Goal: Task Accomplishment & Management: Use online tool/utility

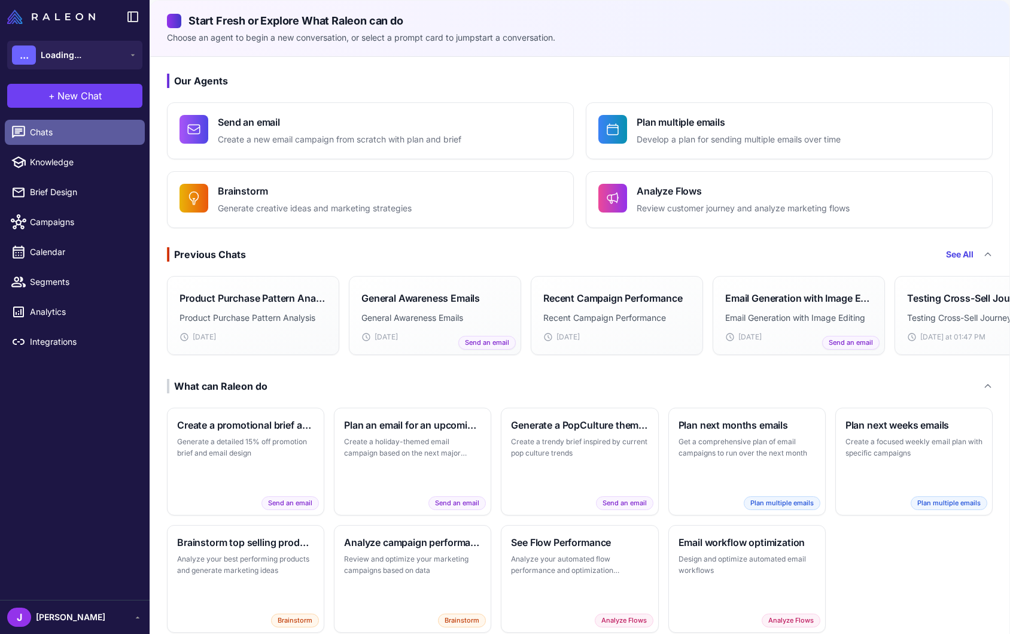
click at [54, 136] on span "Chats" at bounding box center [82, 132] width 105 height 13
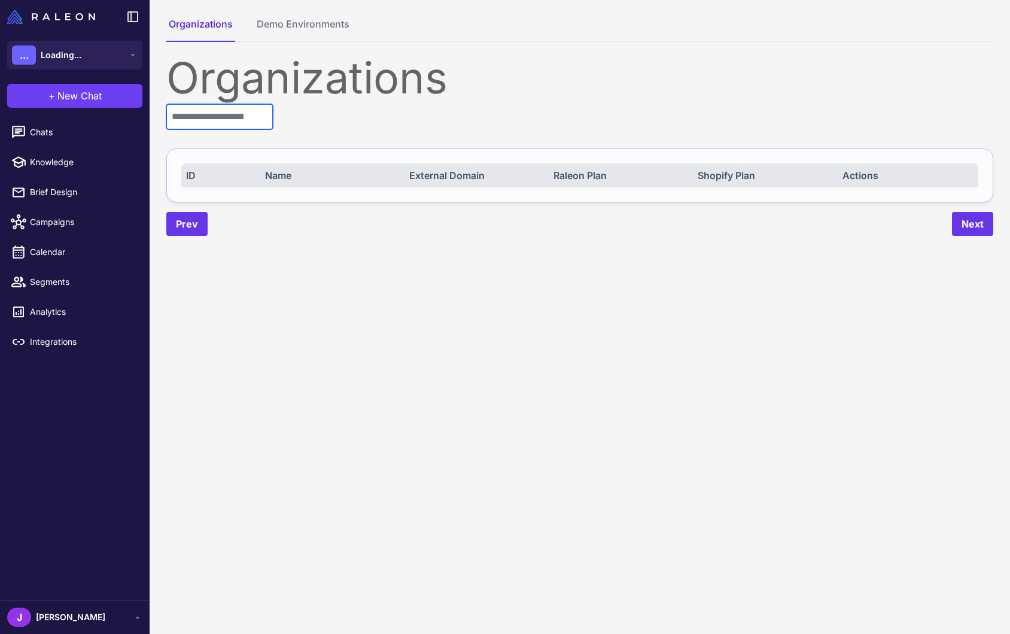
click at [224, 119] on input "text" at bounding box center [219, 116] width 107 height 25
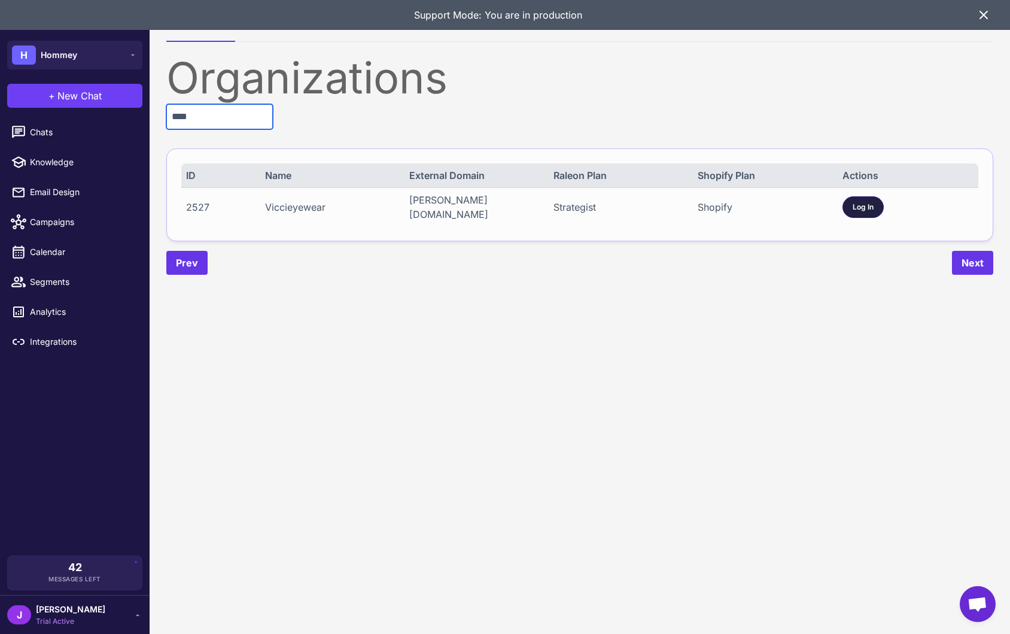
type input "****"
click at [858, 207] on span "Log In" at bounding box center [863, 207] width 21 height 11
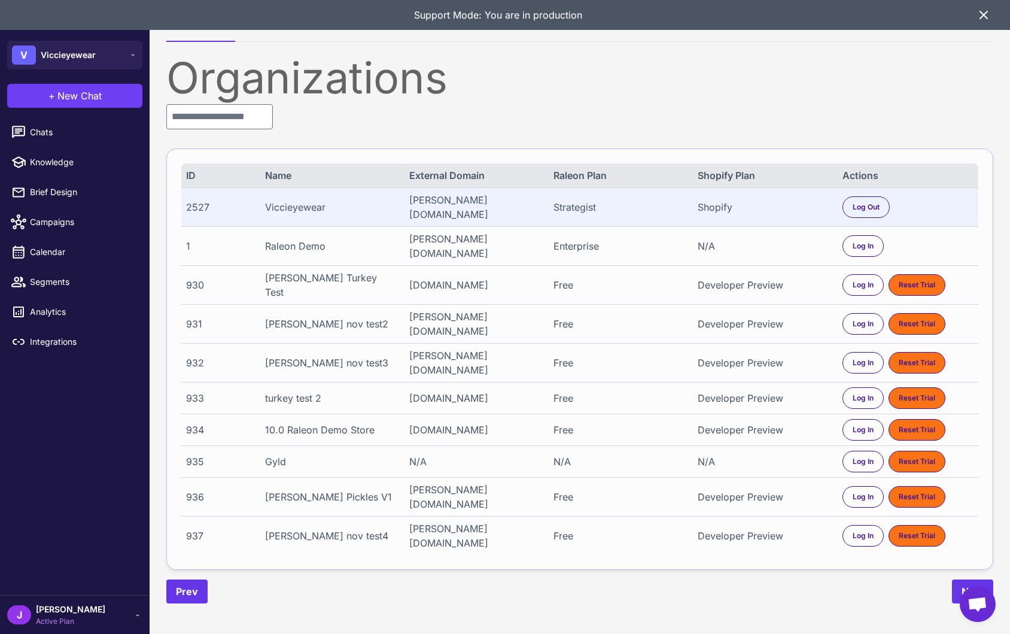
click at [982, 17] on icon at bounding box center [983, 14] width 7 height 7
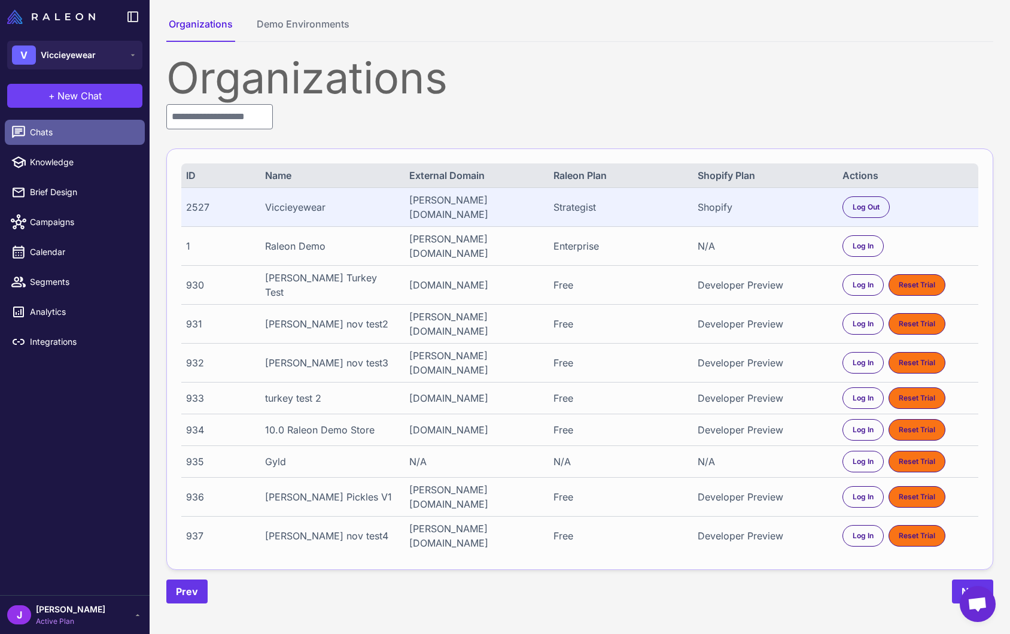
click at [40, 132] on span "Chats" at bounding box center [82, 132] width 105 height 13
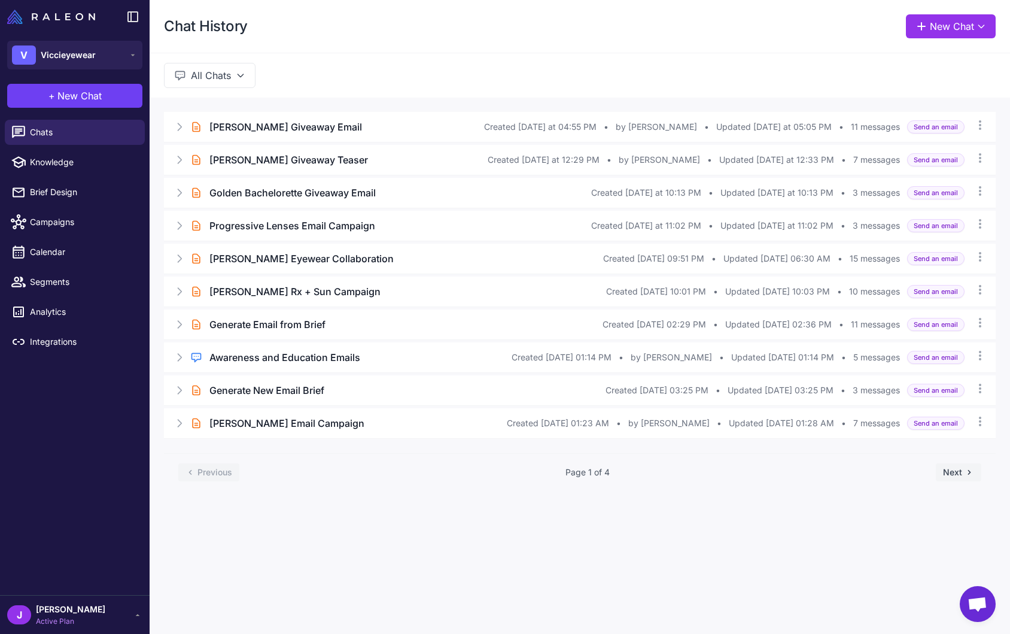
click at [129, 611] on div "J Jay Active Plan" at bounding box center [74, 615] width 135 height 24
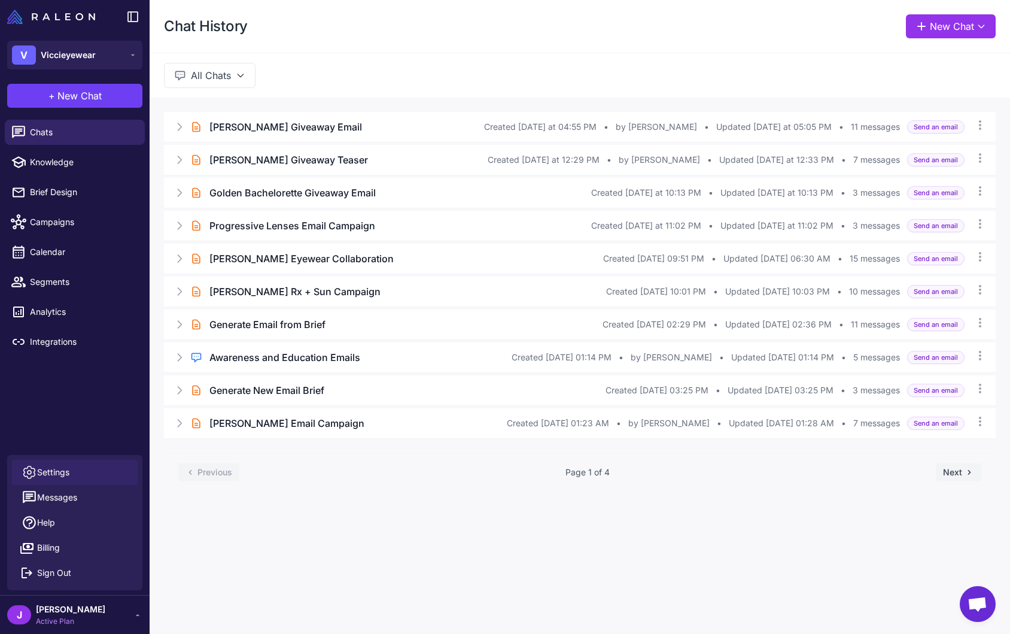
click at [63, 472] on span "Settings" at bounding box center [53, 472] width 32 height 13
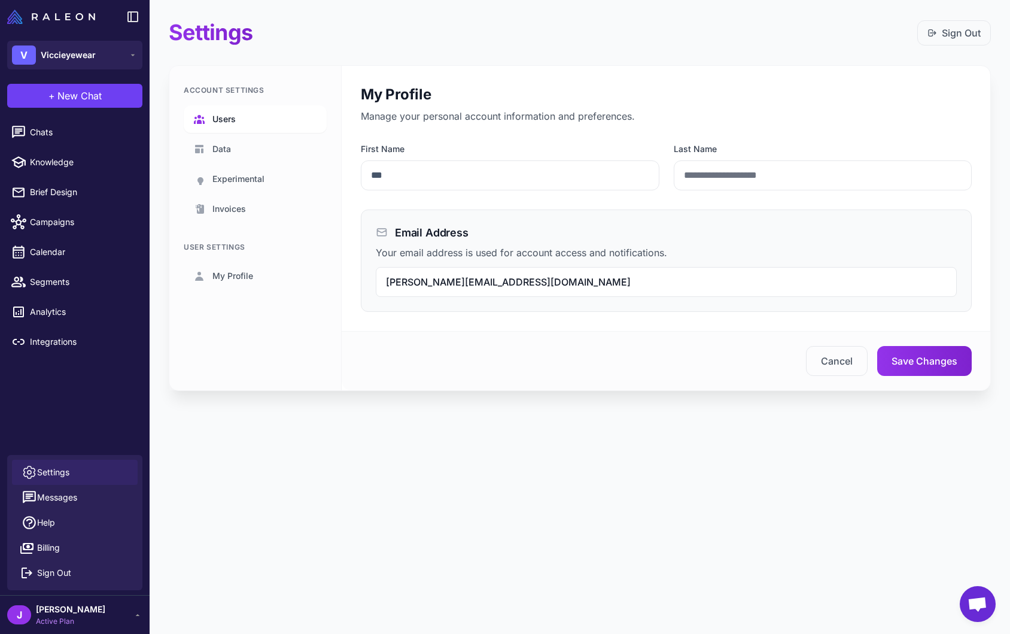
click at [222, 117] on span "Users" at bounding box center [223, 119] width 23 height 13
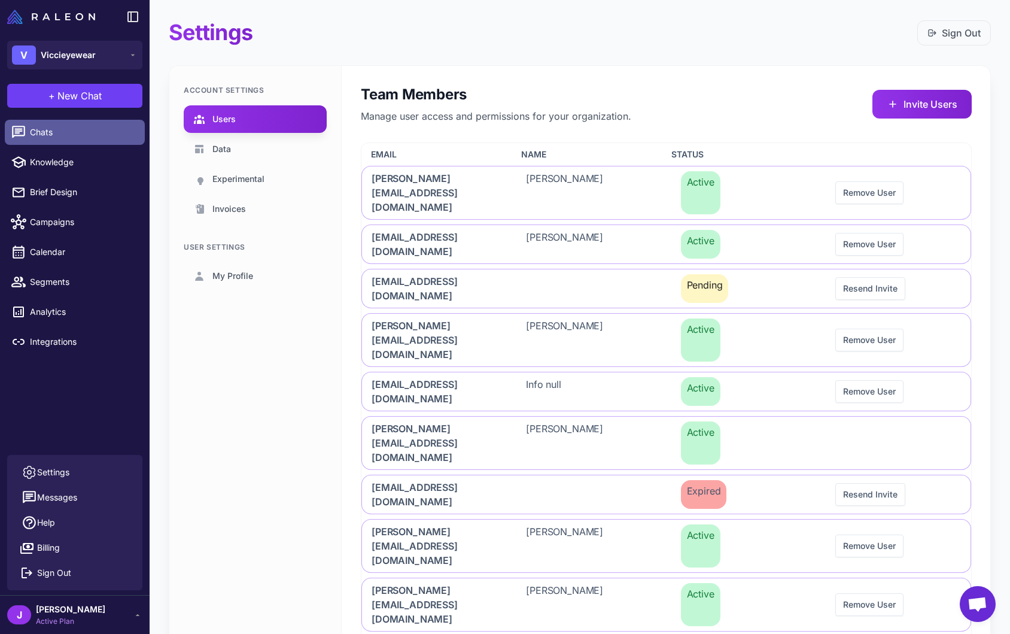
click at [41, 129] on span "Chats" at bounding box center [82, 132] width 105 height 13
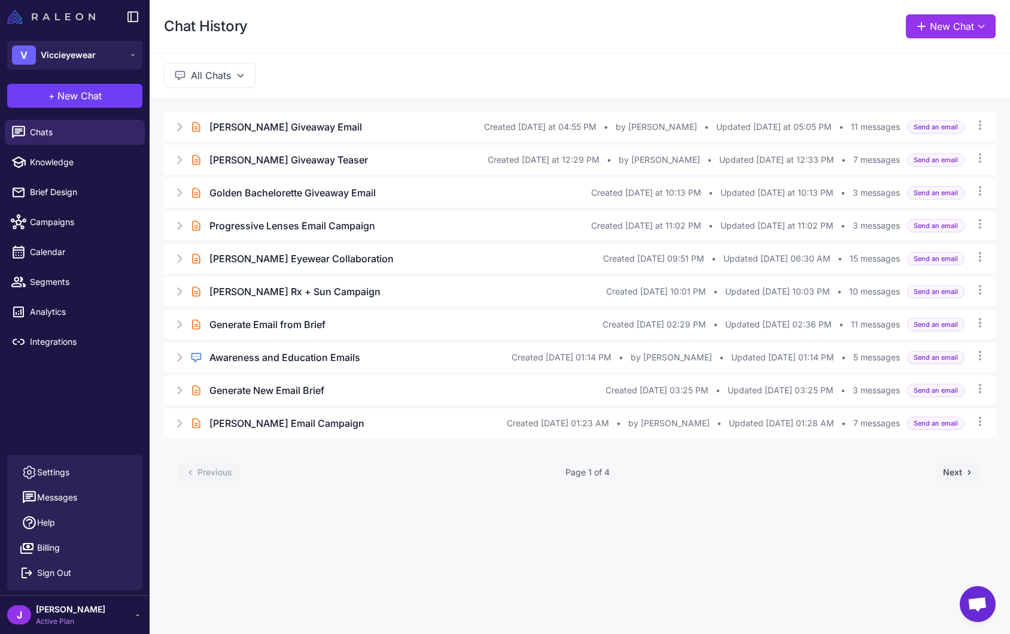
click at [72, 23] on img at bounding box center [51, 17] width 88 height 14
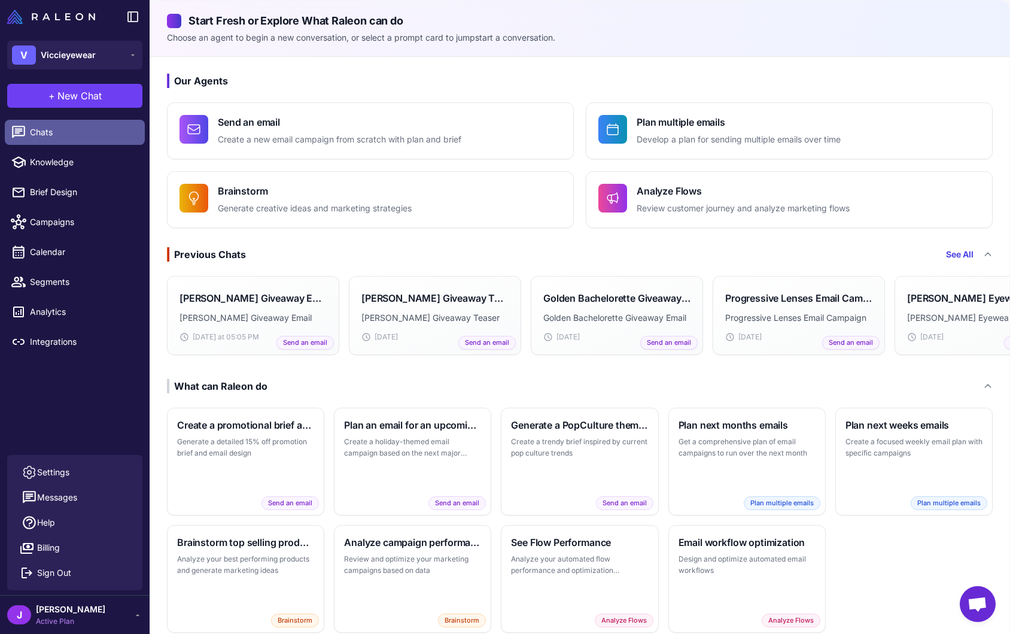
click at [72, 129] on span "Chats" at bounding box center [82, 132] width 105 height 13
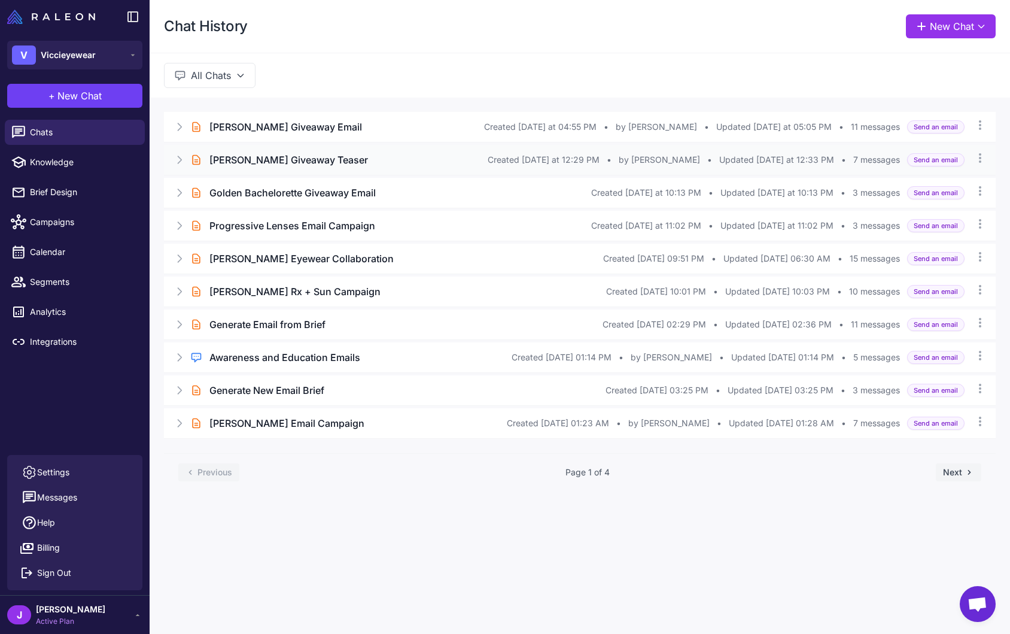
click at [259, 157] on h3 "[PERSON_NAME] Giveaway Teaser" at bounding box center [289, 160] width 159 height 14
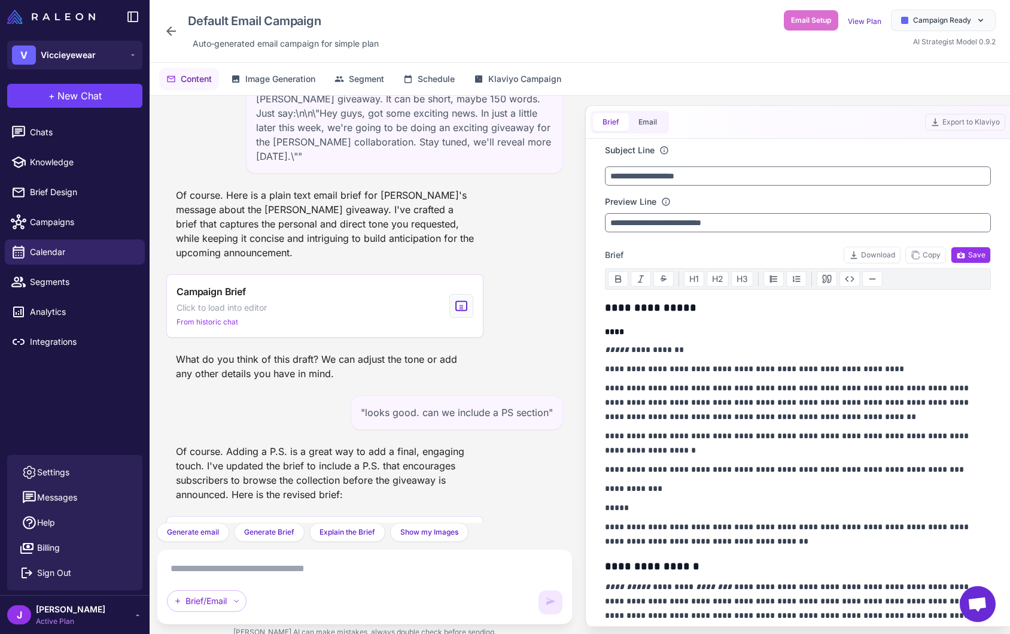
scroll to position [380, 0]
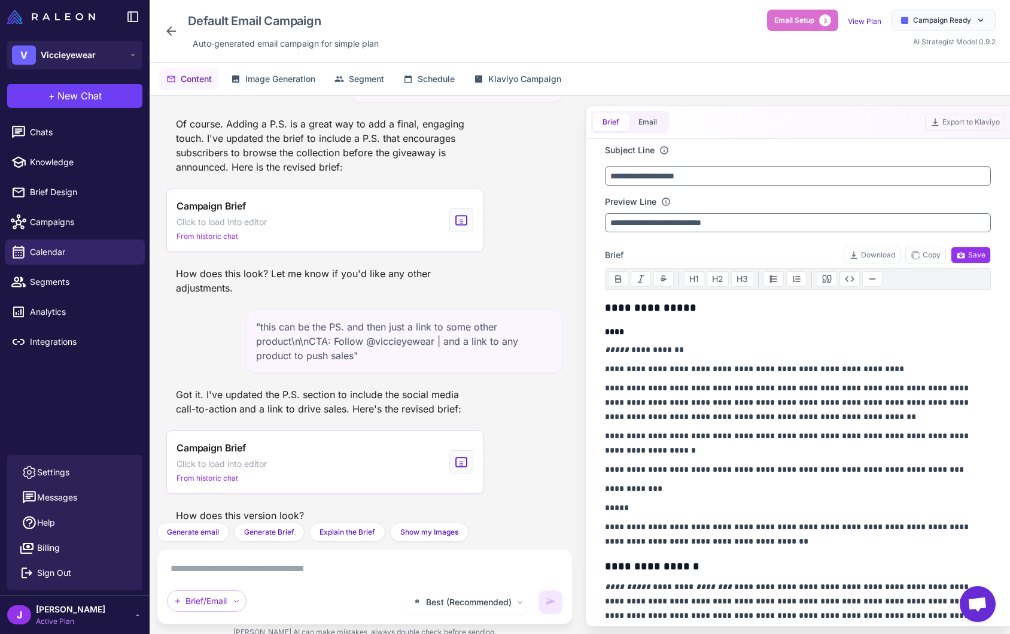
click at [170, 28] on icon at bounding box center [171, 31] width 10 height 10
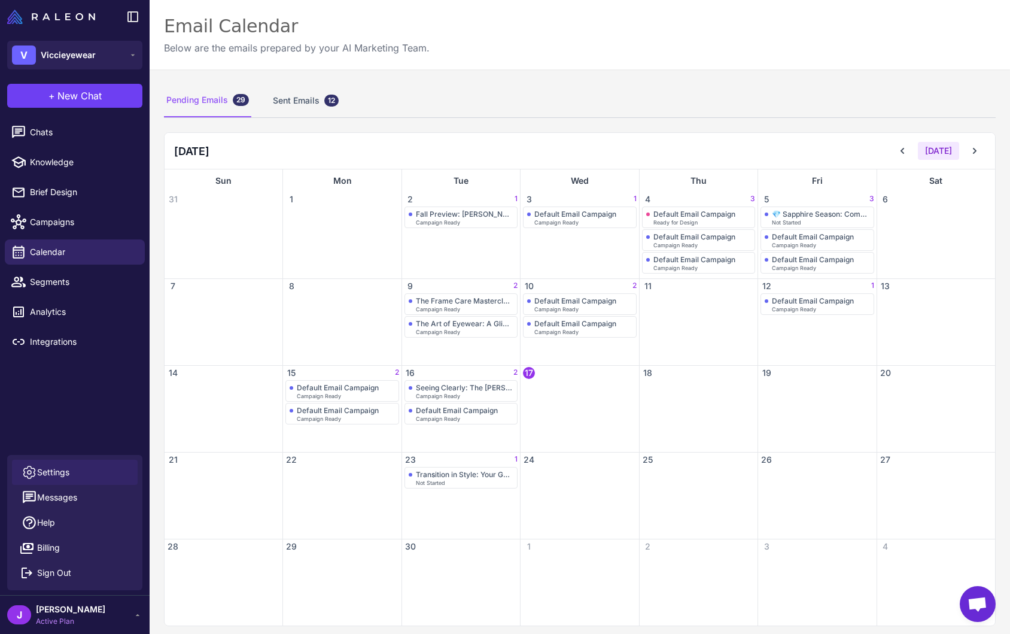
click at [59, 472] on span "Settings" at bounding box center [53, 472] width 32 height 13
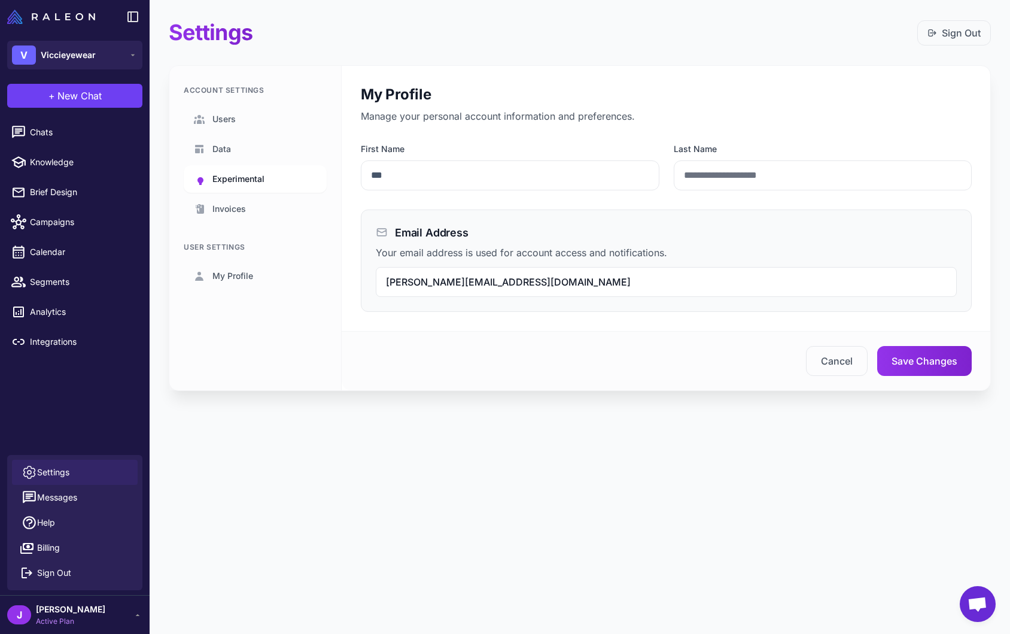
click at [236, 176] on span "Experimental" at bounding box center [238, 178] width 52 height 13
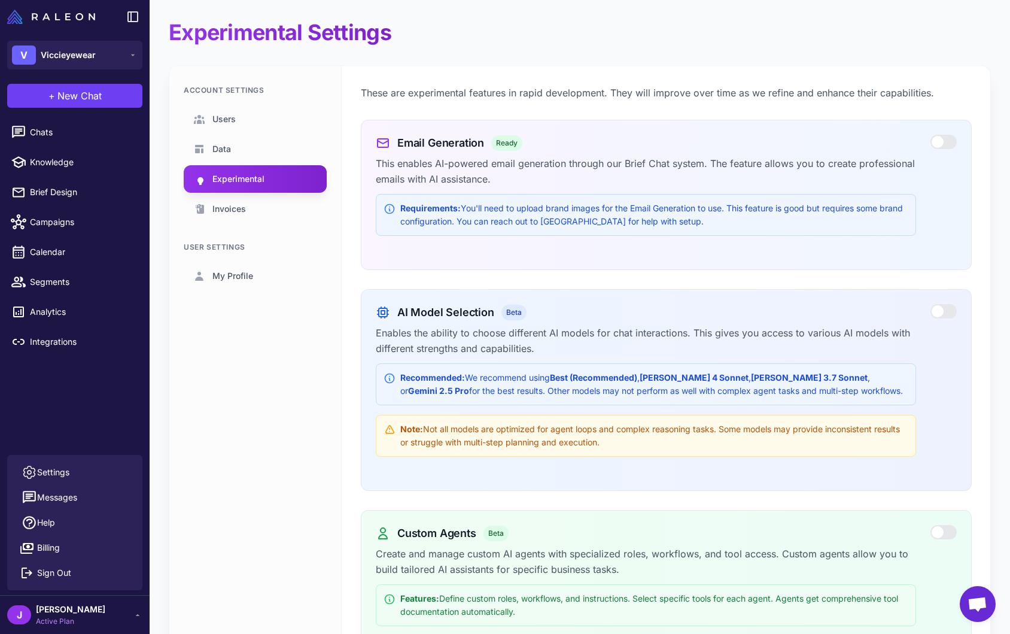
click at [184, 428] on div "Account Settings Users Data Experimental Invoices User Settings My Profile" at bounding box center [255, 584] width 172 height 1037
click at [163, 421] on div "Experimental Settings Account Settings Users Data Experimental Invoices User Se…" at bounding box center [580, 571] width 861 height 1142
click at [109, 618] on div "[PERSON_NAME] Active Plan" at bounding box center [74, 615] width 135 height 24
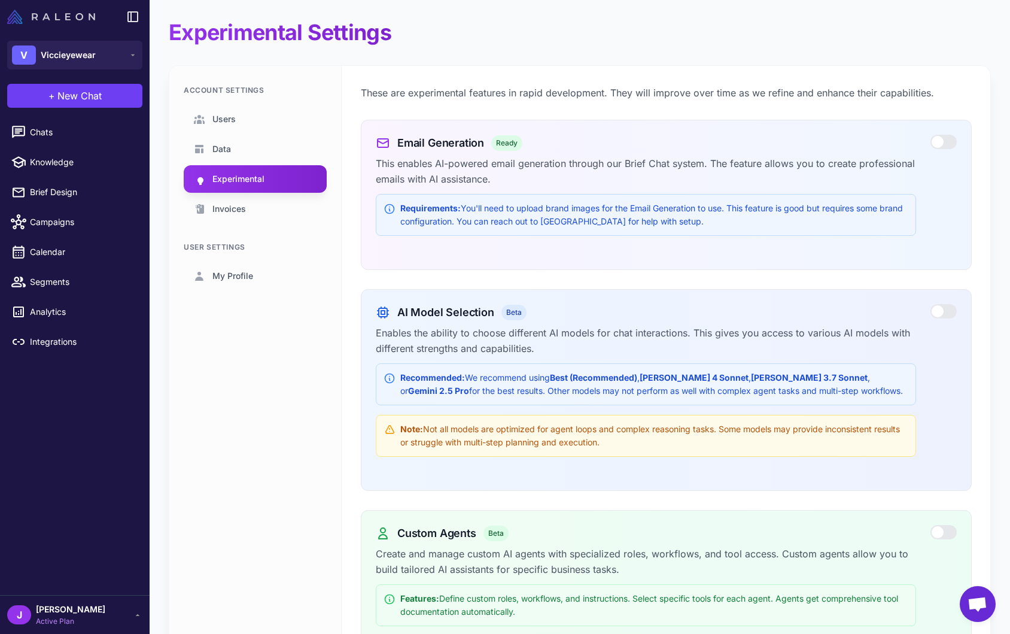
click at [68, 18] on img at bounding box center [51, 17] width 88 height 14
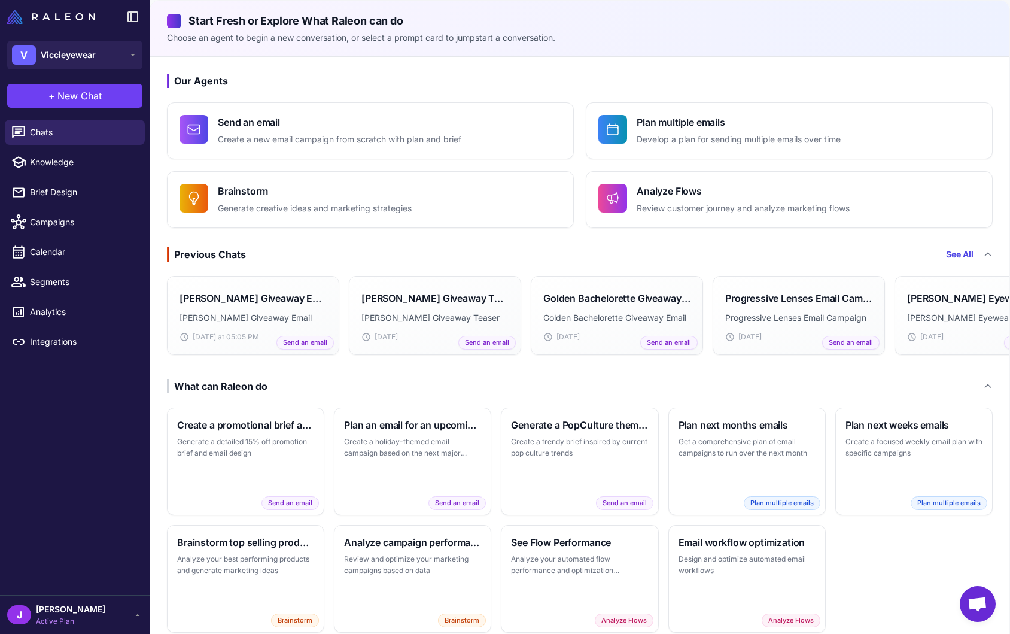
click at [561, 37] on p "Choose an agent to begin a new conversation, or select a prompt card to jumpsta…" at bounding box center [580, 37] width 826 height 13
click at [23, 128] on icon at bounding box center [19, 133] width 16 height 16
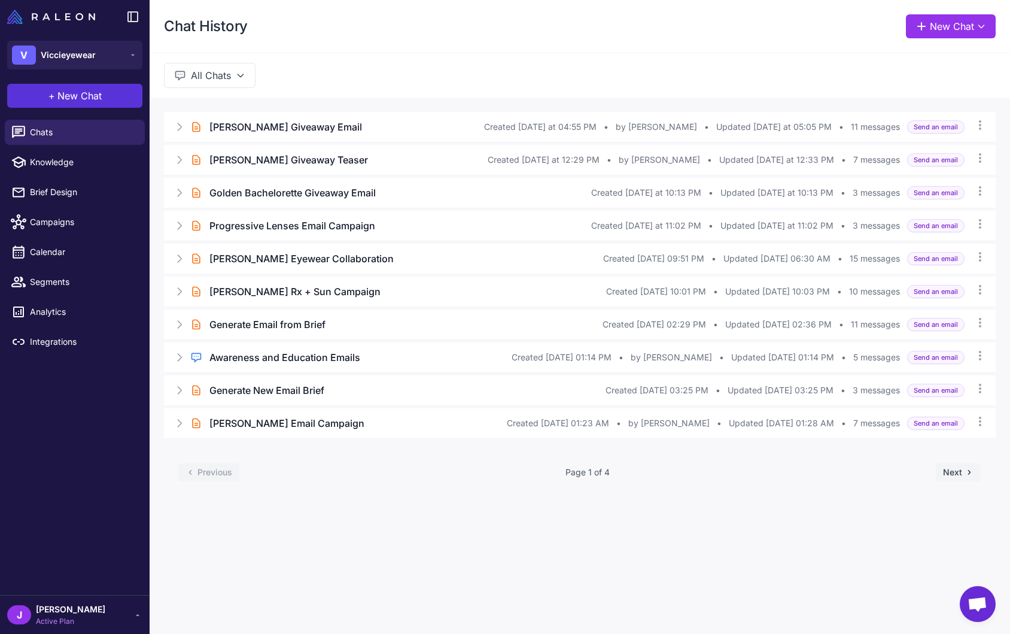
click at [61, 98] on span "New Chat" at bounding box center [79, 96] width 44 height 14
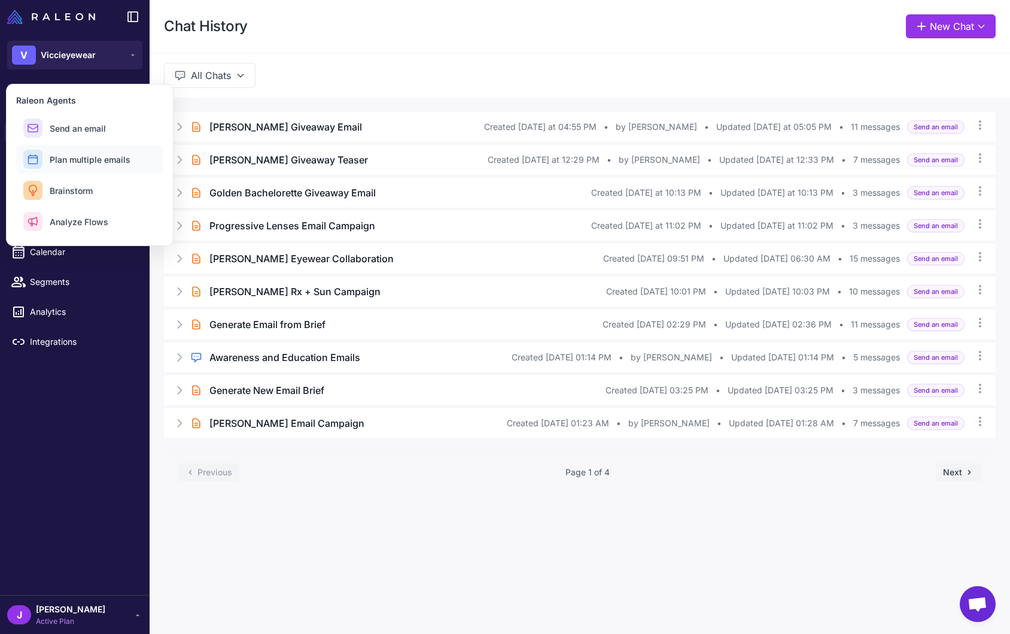
click at [110, 160] on span "Plan multiple emails" at bounding box center [90, 159] width 81 height 13
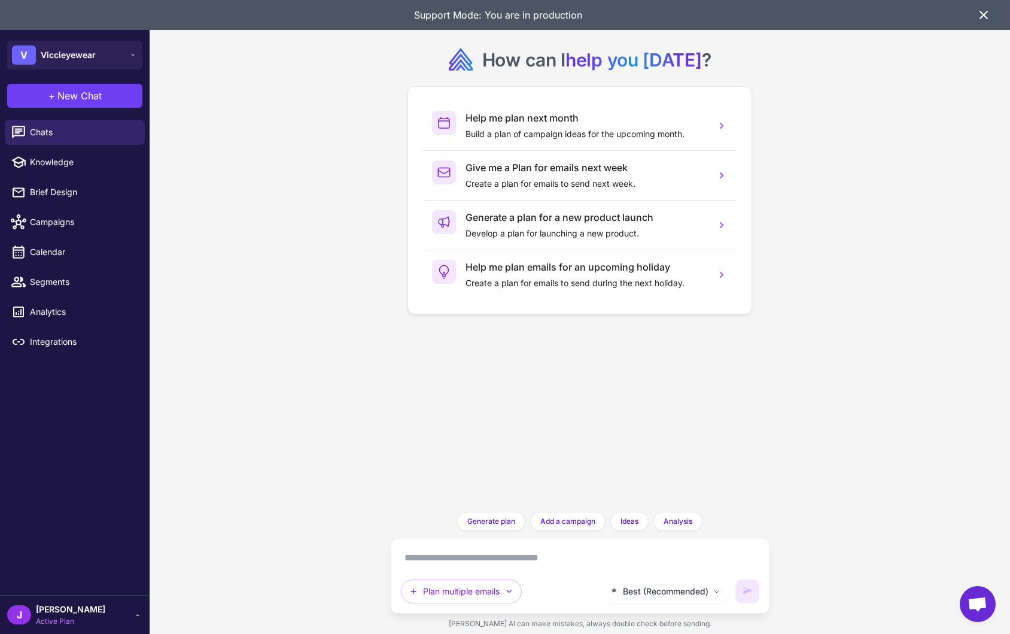
click at [983, 16] on icon at bounding box center [983, 14] width 7 height 7
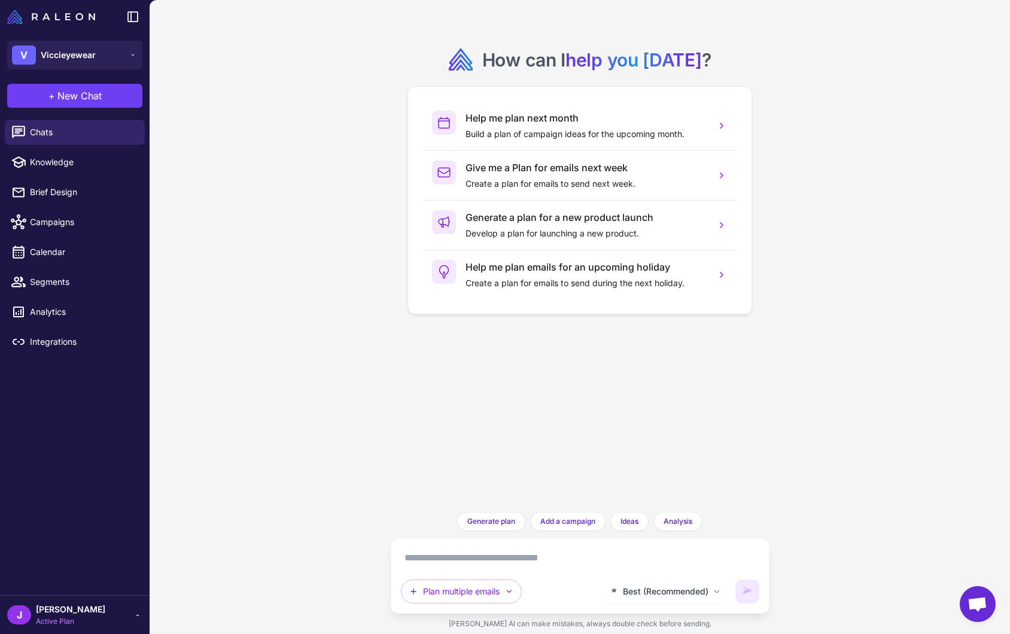
click at [501, 560] on textarea at bounding box center [580, 557] width 359 height 19
click at [453, 560] on textarea at bounding box center [580, 557] width 359 height 19
type textarea "**********"
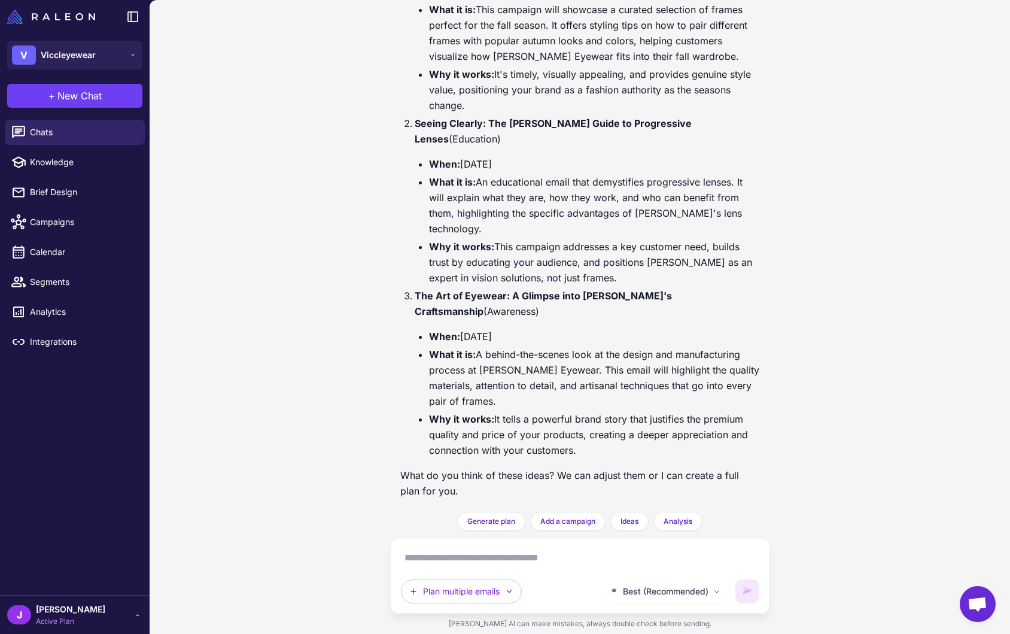
scroll to position [105, 0]
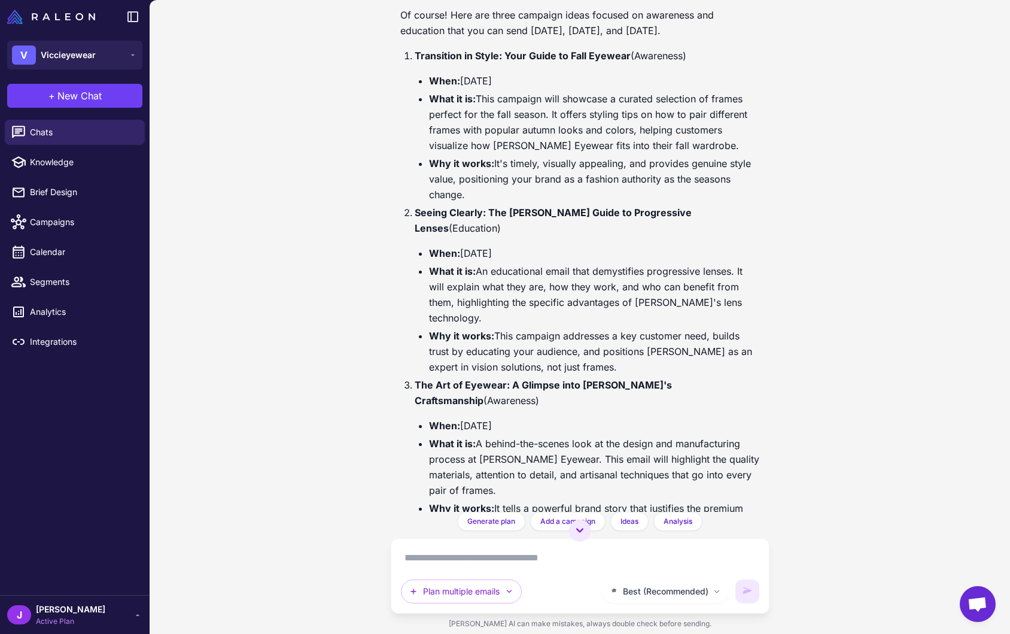
scroll to position [105, 0]
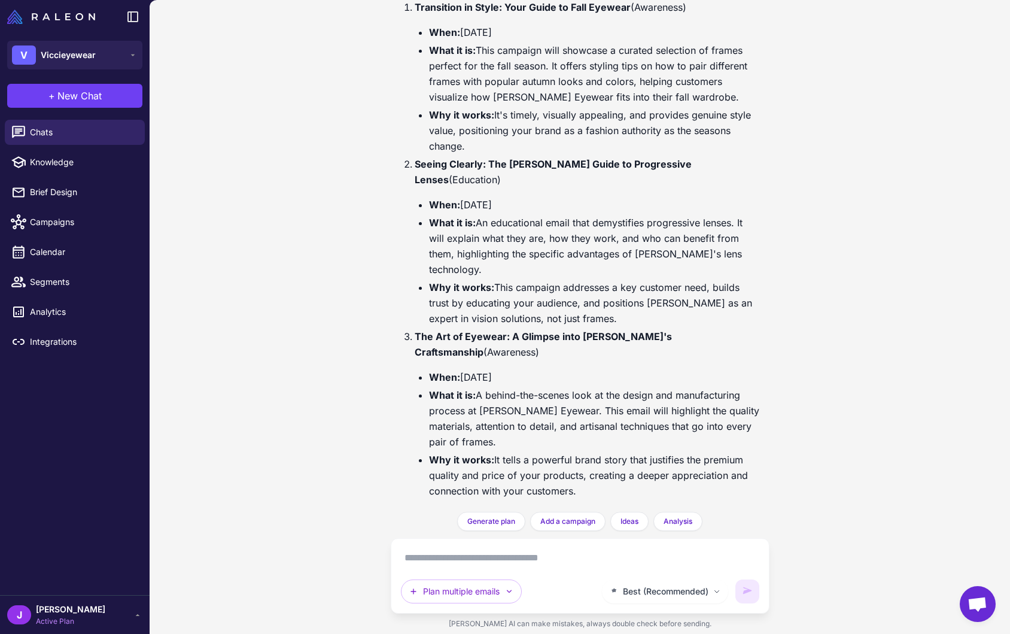
click at [451, 557] on textarea at bounding box center [580, 557] width 359 height 19
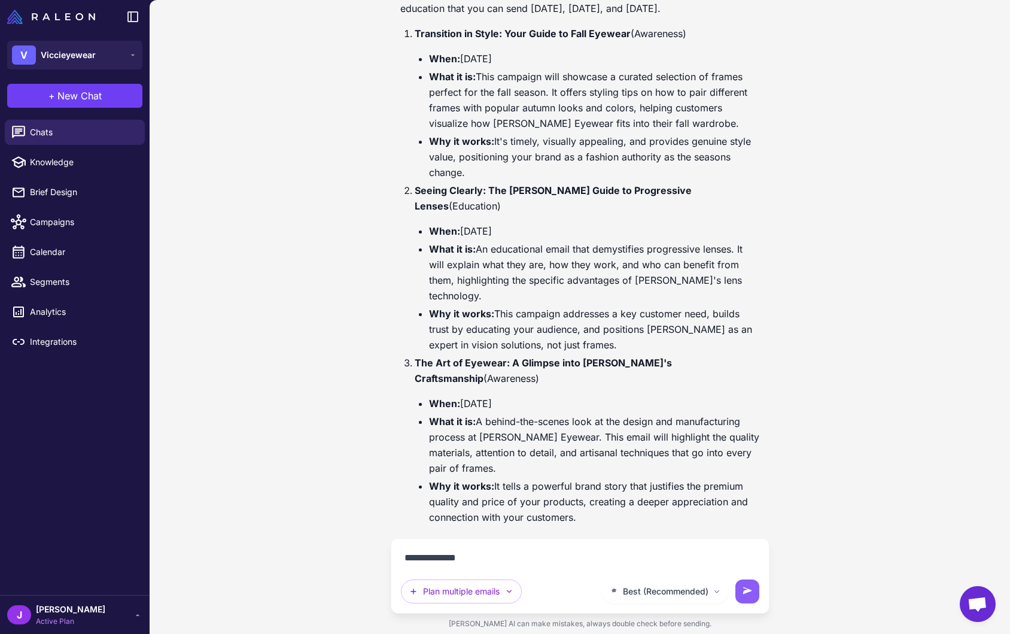
type textarea "**********"
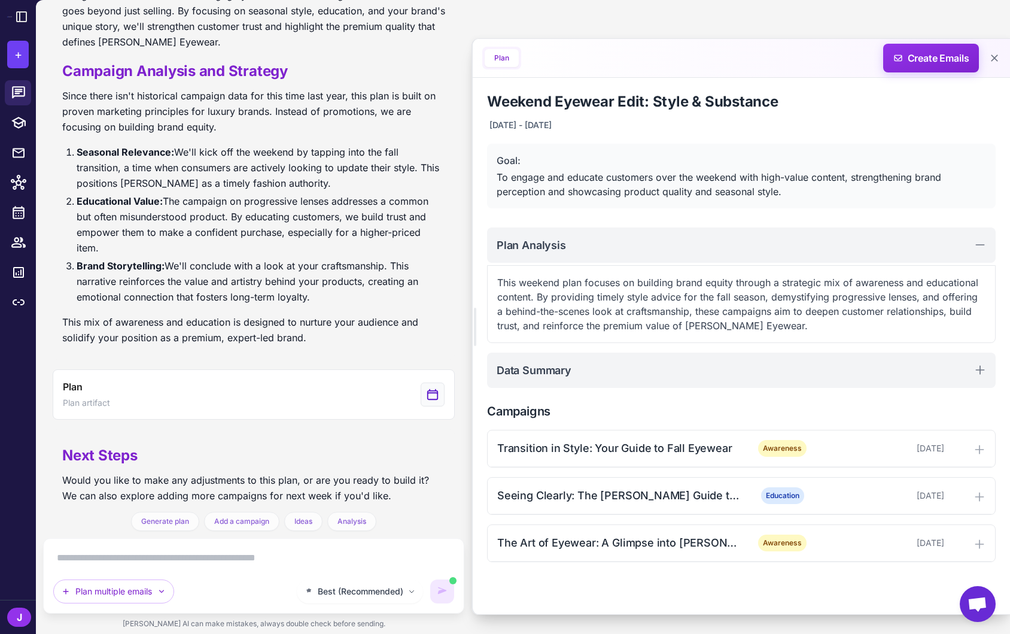
scroll to position [681, 0]
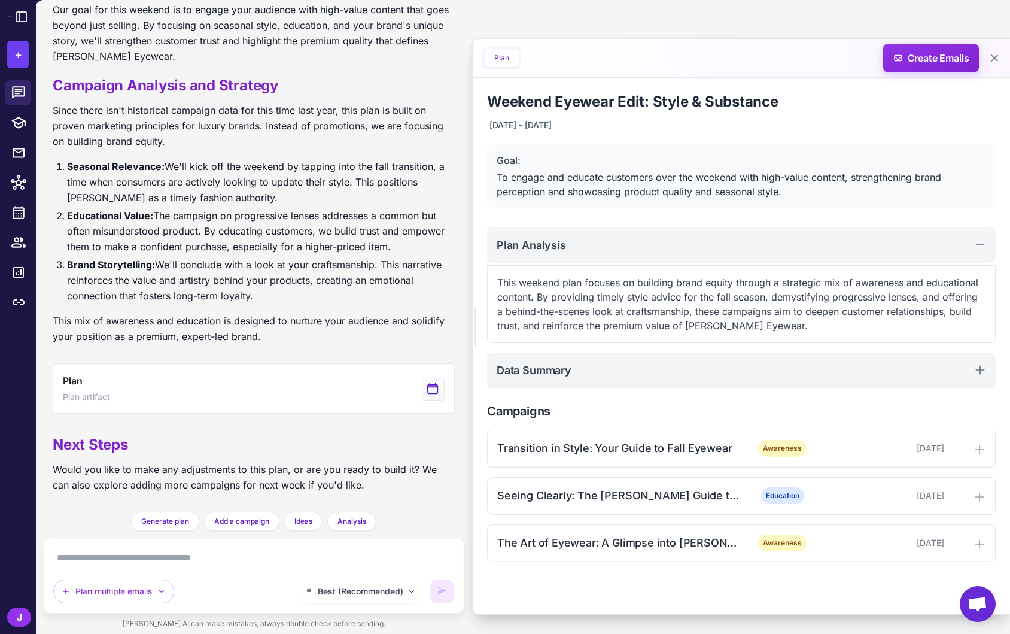
click at [669, 293] on p "This weekend plan focuses on building brand equity through a strategic mix of a…" at bounding box center [741, 303] width 488 height 57
click at [715, 406] on h2 "Campaigns" at bounding box center [741, 411] width 509 height 18
click at [94, 557] on textarea at bounding box center [253, 557] width 401 height 19
click at [96, 562] on textarea at bounding box center [253, 557] width 401 height 19
click at [185, 563] on textarea at bounding box center [253, 557] width 401 height 19
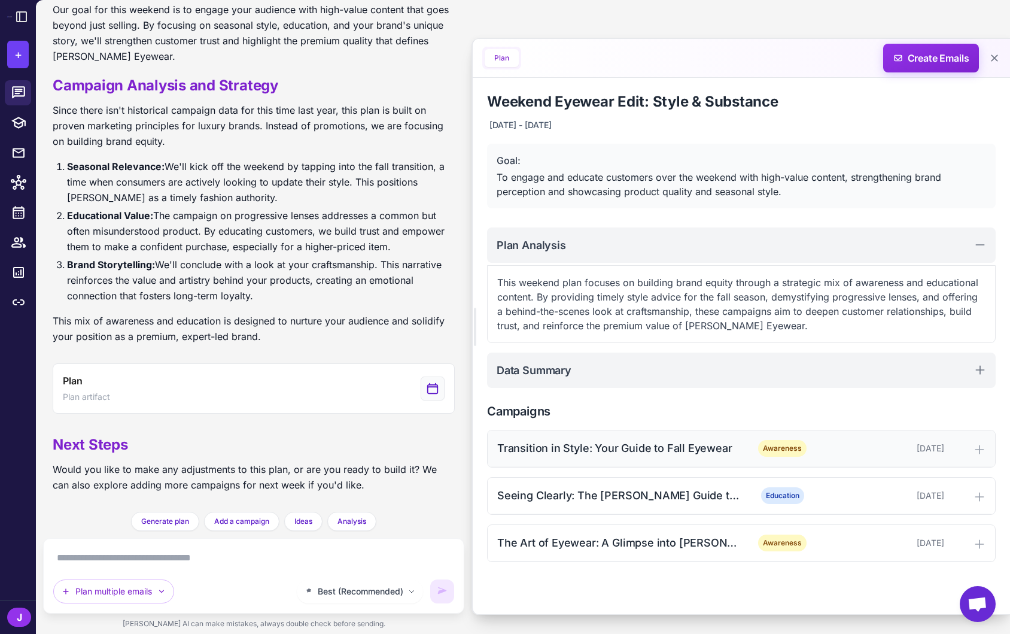
click at [623, 447] on div "Transition in Style: Your Guide to Fall Eyewear" at bounding box center [618, 448] width 242 height 16
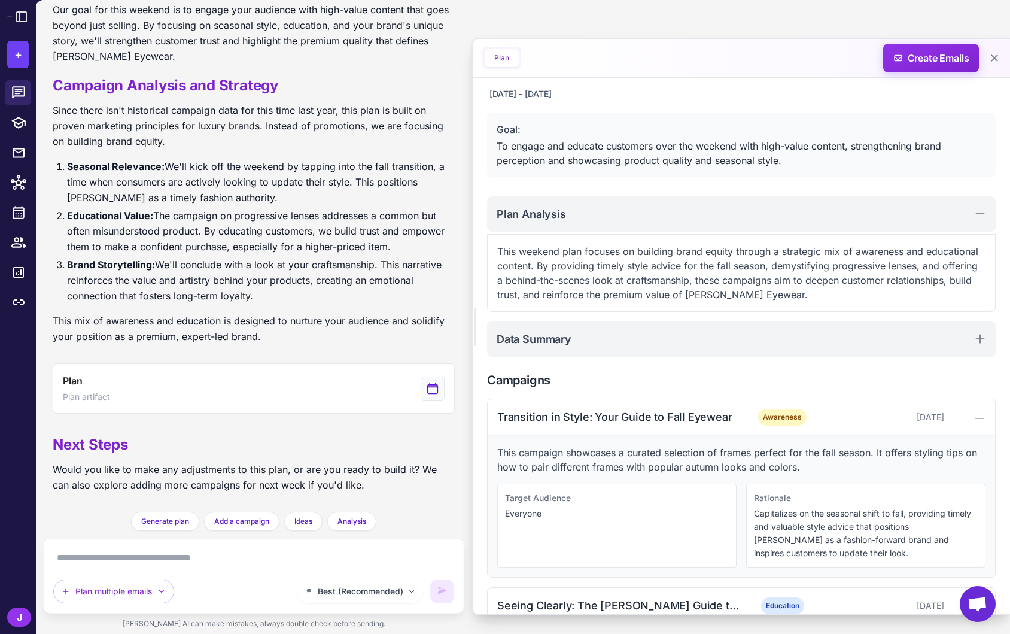
scroll to position [31, 0]
drag, startPoint x: 550, startPoint y: 515, endPoint x: 503, endPoint y: 502, distance: 47.8
click at [503, 502] on div "Target Audience Everyone" at bounding box center [616, 526] width 239 height 84
click at [538, 509] on p "Everyone" at bounding box center [617, 514] width 224 height 13
drag, startPoint x: 800, startPoint y: 556, endPoint x: 756, endPoint y: 521, distance: 55.8
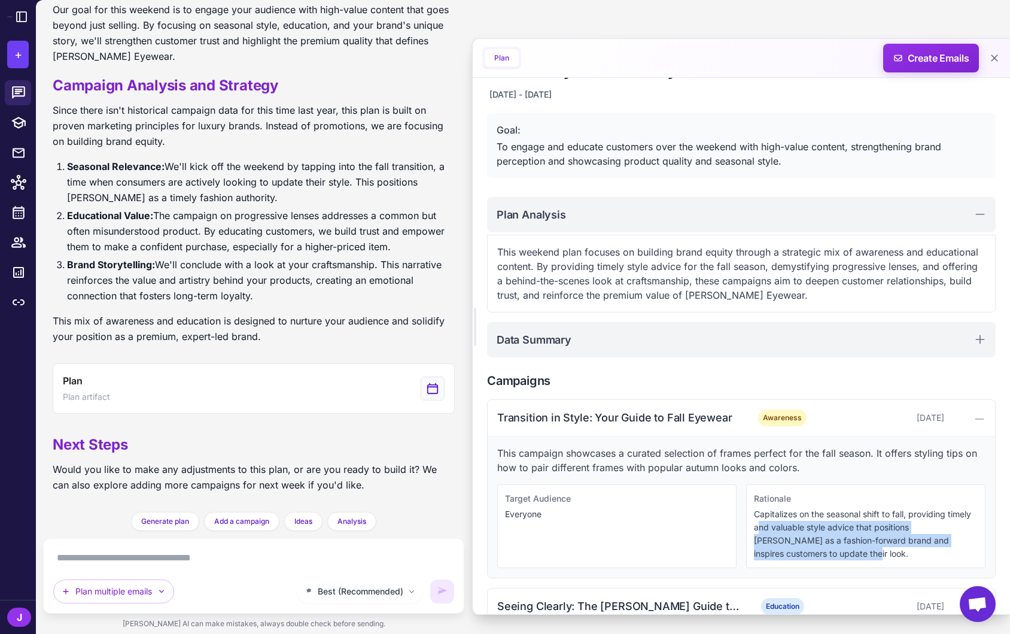
click at [758, 523] on p "Capitalizes on the seasonal shift to fall, providing timely and valuable style …" at bounding box center [866, 534] width 224 height 53
click at [784, 529] on p "Capitalizes on the seasonal shift to fall, providing timely and valuable style …" at bounding box center [866, 534] width 224 height 53
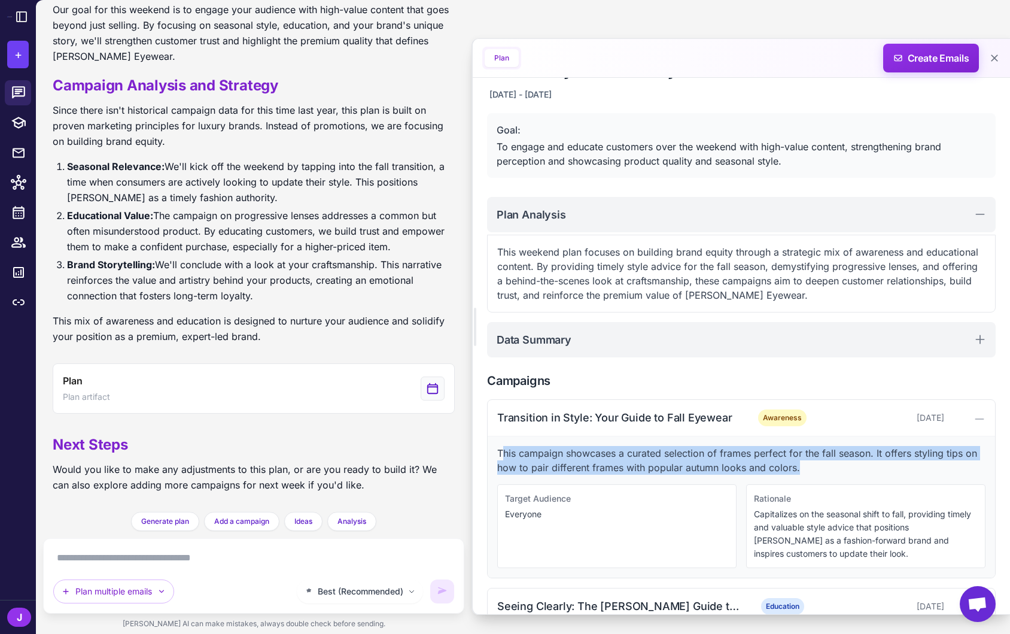
drag, startPoint x: 762, startPoint y: 467, endPoint x: 501, endPoint y: 456, distance: 261.2
click at [502, 455] on p "This campaign showcases a curated selection of frames perfect for the fall seas…" at bounding box center [741, 460] width 488 height 29
click at [558, 473] on p "This campaign showcases a curated selection of frames perfect for the fall seas…" at bounding box center [741, 460] width 488 height 29
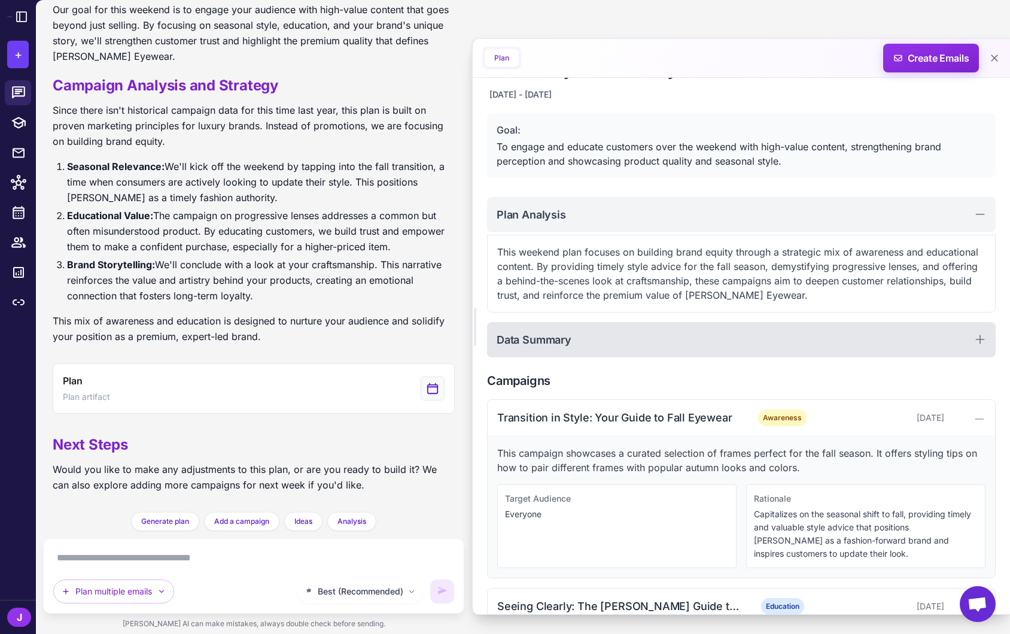
click at [568, 342] on h2 "Data Summary" at bounding box center [534, 340] width 75 height 16
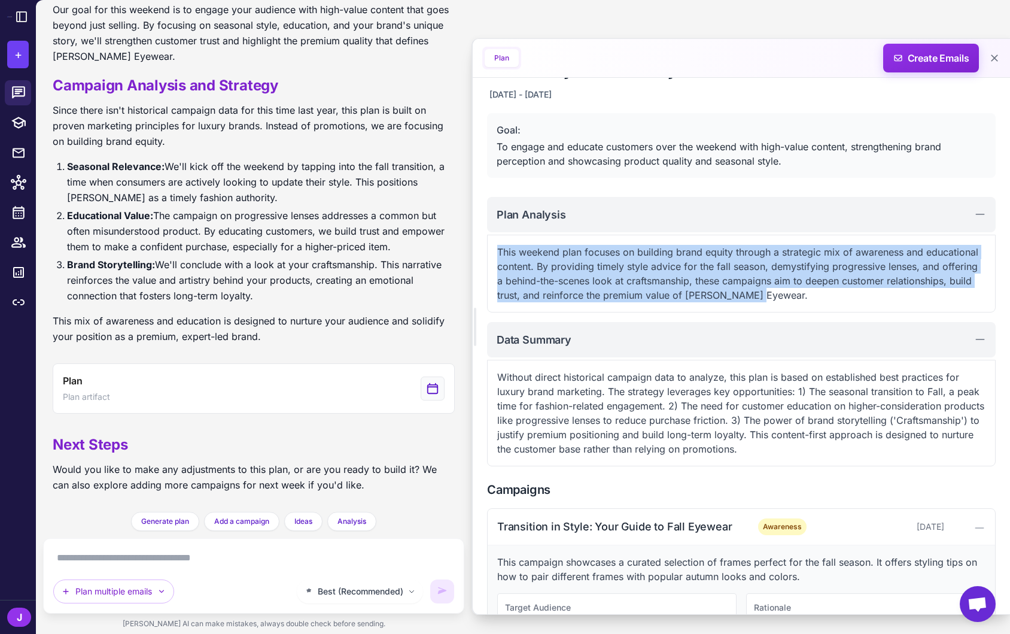
drag, startPoint x: 497, startPoint y: 250, endPoint x: 755, endPoint y: 296, distance: 262.7
click at [755, 296] on p "This weekend plan focuses on building brand equity through a strategic mix of a…" at bounding box center [741, 273] width 488 height 57
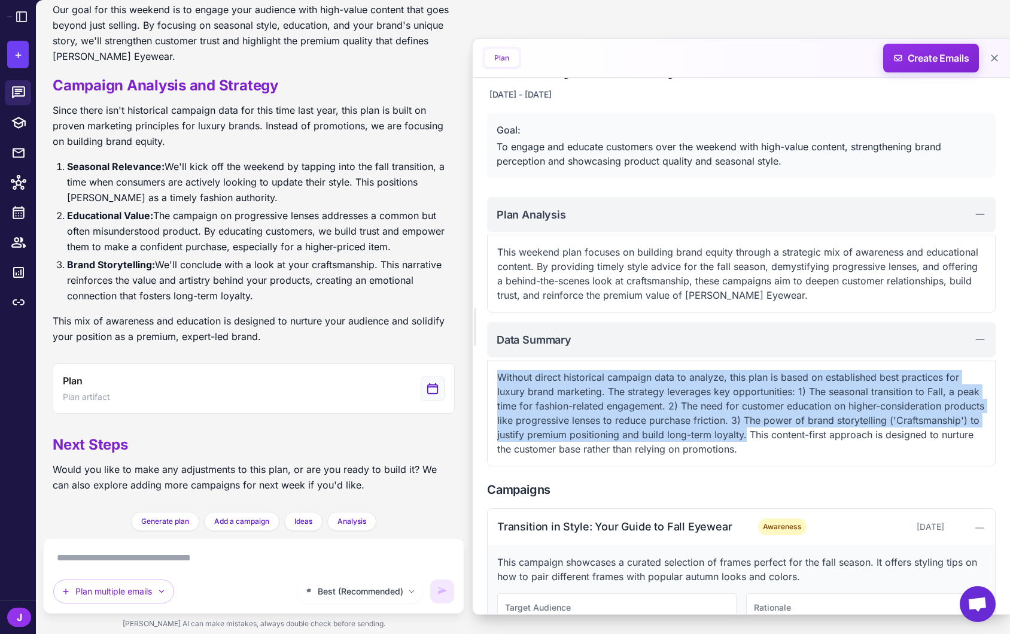
drag, startPoint x: 496, startPoint y: 377, endPoint x: 748, endPoint y: 438, distance: 258.7
click at [747, 438] on div "Without direct historical campaign data to analyze, this plan is based on estab…" at bounding box center [741, 413] width 509 height 107
click at [627, 427] on p "Without direct historical campaign data to analyze, this plan is based on estab…" at bounding box center [741, 413] width 488 height 86
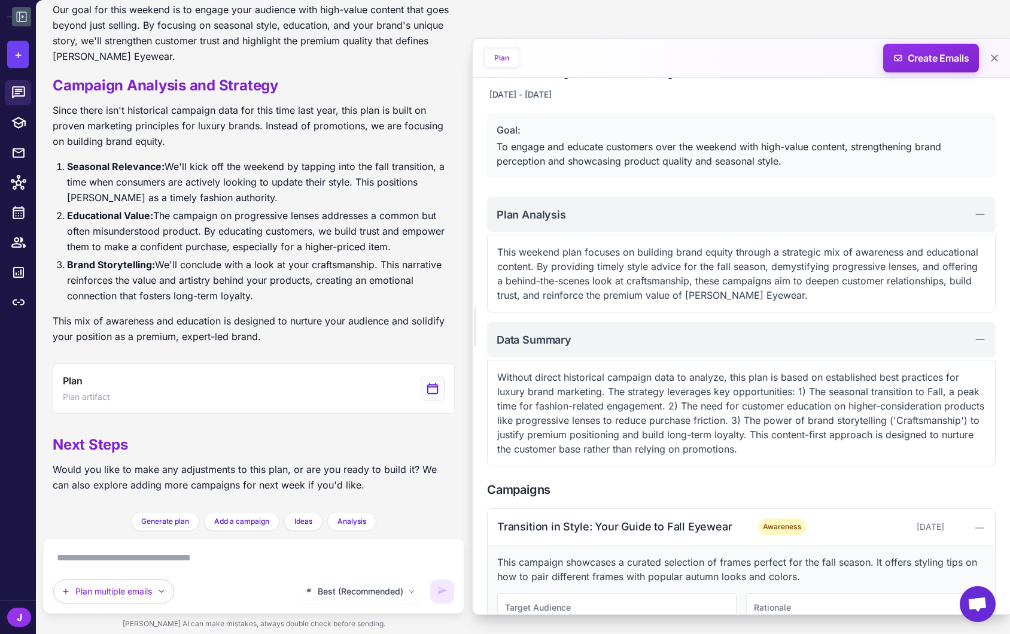
click at [24, 21] on icon at bounding box center [22, 17] width 10 height 10
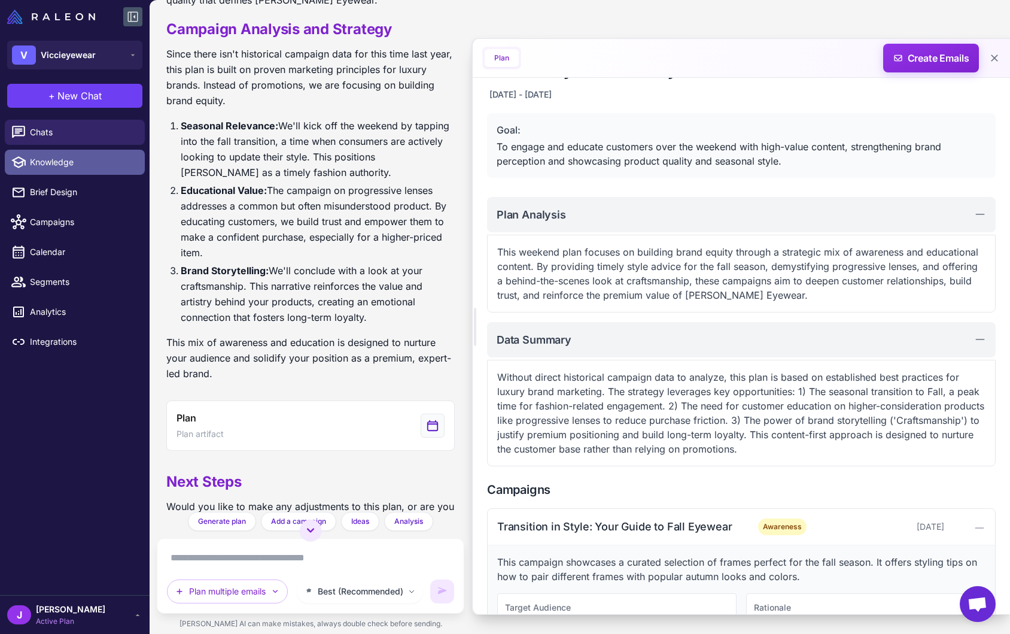
click at [60, 160] on span "Knowledge" at bounding box center [82, 162] width 105 height 13
select select
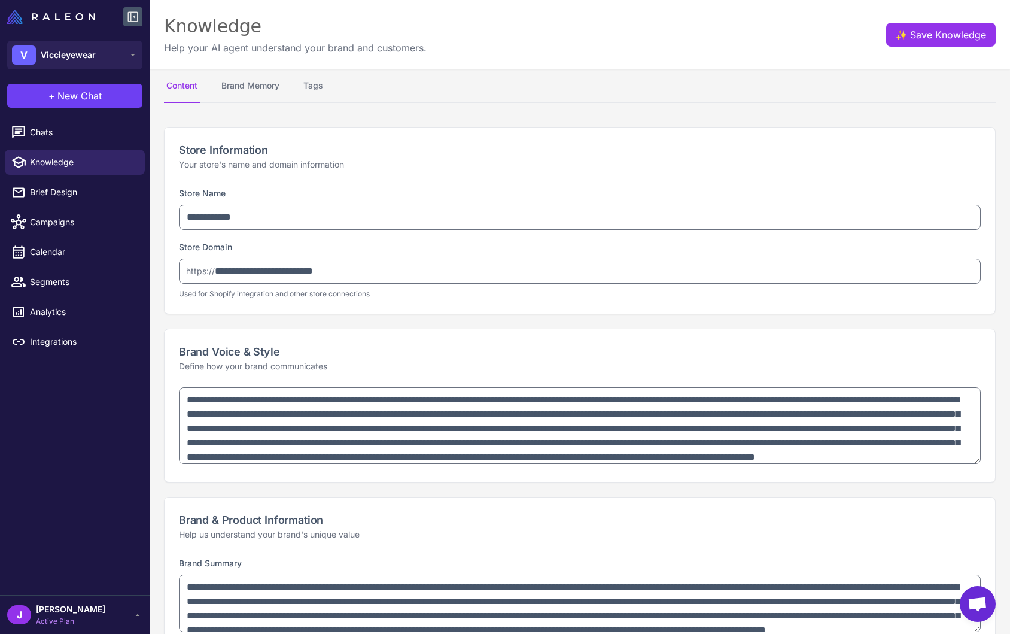
type textarea "**********"
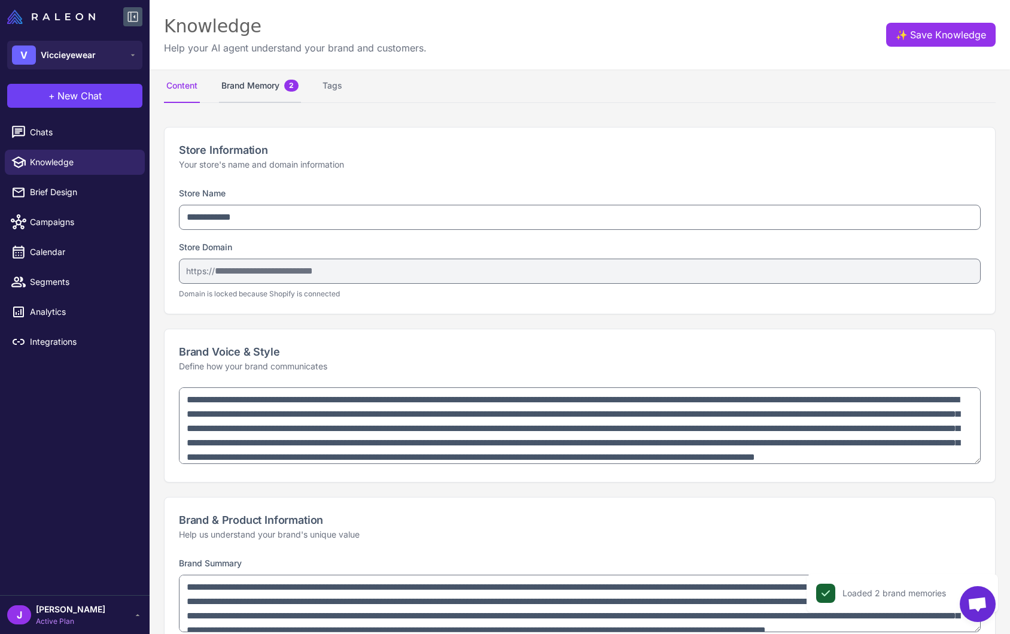
click at [251, 90] on button "Brand Memory 2" at bounding box center [260, 86] width 82 height 34
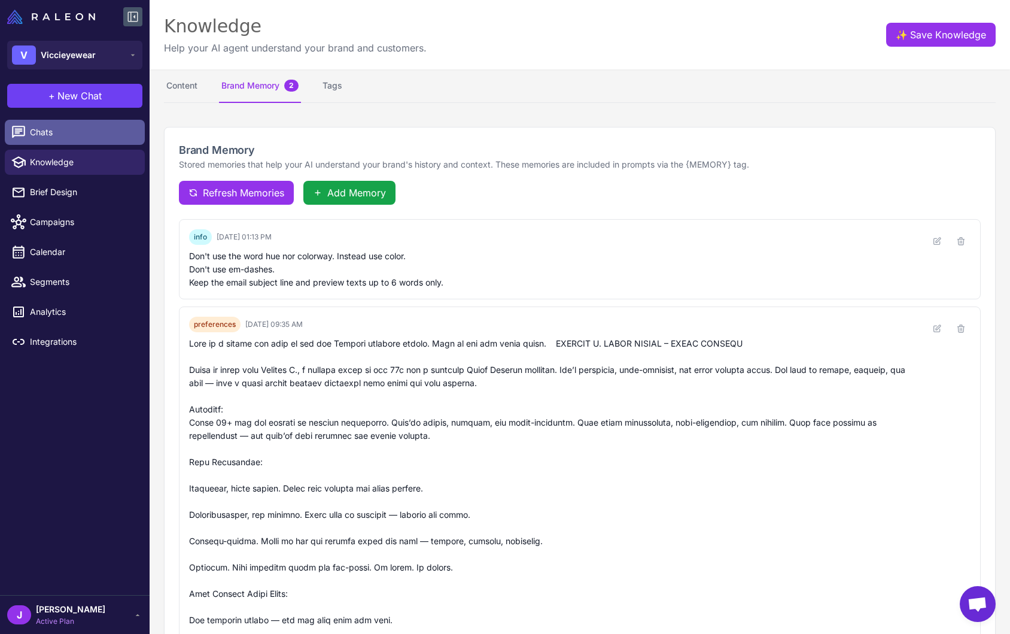
click at [48, 135] on span "Chats" at bounding box center [82, 132] width 105 height 13
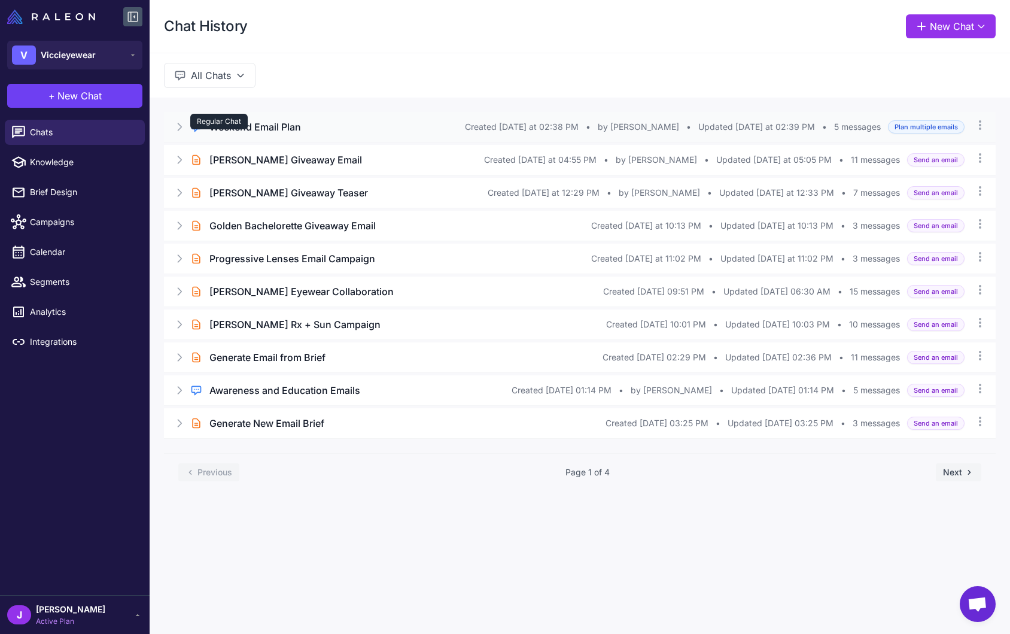
click at [195, 129] on icon at bounding box center [196, 127] width 9 height 8
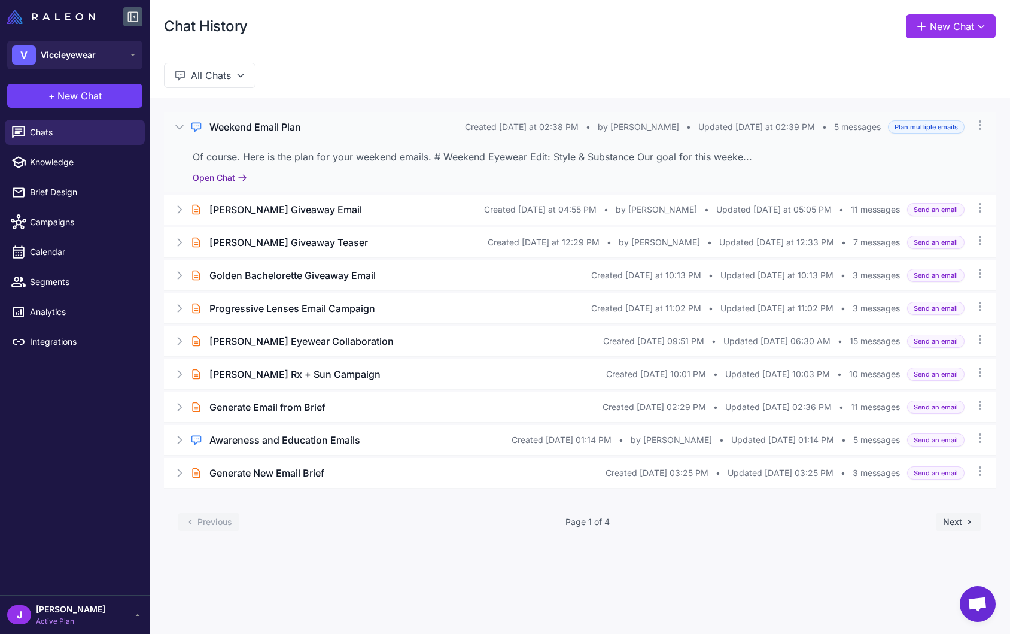
click at [227, 182] on button "Open Chat" at bounding box center [220, 177] width 54 height 13
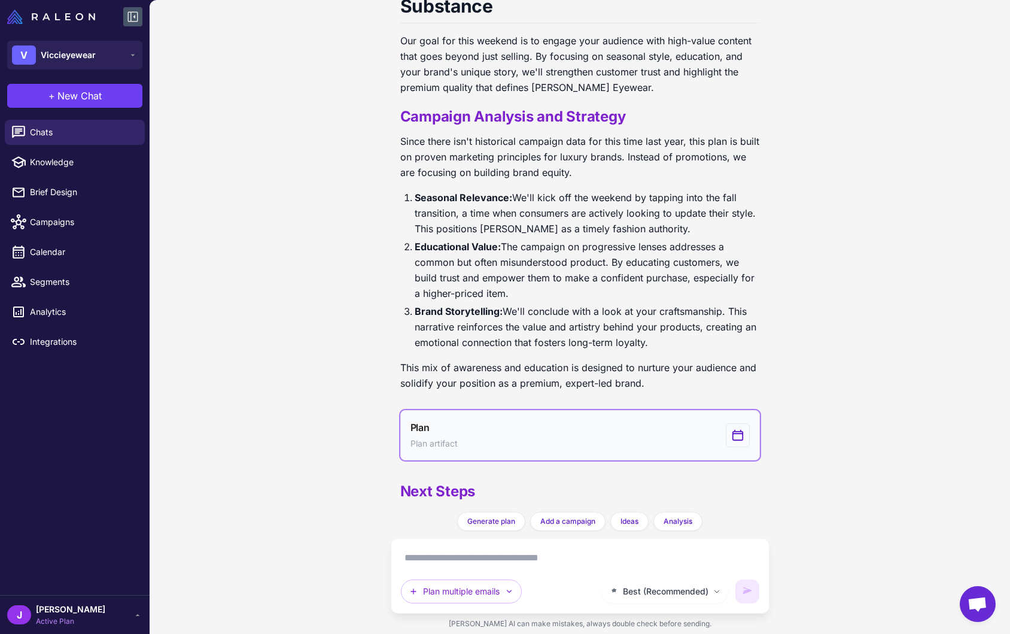
click at [506, 410] on button "Plan Plan artifact" at bounding box center [580, 435] width 360 height 50
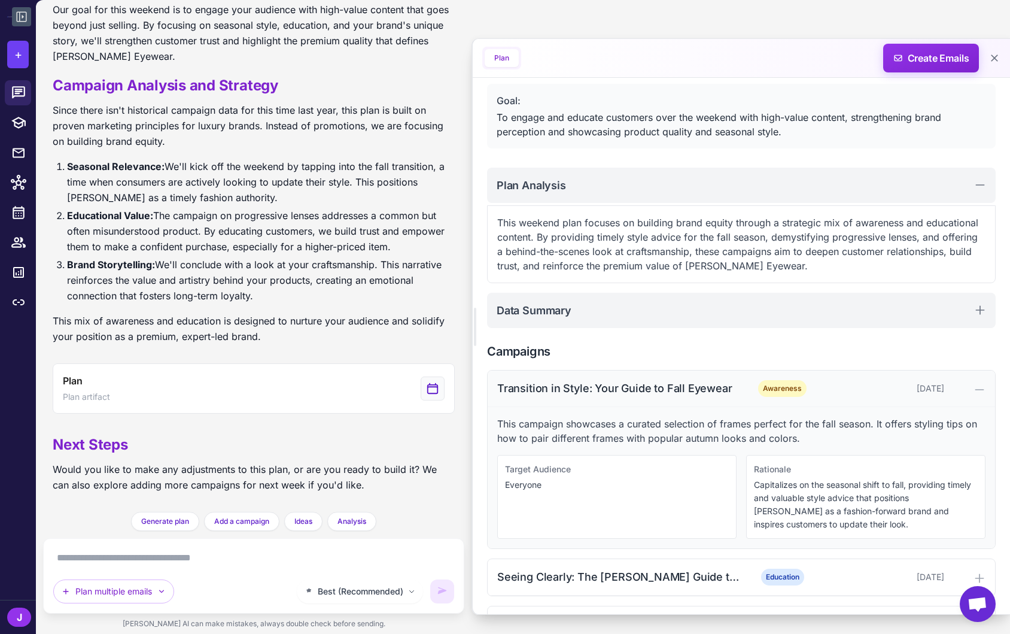
click at [567, 383] on div "Transition in Style: Your Guide to Fall Eyewear" at bounding box center [618, 388] width 242 height 16
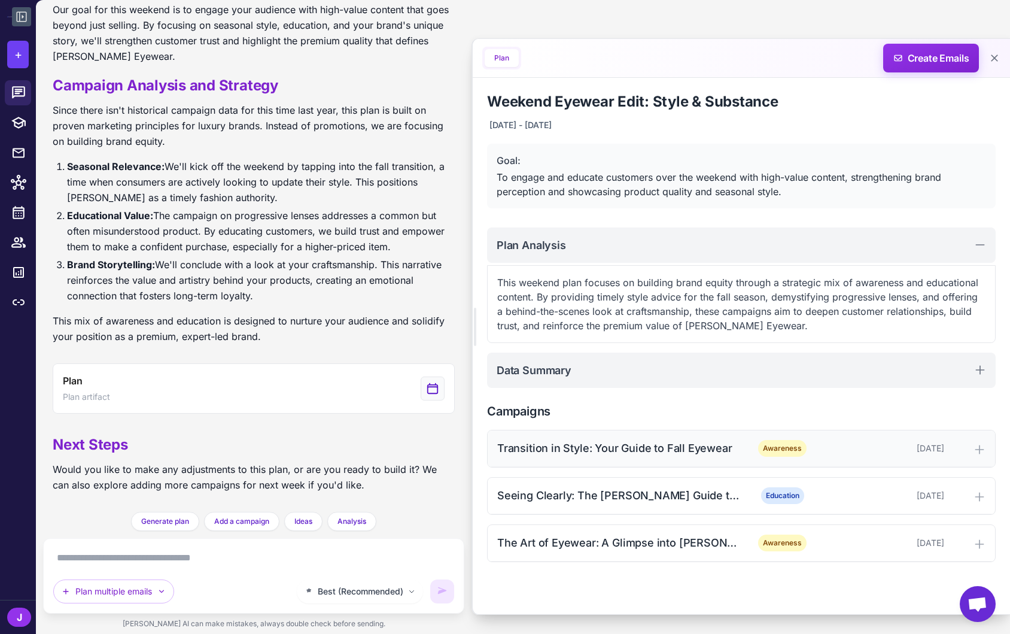
scroll to position [0, 0]
click at [95, 559] on textarea at bounding box center [253, 557] width 401 height 19
click at [605, 497] on div "Seeing Clearly: The Vicci Guide to Progressive Lenses" at bounding box center [618, 495] width 242 height 16
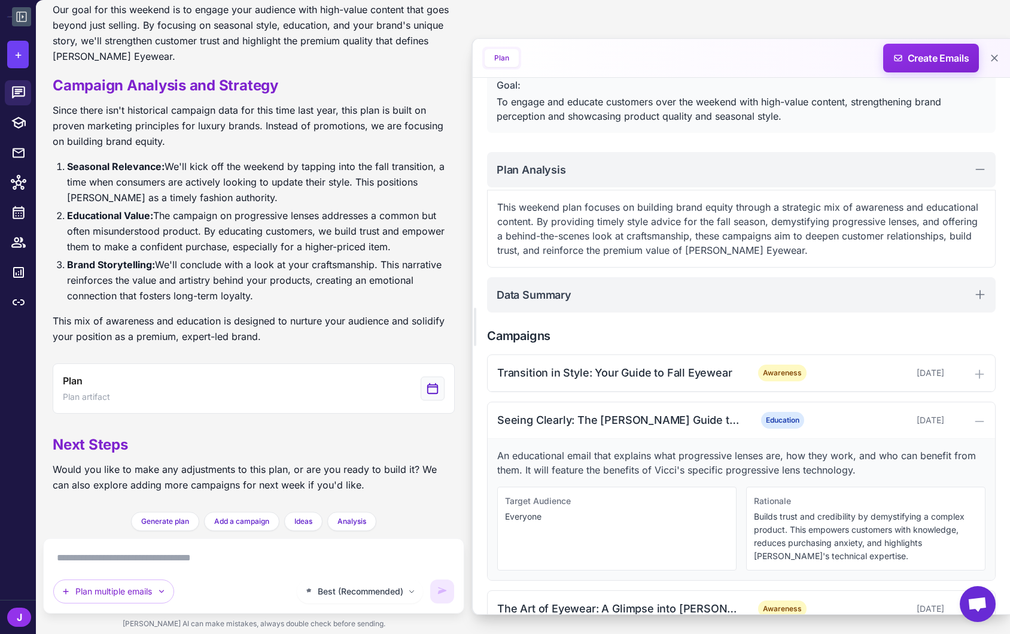
scroll to position [104, 0]
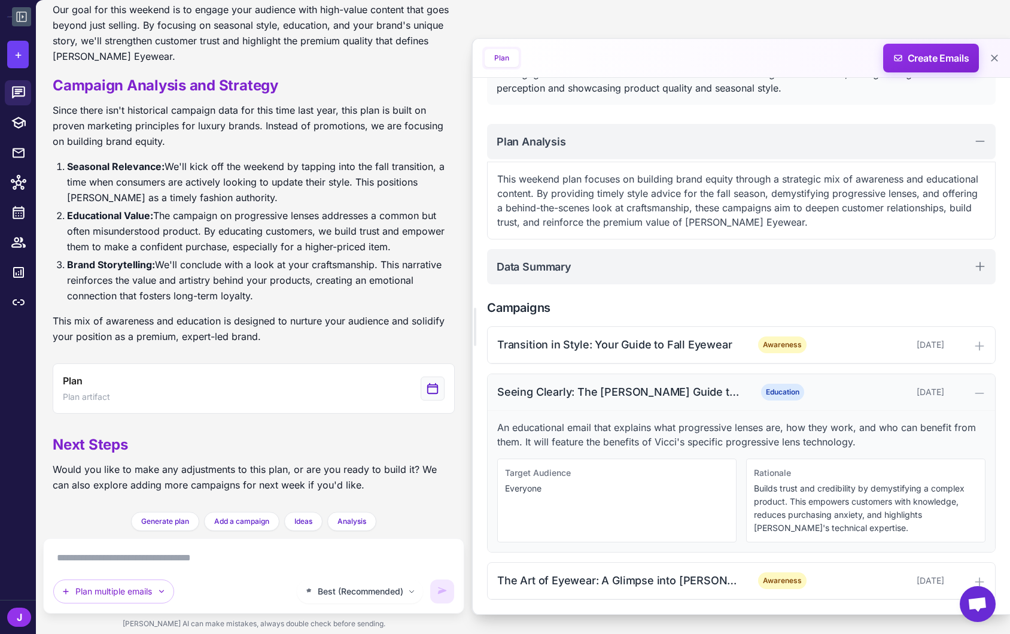
click at [614, 400] on div "Seeing Clearly: The Vicci Guide to Progressive Lenses Education September 20, 2…" at bounding box center [742, 392] width 508 height 37
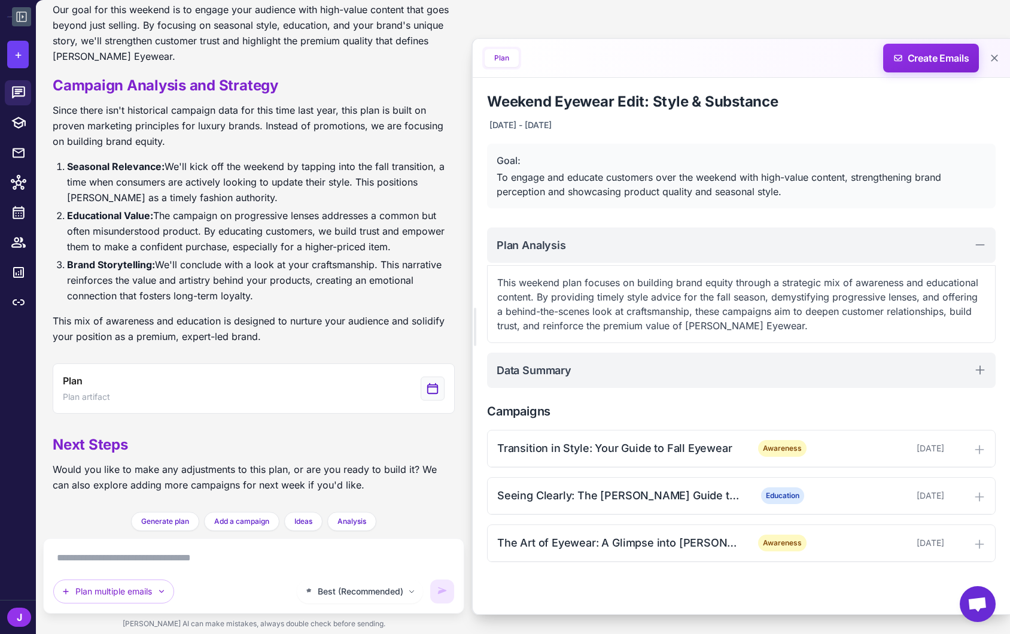
scroll to position [0, 0]
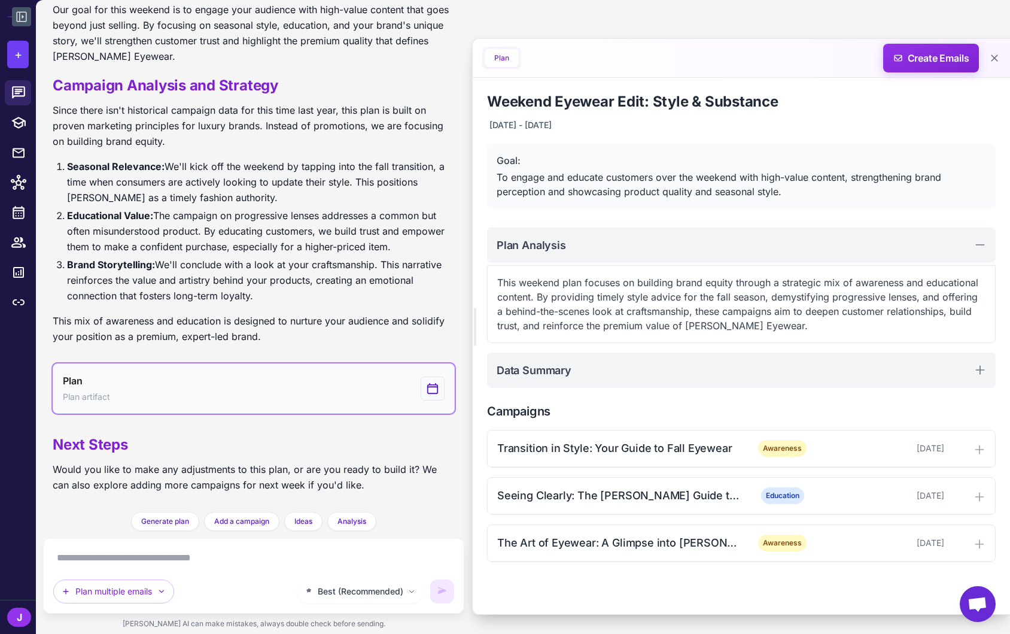
click at [214, 397] on button "Plan Plan artifact" at bounding box center [254, 388] width 402 height 50
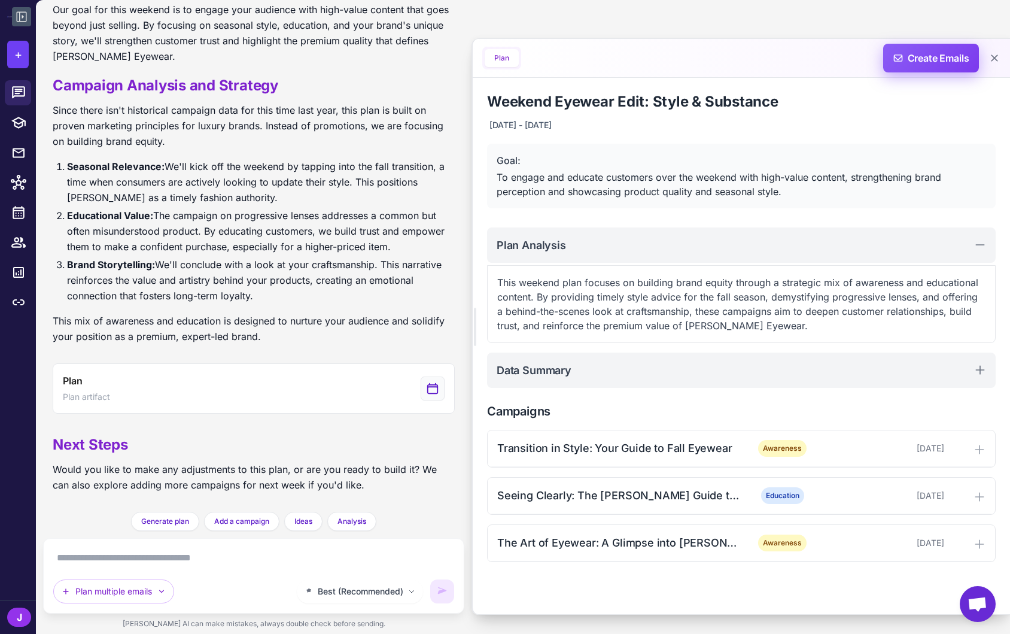
click at [936, 59] on span "Create Emails" at bounding box center [931, 58] width 105 height 29
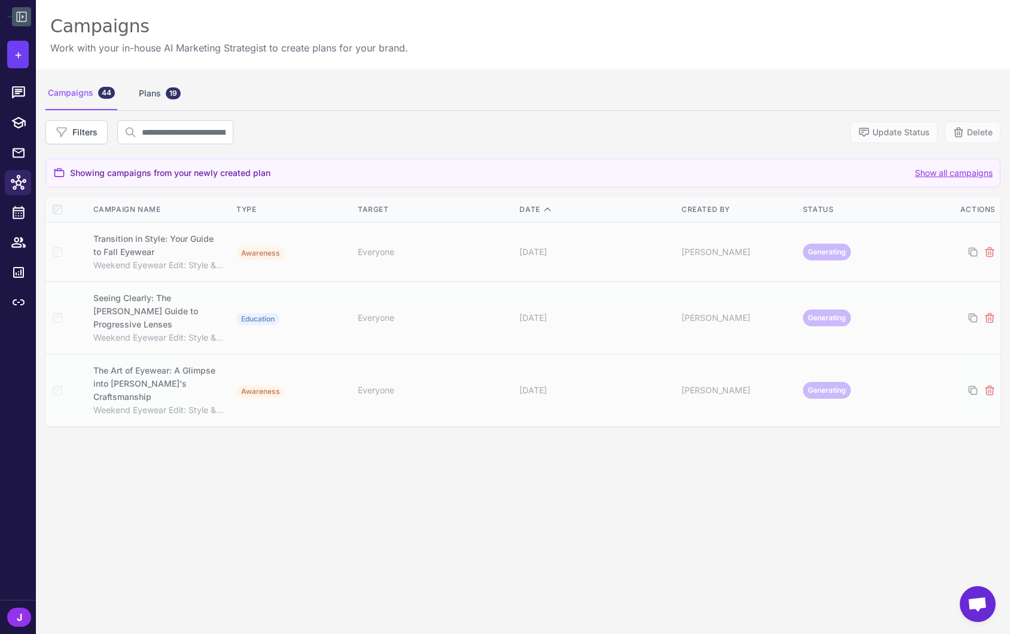
click at [736, 514] on div "Campaigns 44 Plans 19 Filters Update Status Delete Showing campaigns from your …" at bounding box center [523, 386] width 974 height 634
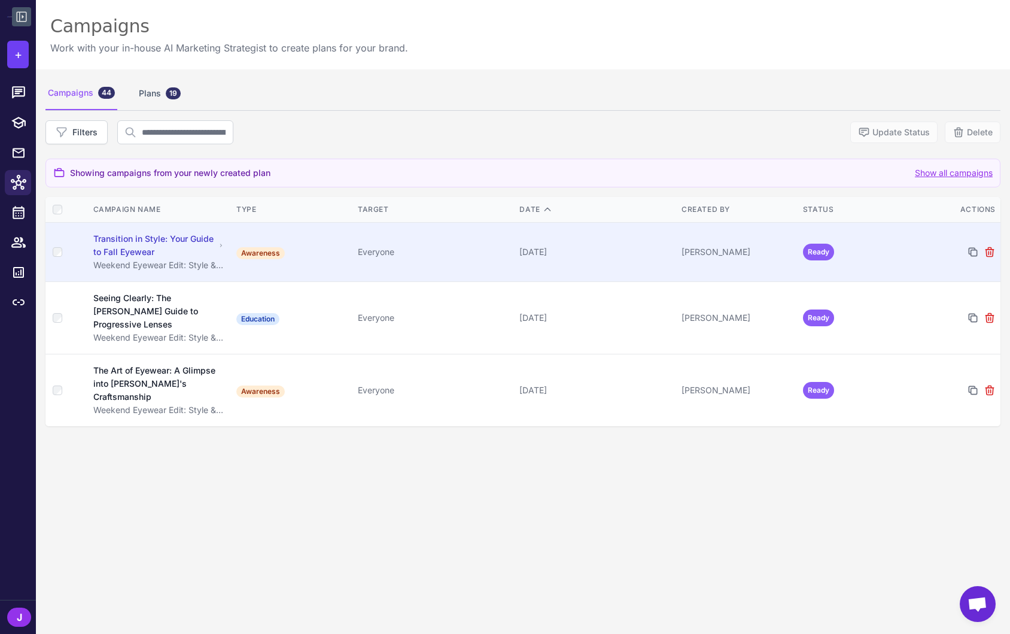
click at [619, 251] on div "September 19, 2025" at bounding box center [596, 251] width 153 height 13
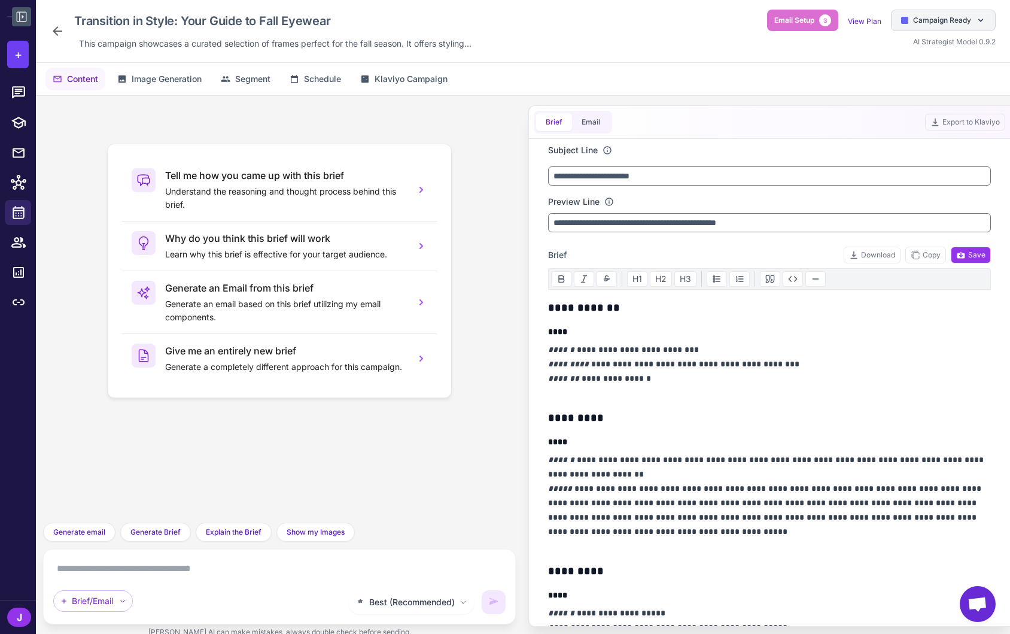
click at [952, 23] on span "Campaign Ready" at bounding box center [942, 20] width 58 height 11
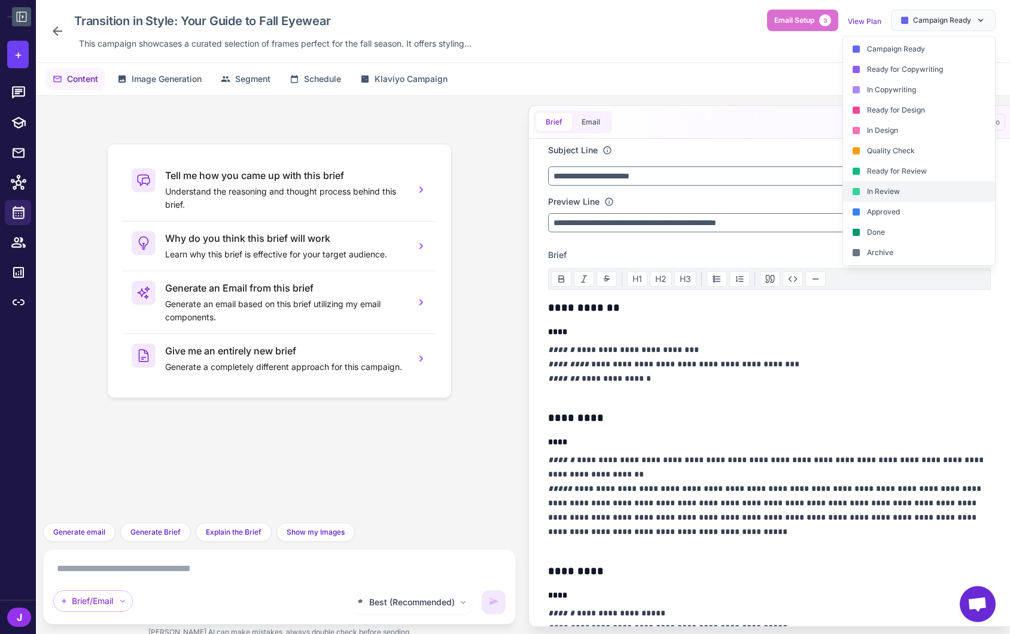
click at [894, 194] on div "In Review" at bounding box center [919, 191] width 152 height 20
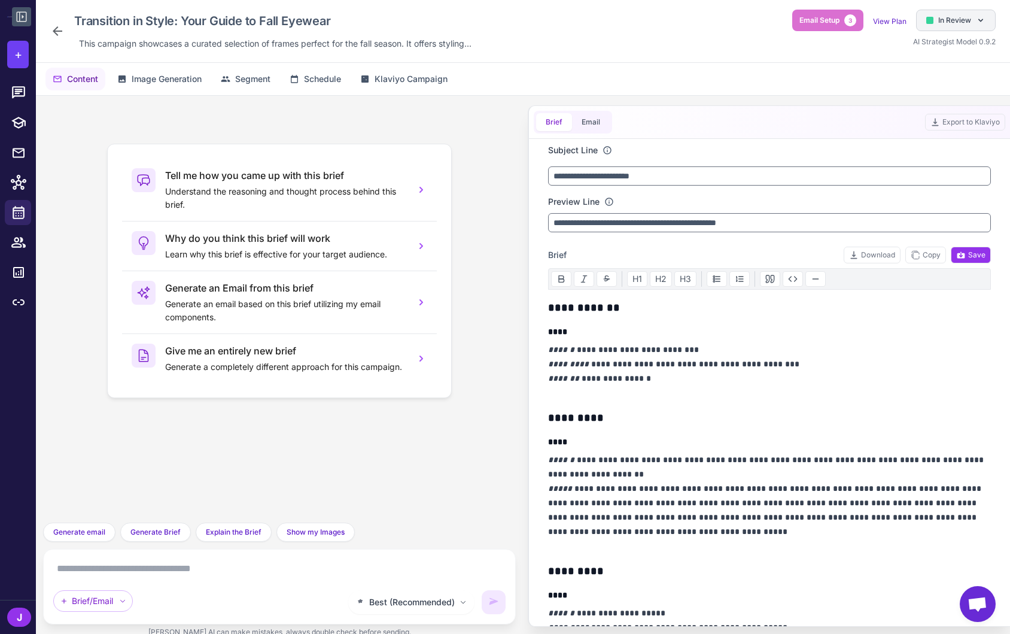
click at [958, 15] on span "In Review" at bounding box center [955, 20] width 33 height 11
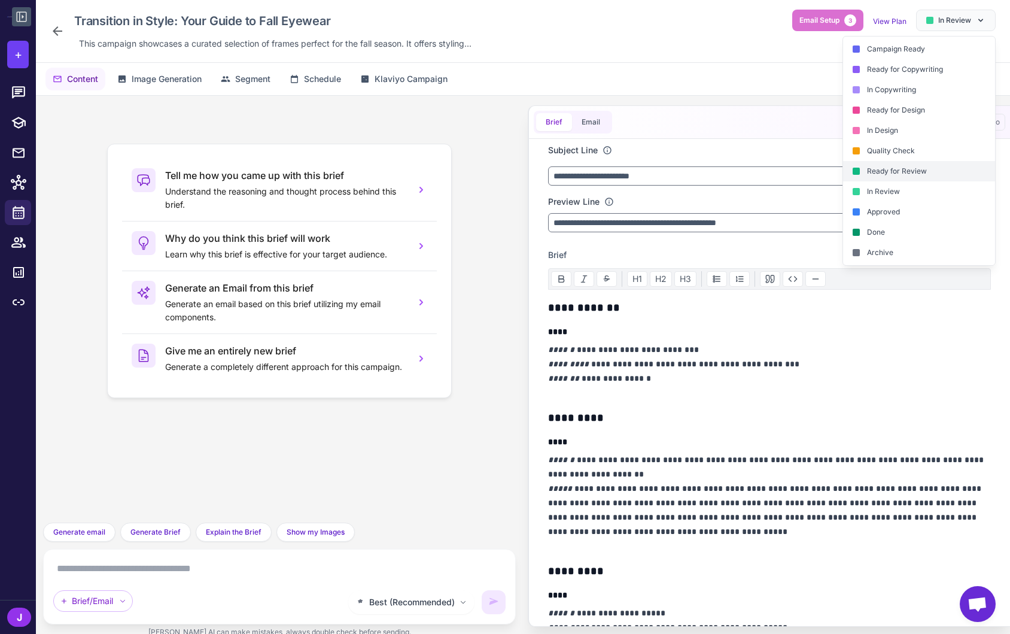
click at [916, 174] on div "Ready for Review" at bounding box center [919, 171] width 152 height 20
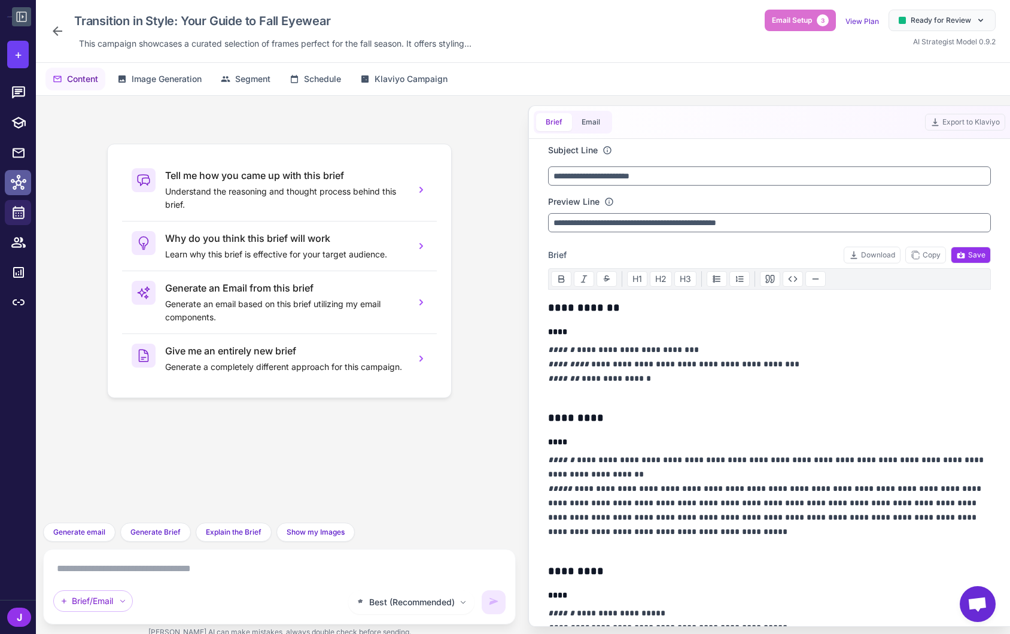
click at [19, 183] on icon at bounding box center [19, 183] width 16 height 16
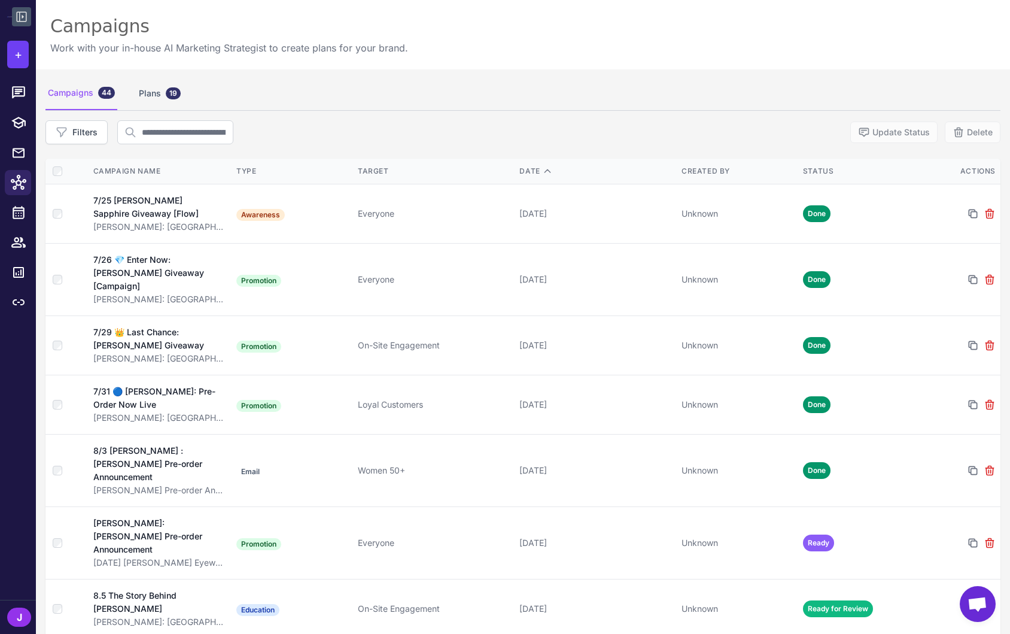
click at [25, 11] on icon at bounding box center [21, 17] width 14 height 14
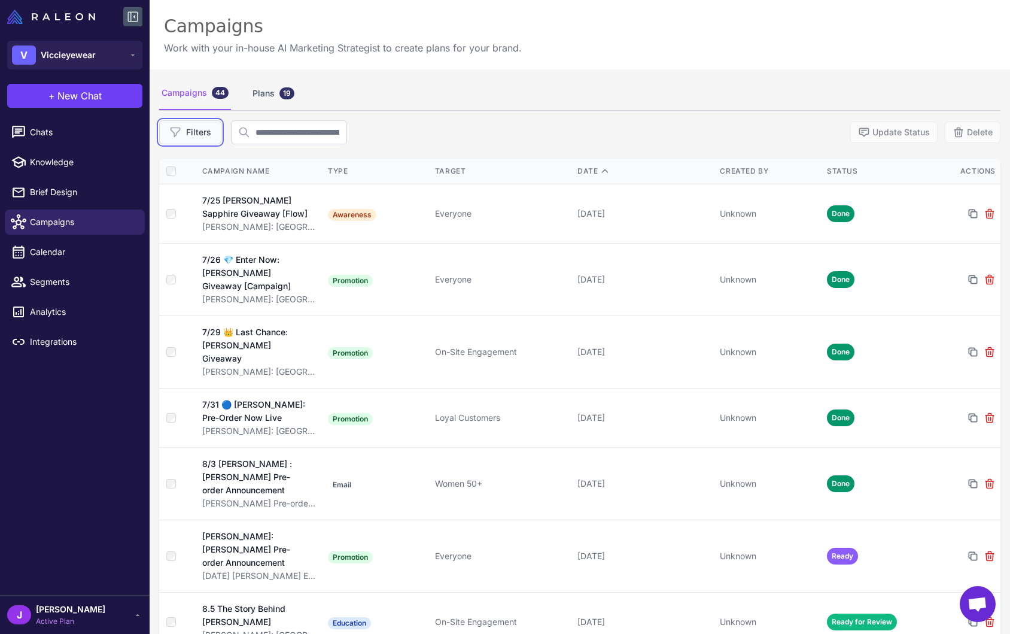
click at [184, 135] on button "Filters" at bounding box center [190, 132] width 62 height 24
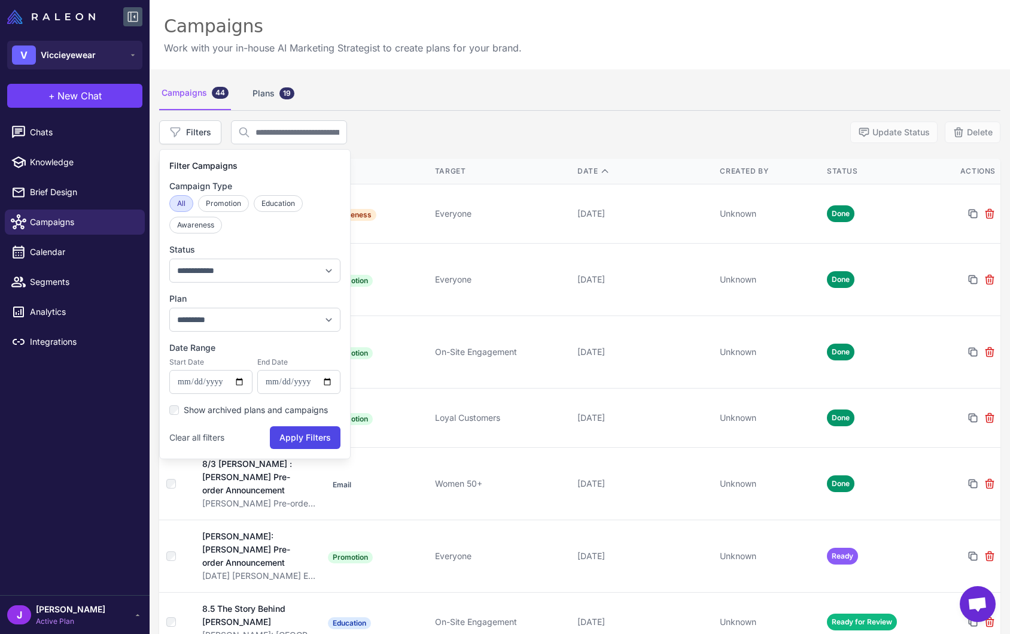
click at [508, 84] on div "Campaigns 44 Plans 19" at bounding box center [580, 94] width 842 height 34
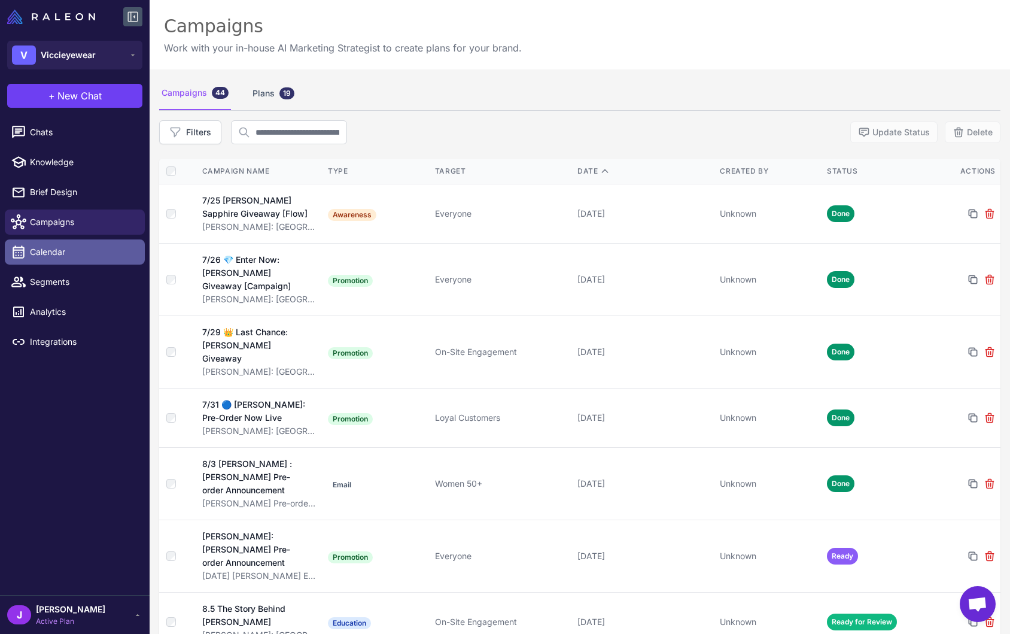
click at [45, 253] on span "Calendar" at bounding box center [82, 251] width 105 height 13
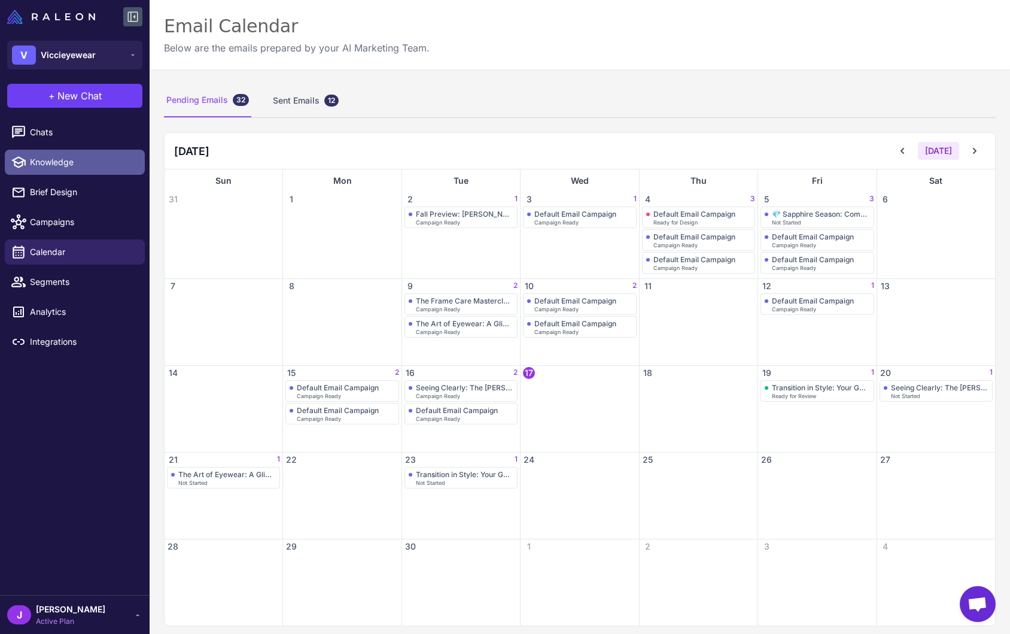
click at [33, 159] on span "Knowledge" at bounding box center [82, 162] width 105 height 13
select select
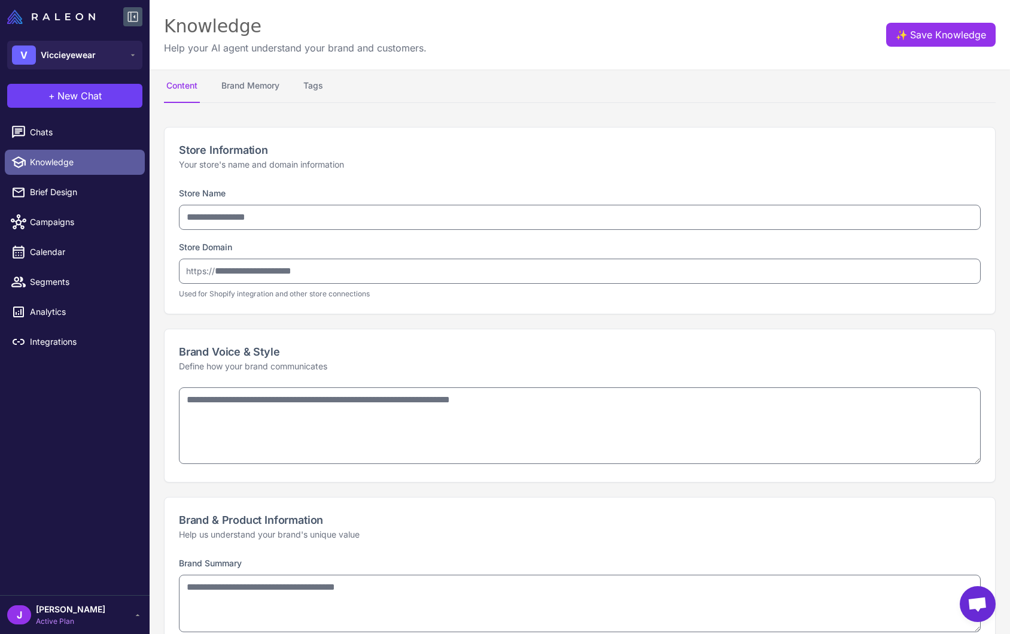
type input "**********"
type textarea "**********"
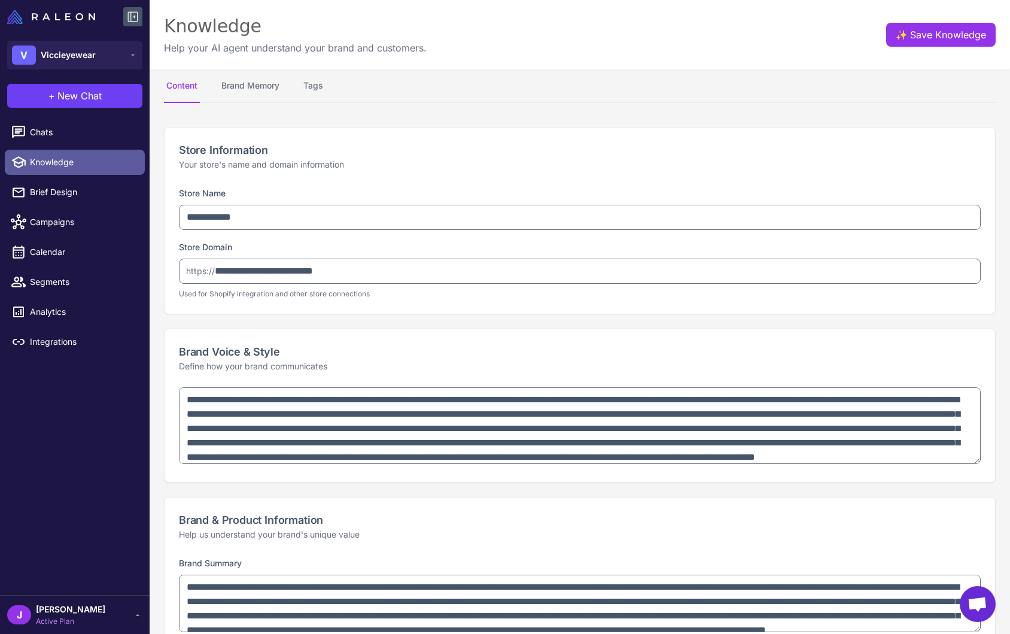
type textarea "**********"
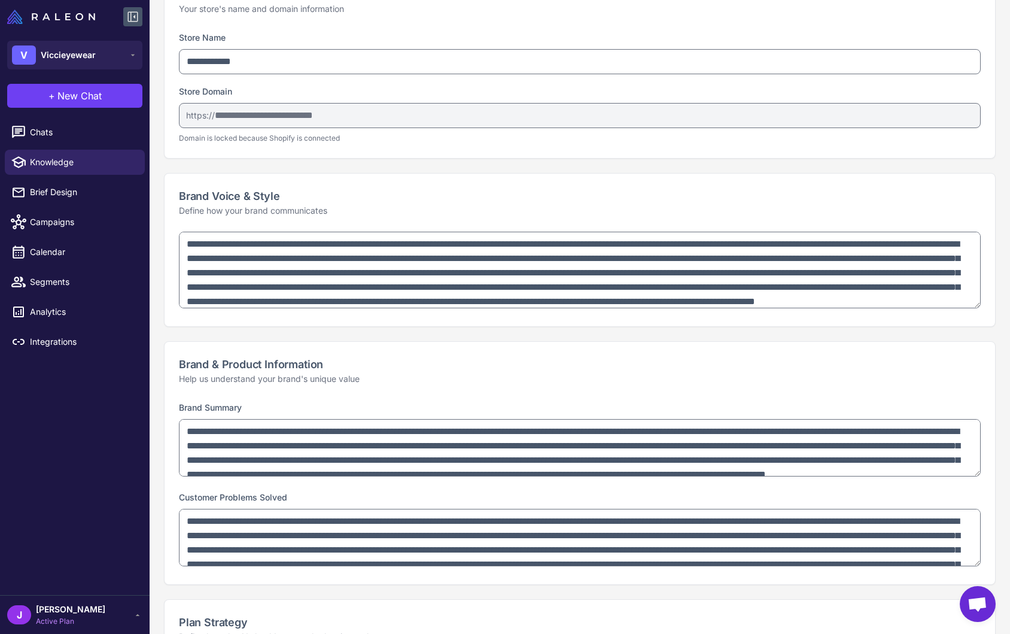
scroll to position [164, 0]
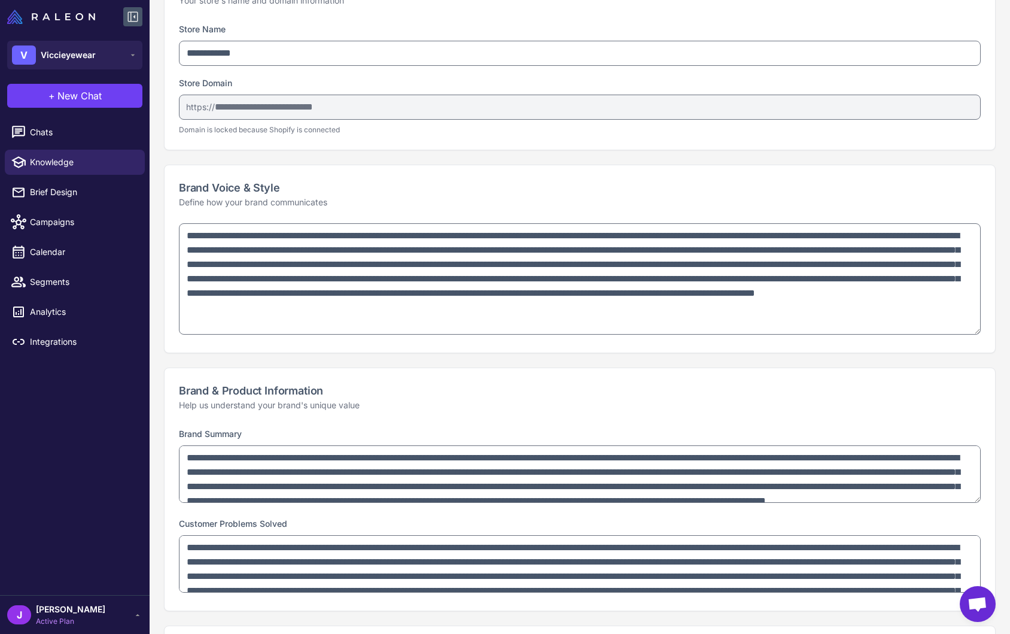
drag, startPoint x: 980, startPoint y: 294, endPoint x: 969, endPoint y: 345, distance: 52.1
click at [969, 335] on textarea "**********" at bounding box center [580, 278] width 802 height 111
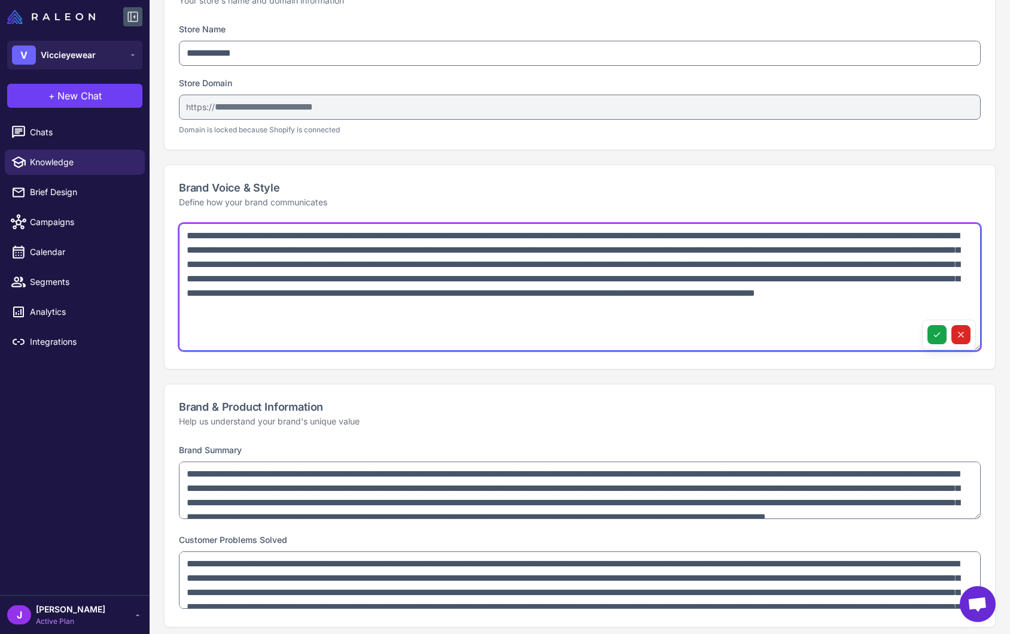
drag, startPoint x: 184, startPoint y: 233, endPoint x: 943, endPoint y: 309, distance: 762.2
click at [943, 309] on textarea "**********" at bounding box center [580, 286] width 802 height 127
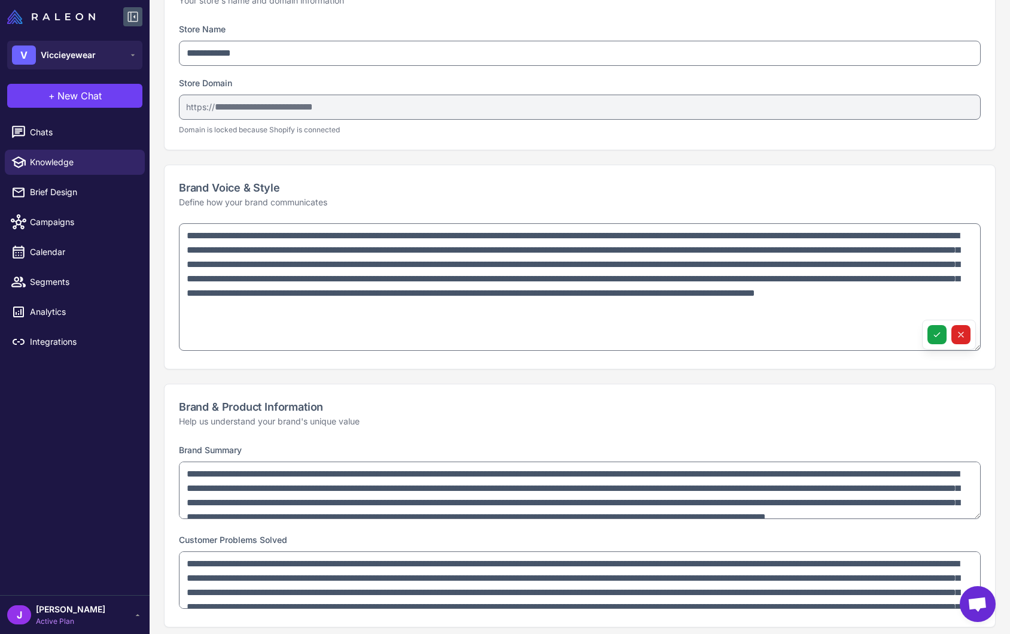
click at [262, 403] on h2 "Brand & Product Information" at bounding box center [580, 407] width 802 height 16
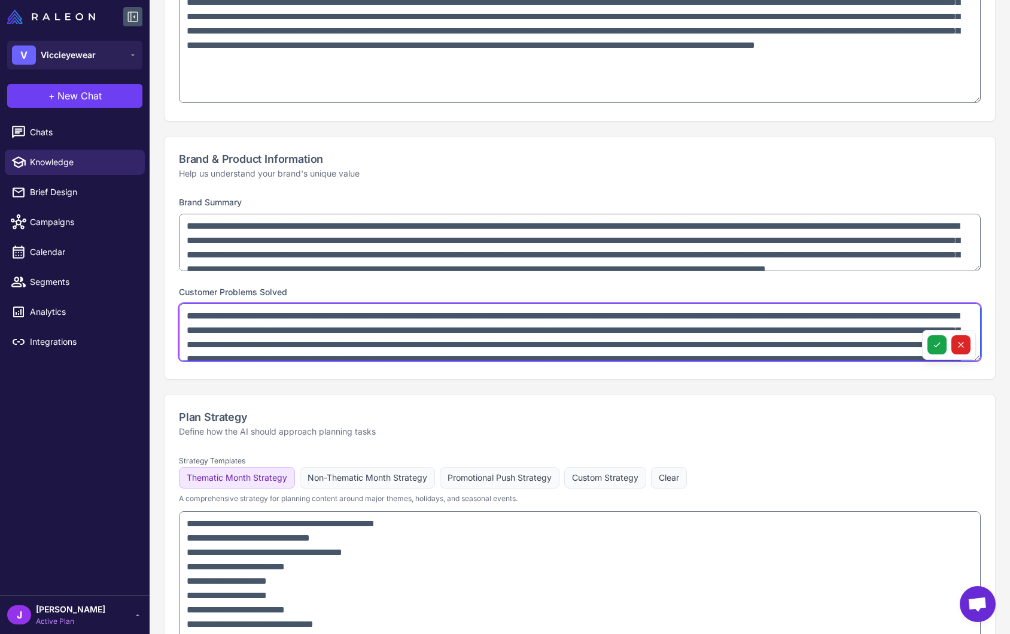
scroll to position [54, 0]
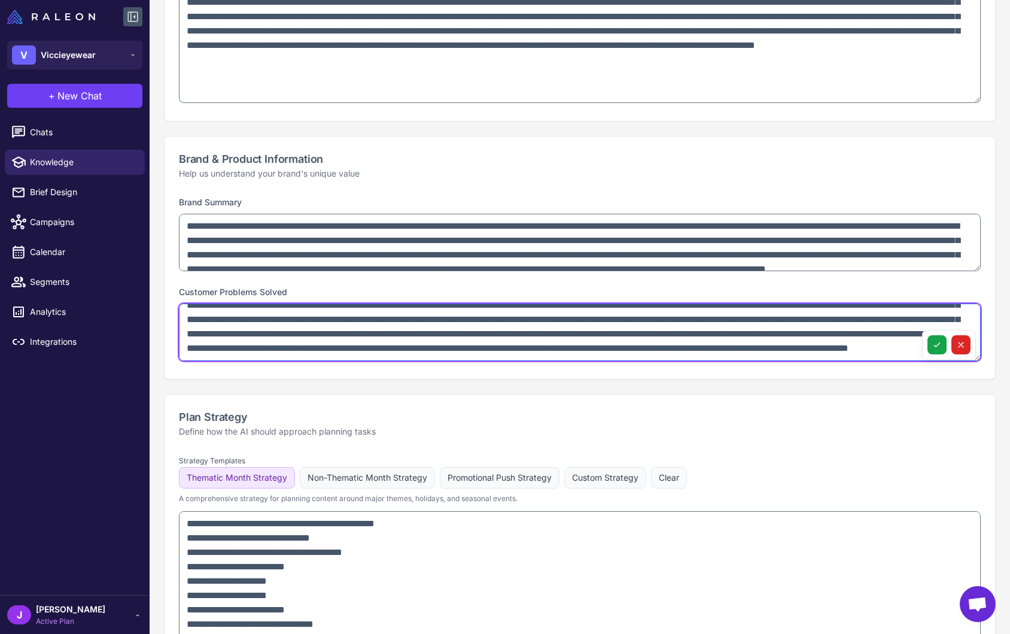
drag, startPoint x: 187, startPoint y: 318, endPoint x: 248, endPoint y: 359, distance: 73.2
click at [248, 359] on textarea at bounding box center [580, 331] width 802 height 57
click at [293, 350] on textarea at bounding box center [580, 331] width 802 height 57
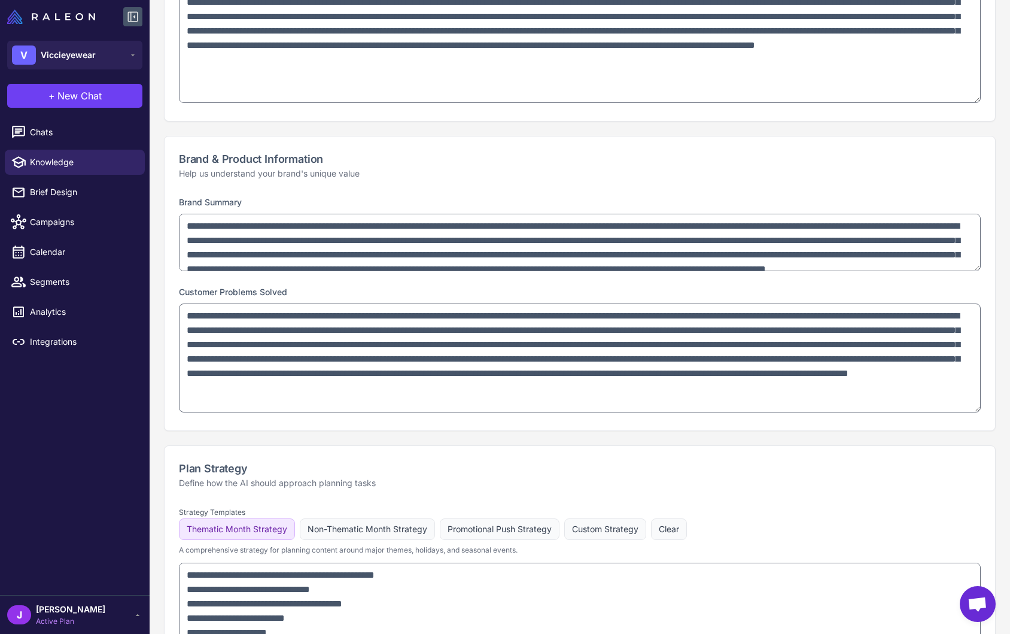
scroll to position [0, 0]
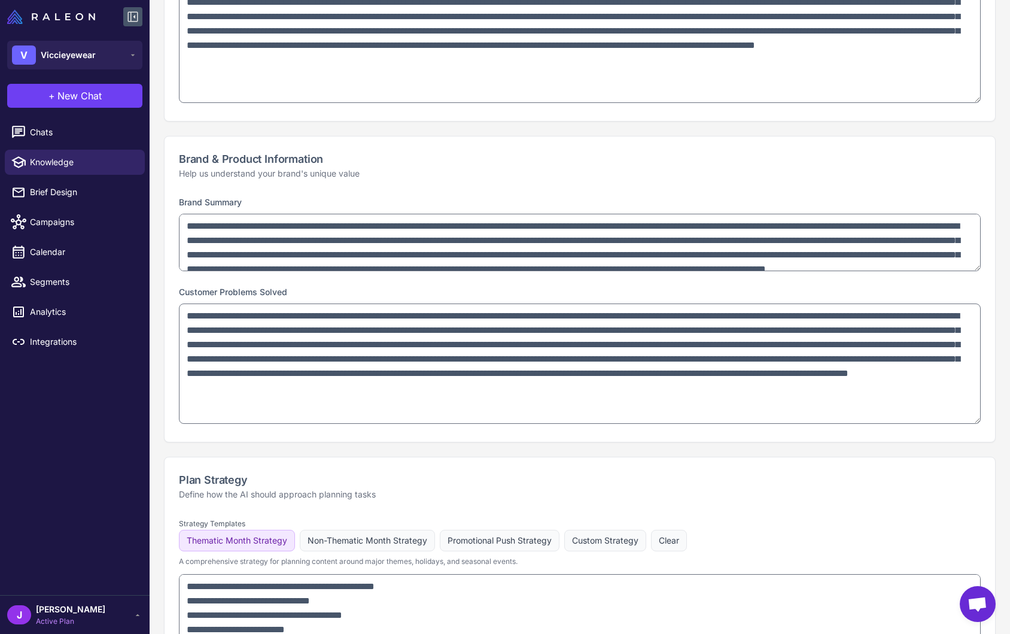
drag, startPoint x: 976, startPoint y: 357, endPoint x: 974, endPoint y: 420, distance: 62.9
click at [974, 420] on textarea at bounding box center [580, 363] width 802 height 120
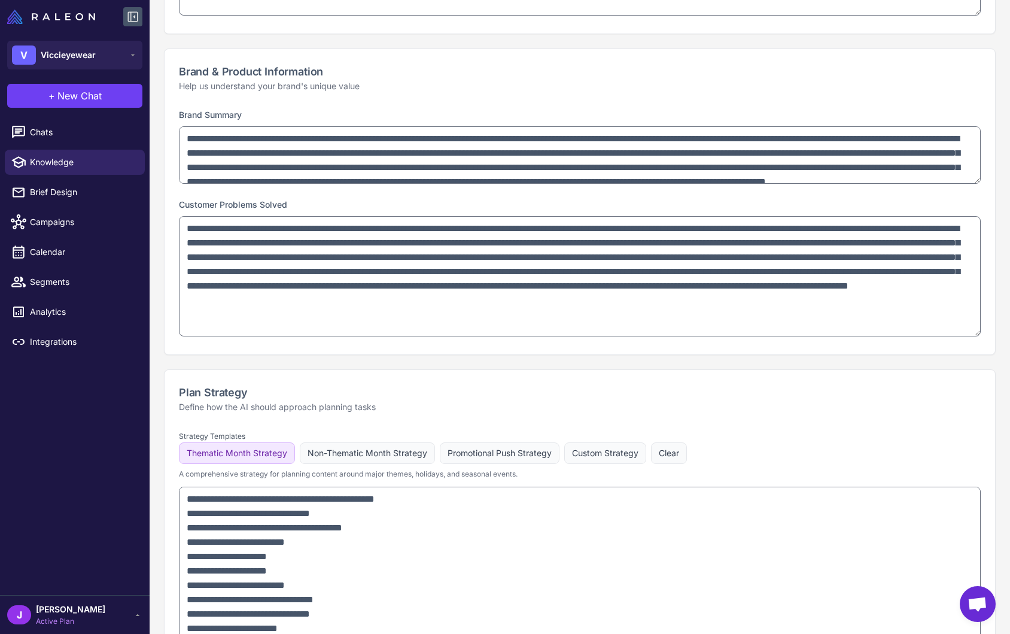
scroll to position [493, 0]
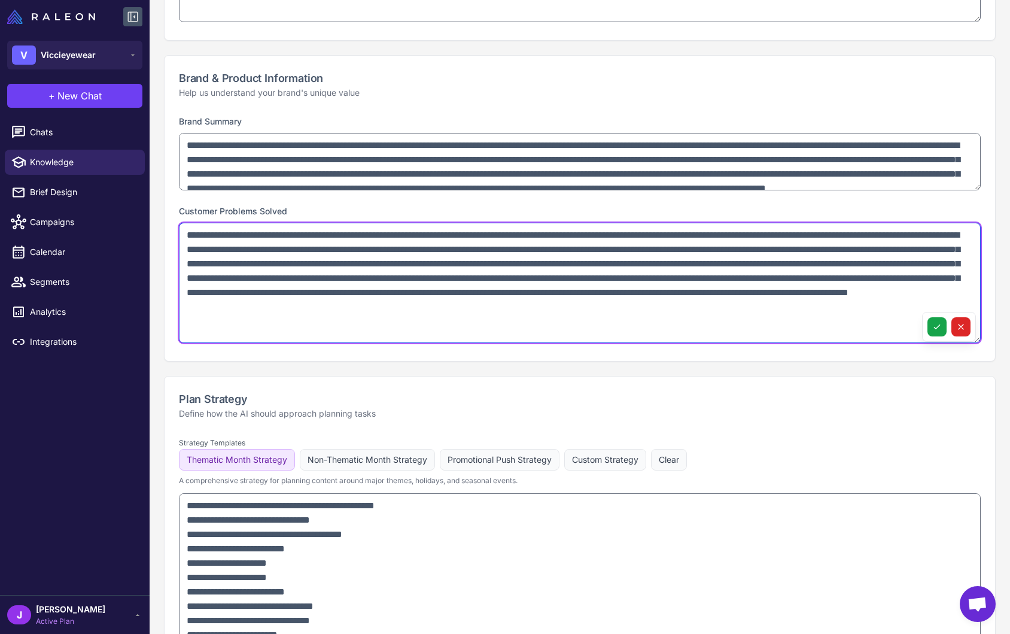
drag, startPoint x: 274, startPoint y: 326, endPoint x: 172, endPoint y: 225, distance: 143.1
click at [184, 235] on textarea at bounding box center [580, 283] width 802 height 120
click at [286, 326] on textarea at bounding box center [580, 283] width 802 height 120
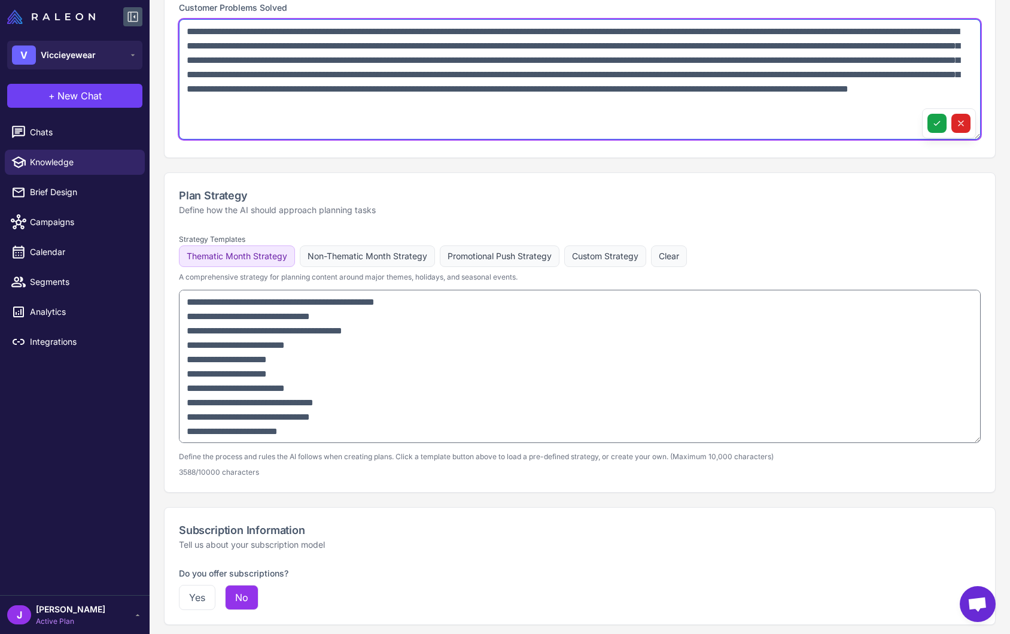
scroll to position [697, 0]
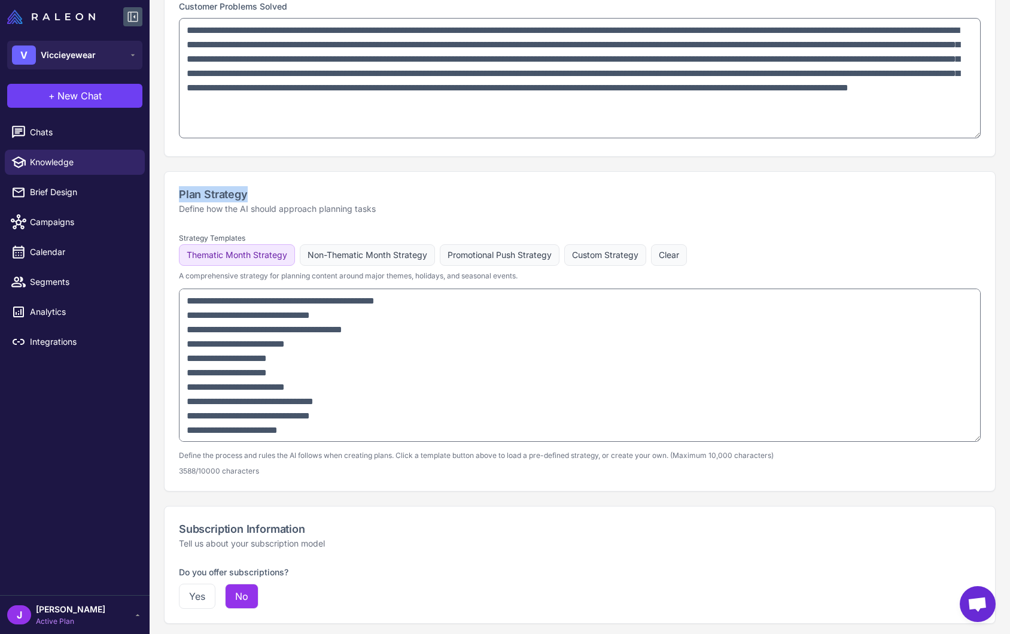
drag, startPoint x: 175, startPoint y: 192, endPoint x: 264, endPoint y: 193, distance: 88.6
click at [261, 193] on div "Plan Strategy Define how the AI should approach planning tasks" at bounding box center [580, 201] width 831 height 58
click at [89, 90] on span "New Chat" at bounding box center [79, 96] width 44 height 14
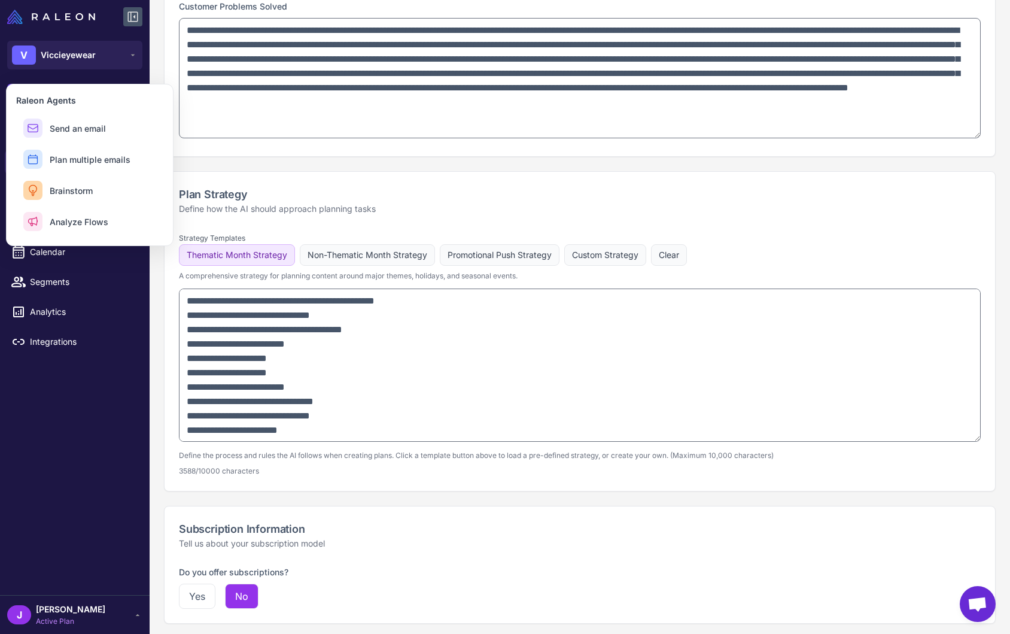
click at [335, 212] on p "Define how the AI should approach planning tasks" at bounding box center [580, 208] width 802 height 13
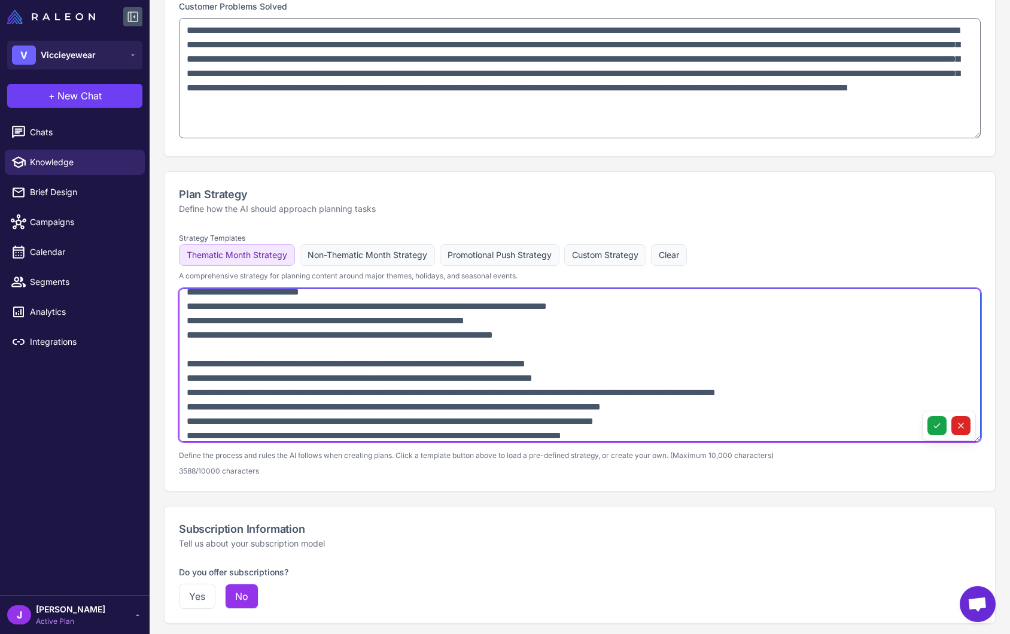
scroll to position [893, 0]
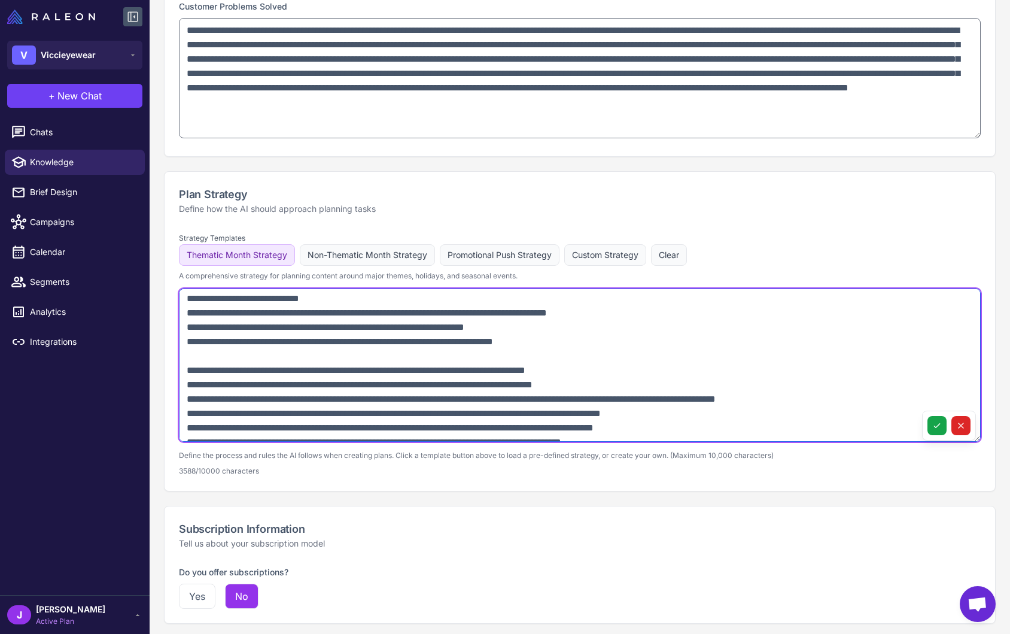
drag, startPoint x: 186, startPoint y: 368, endPoint x: 679, endPoint y: 369, distance: 493.2
click at [679, 369] on textarea at bounding box center [580, 365] width 802 height 153
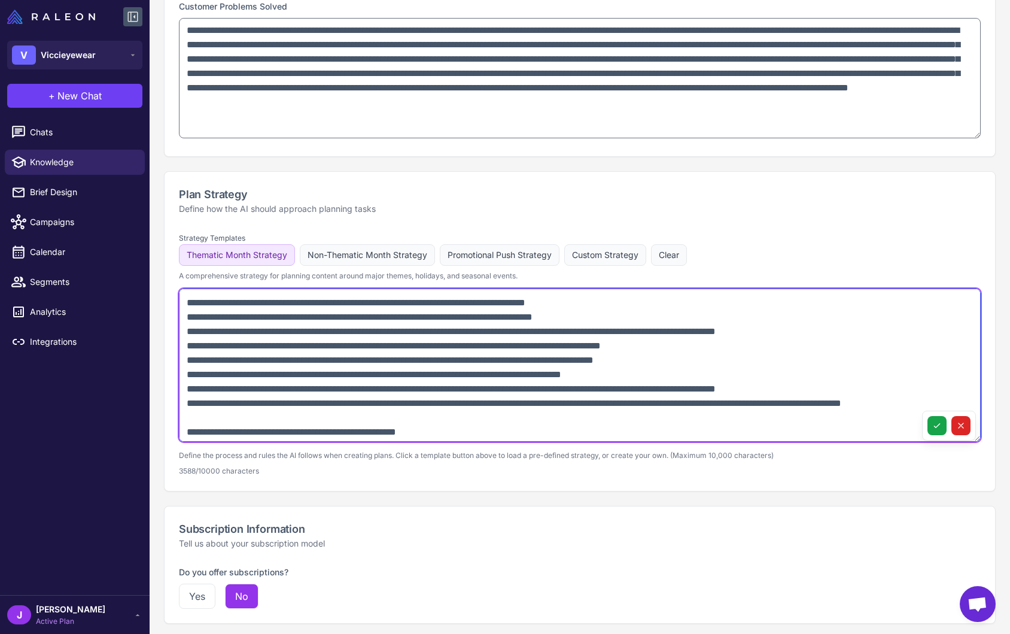
scroll to position [963, 0]
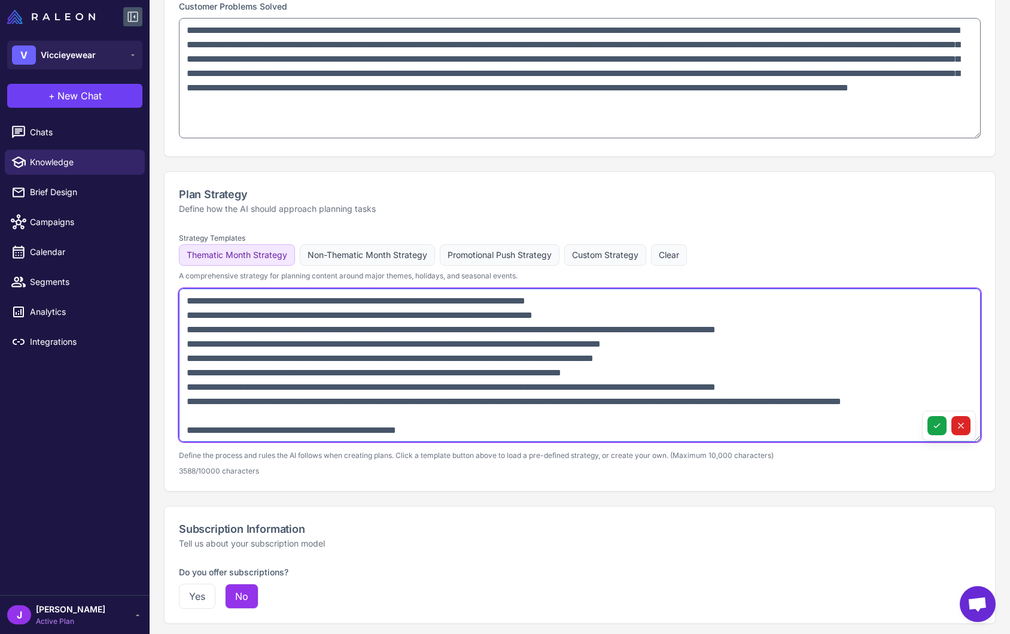
drag, startPoint x: 264, startPoint y: 416, endPoint x: 171, endPoint y: 305, distance: 144.9
click at [171, 305] on div "Strategy Templates Thematic Month Strategy Non-Thematic Month Strategy Promotio…" at bounding box center [580, 360] width 831 height 261
click at [269, 420] on textarea at bounding box center [580, 365] width 802 height 153
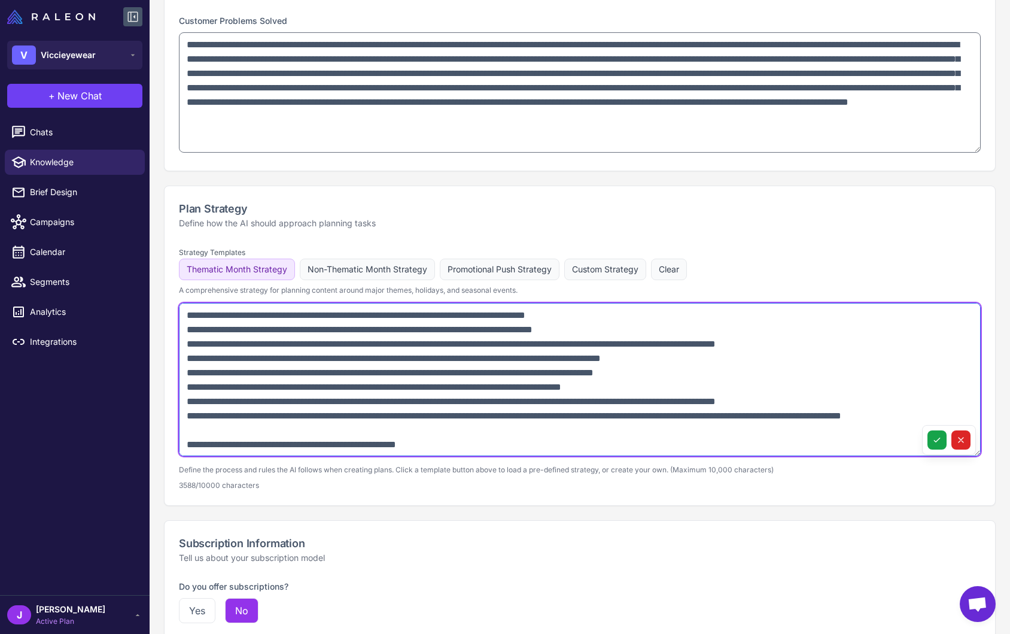
scroll to position [687, 0]
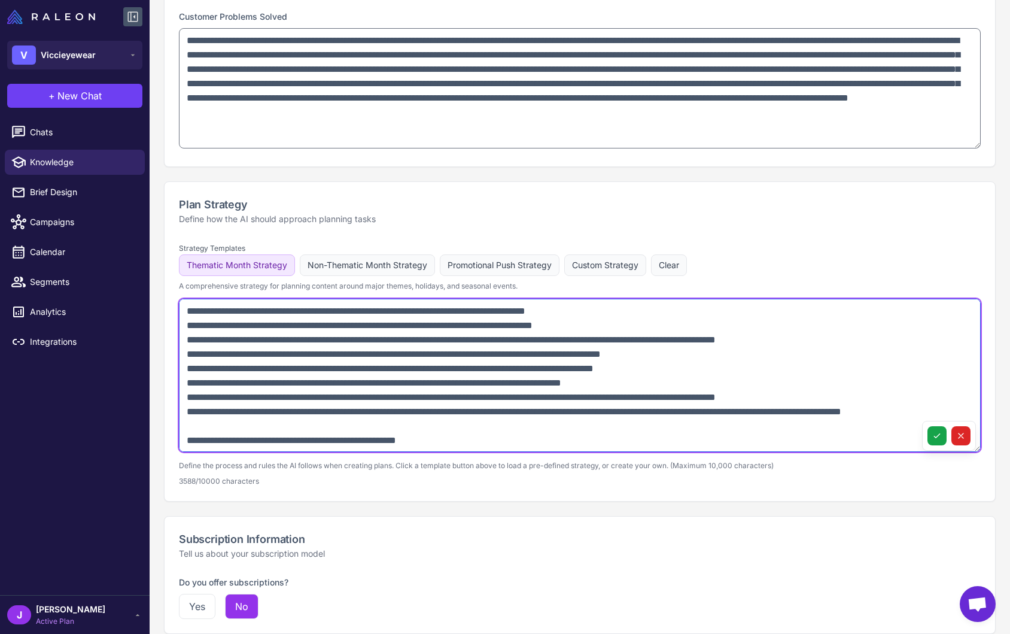
drag, startPoint x: 258, startPoint y: 427, endPoint x: 169, endPoint y: 326, distance: 135.3
click at [169, 324] on div "Strategy Templates Thematic Month Strategy Non-Thematic Month Strategy Promotio…" at bounding box center [580, 370] width 831 height 261
click at [272, 418] on textarea at bounding box center [580, 375] width 802 height 153
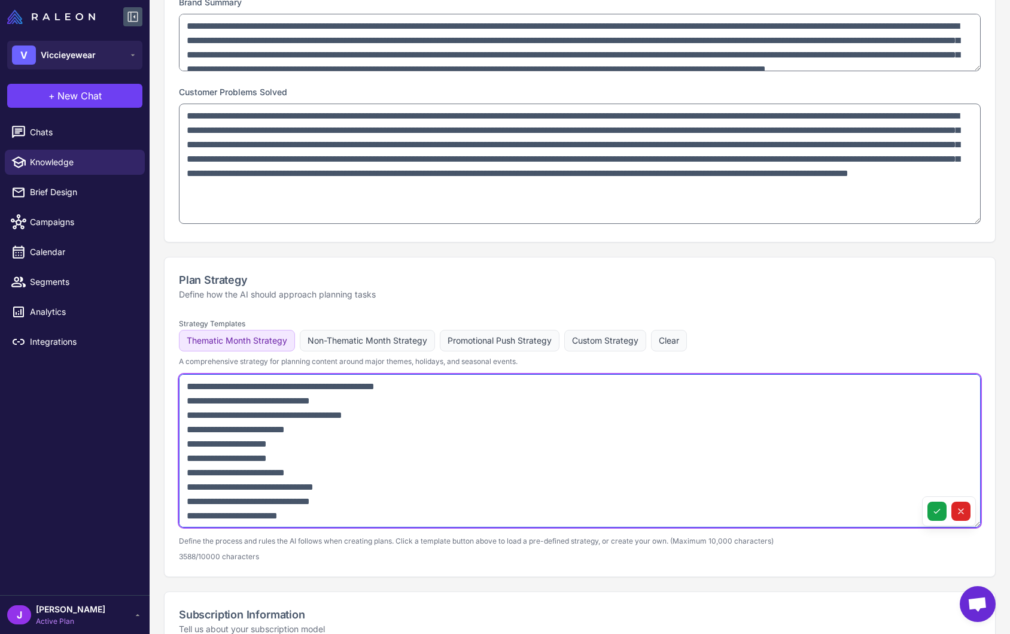
scroll to position [623, 0]
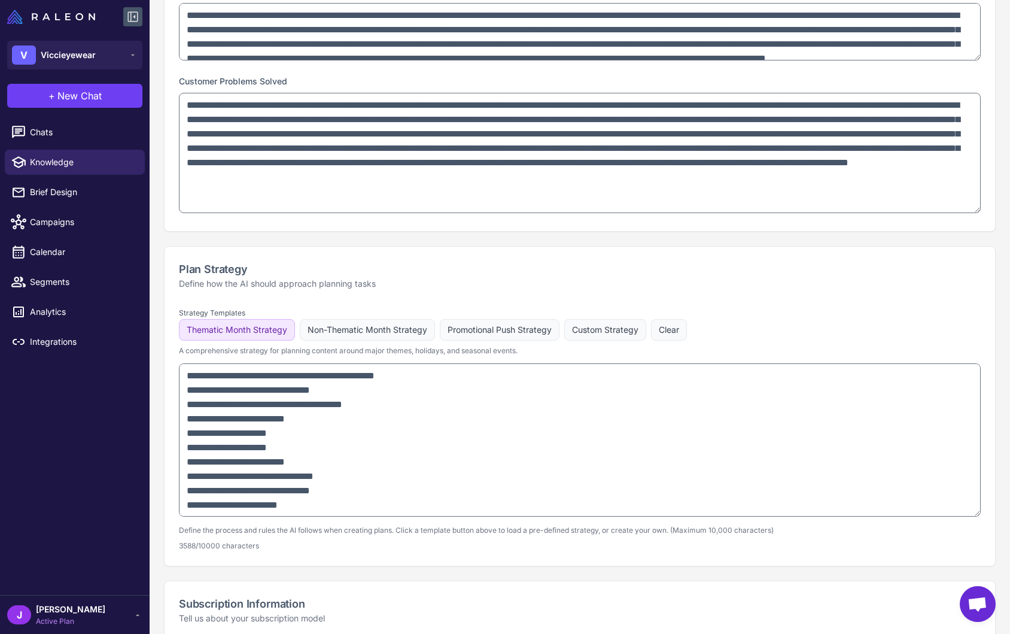
click at [705, 311] on div "Strategy Templates Thematic Month Strategy Non-Thematic Month Strategy Promotio…" at bounding box center [580, 330] width 802 height 51
click at [86, 95] on span "New Chat" at bounding box center [79, 96] width 44 height 14
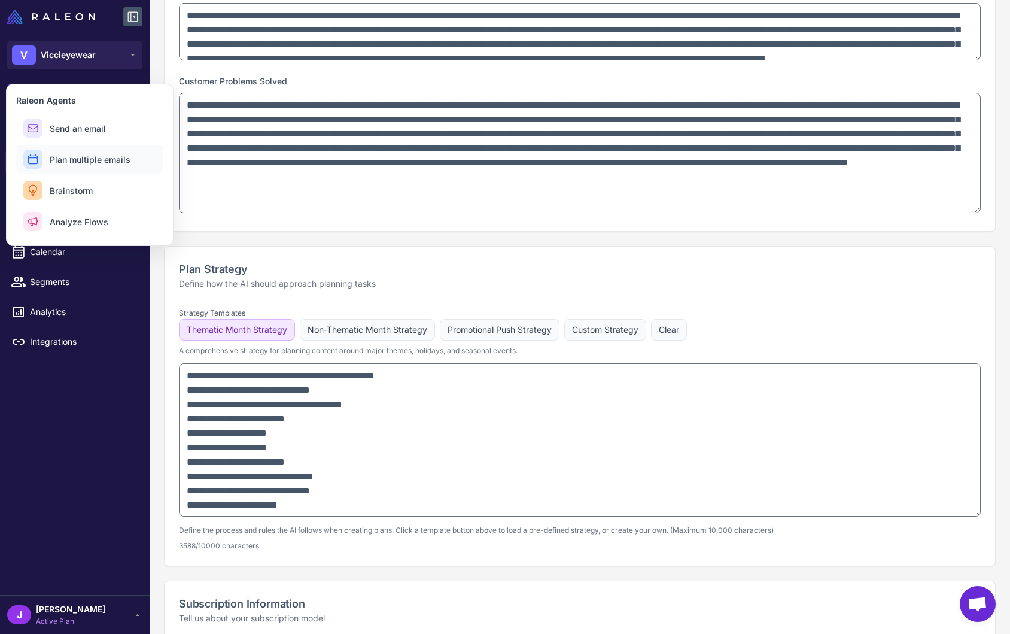
click at [80, 160] on span "Plan multiple emails" at bounding box center [90, 159] width 81 height 13
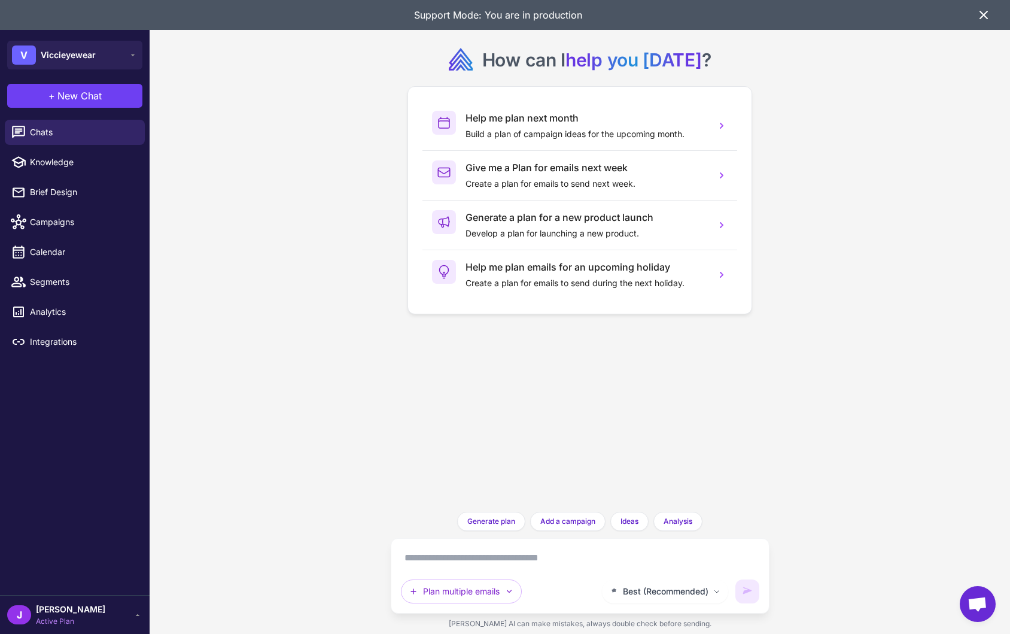
click at [438, 563] on textarea at bounding box center [580, 557] width 359 height 19
click at [79, 96] on span "New Chat" at bounding box center [79, 96] width 44 height 14
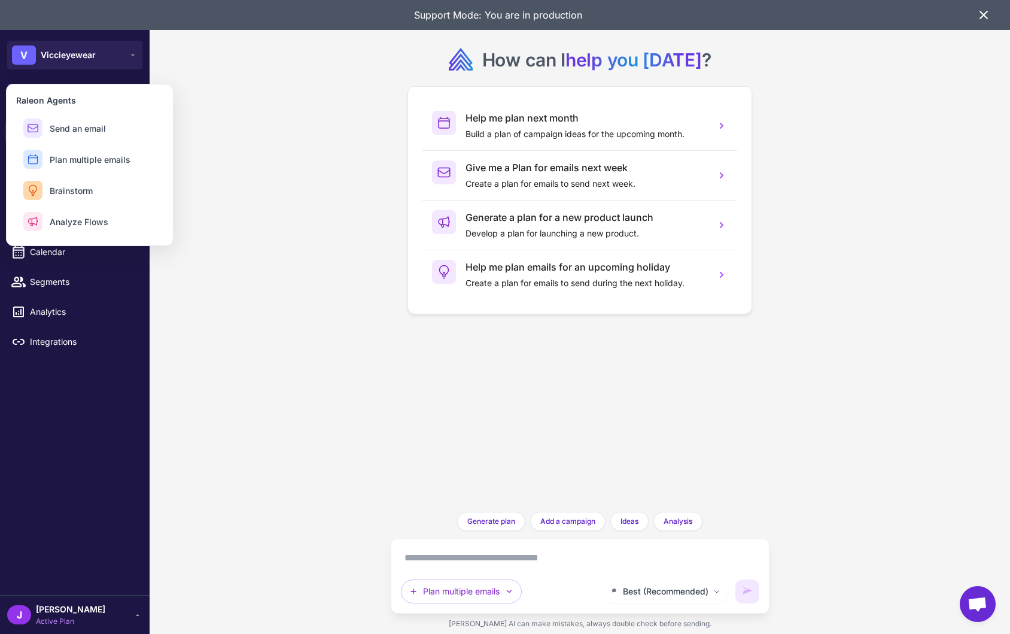
click at [256, 200] on div "How can I help you today ? Help me plan next month Build a plan of campaign ide…" at bounding box center [580, 317] width 861 height 634
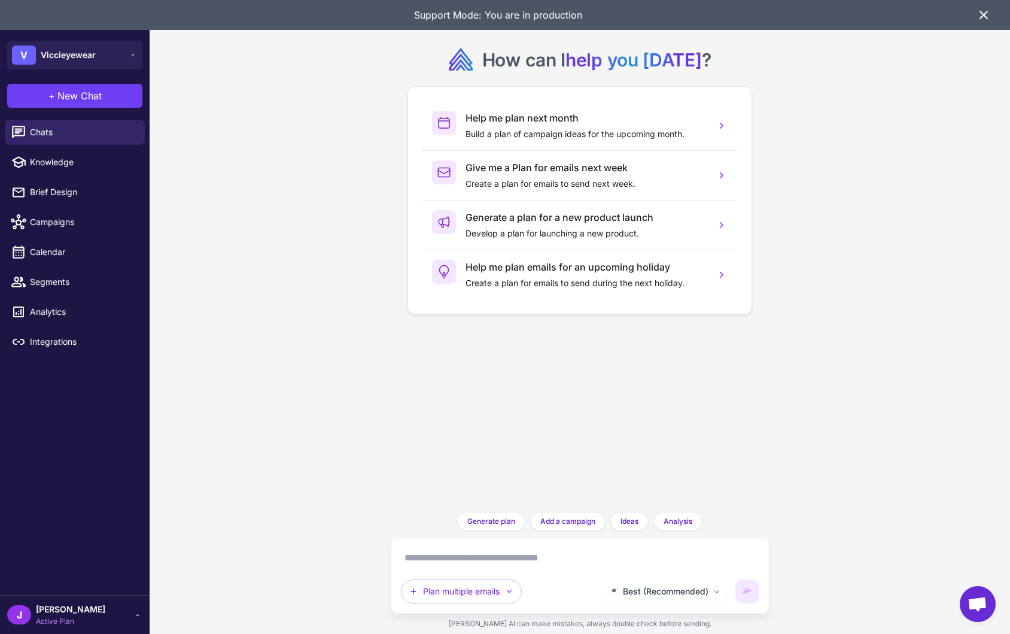
click at [260, 291] on div "How can I help you today ? Help me plan next month Build a plan of campaign ide…" at bounding box center [580, 317] width 861 height 634
click at [40, 154] on link "Knowledge" at bounding box center [75, 162] width 140 height 25
select select
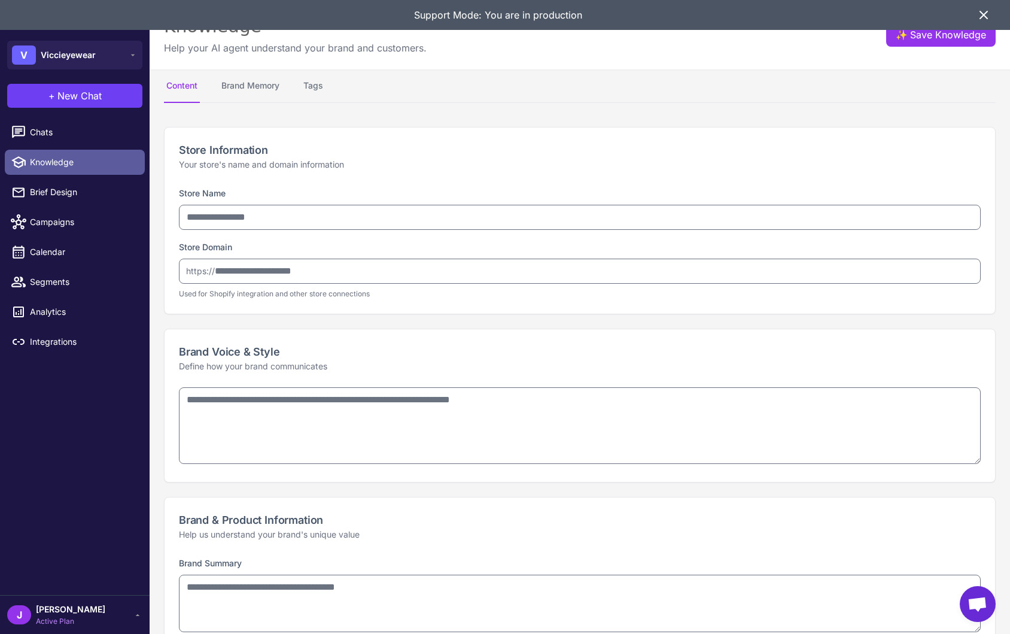
type input "**********"
type textarea "**********"
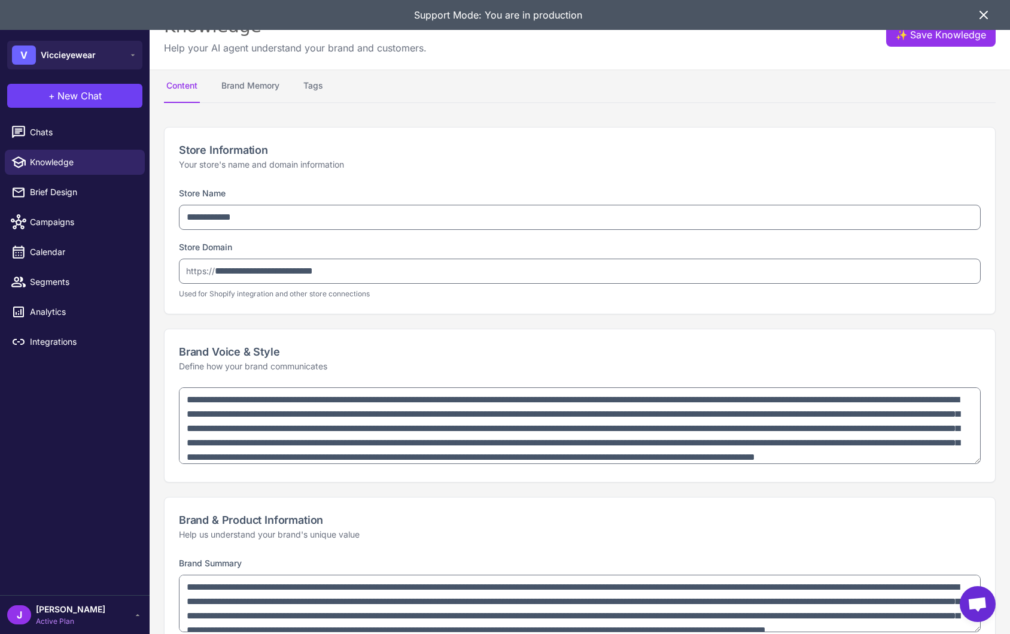
type textarea "**********"
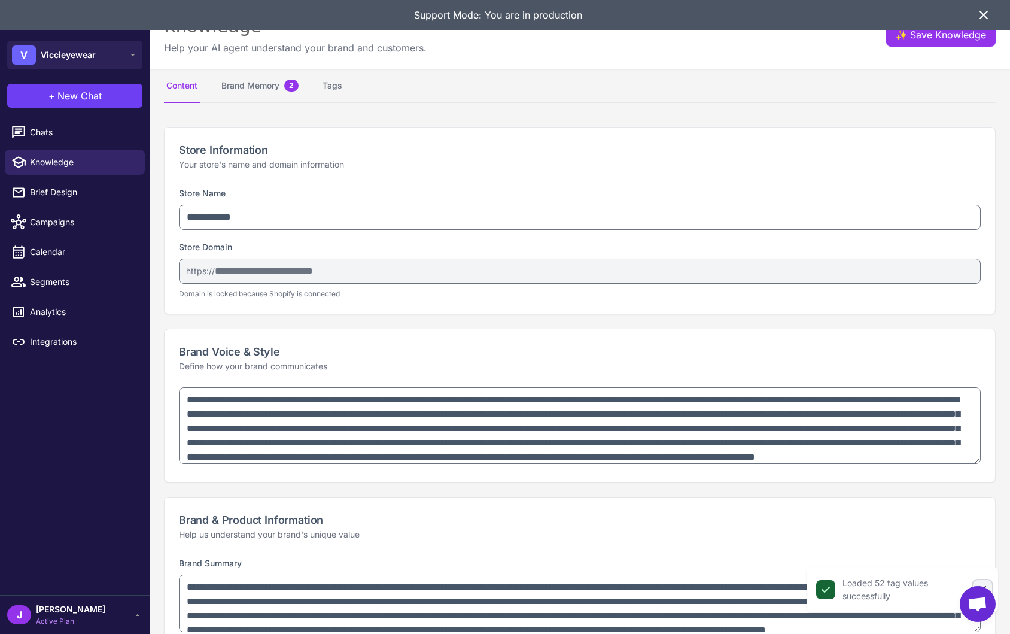
click at [988, 585] on icon "Close" at bounding box center [983, 590] width 12 height 12
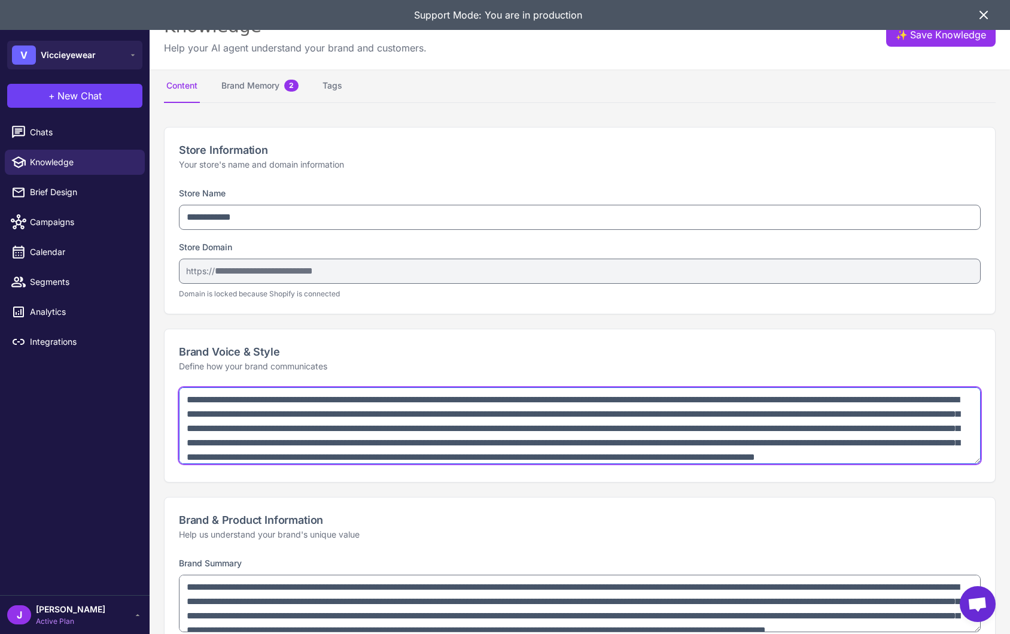
click at [520, 441] on textarea "**********" at bounding box center [580, 425] width 802 height 77
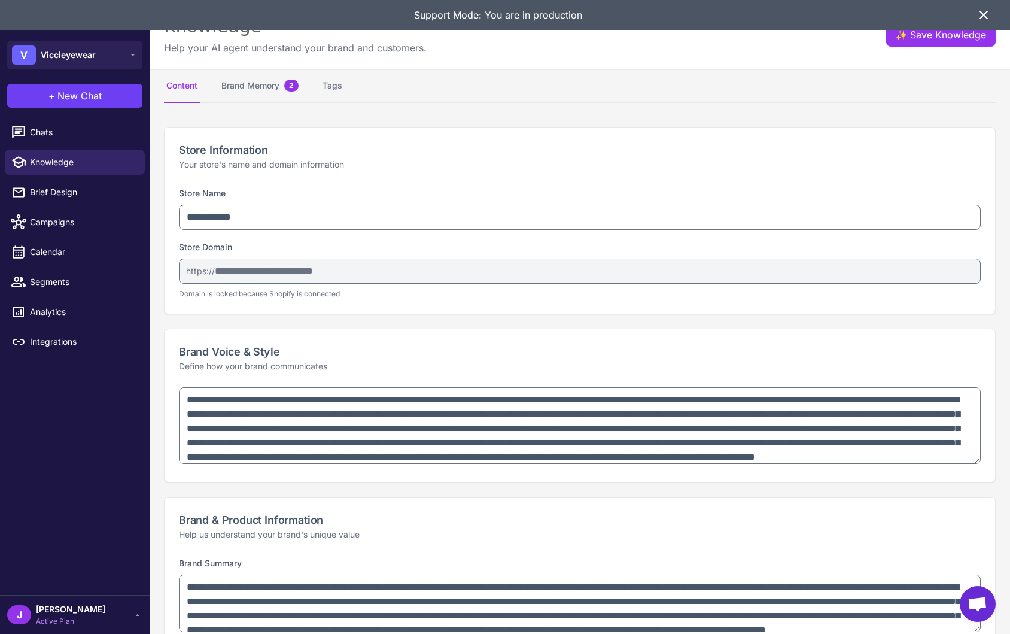
click at [451, 352] on h2 "Brand Voice & Style" at bounding box center [580, 352] width 802 height 16
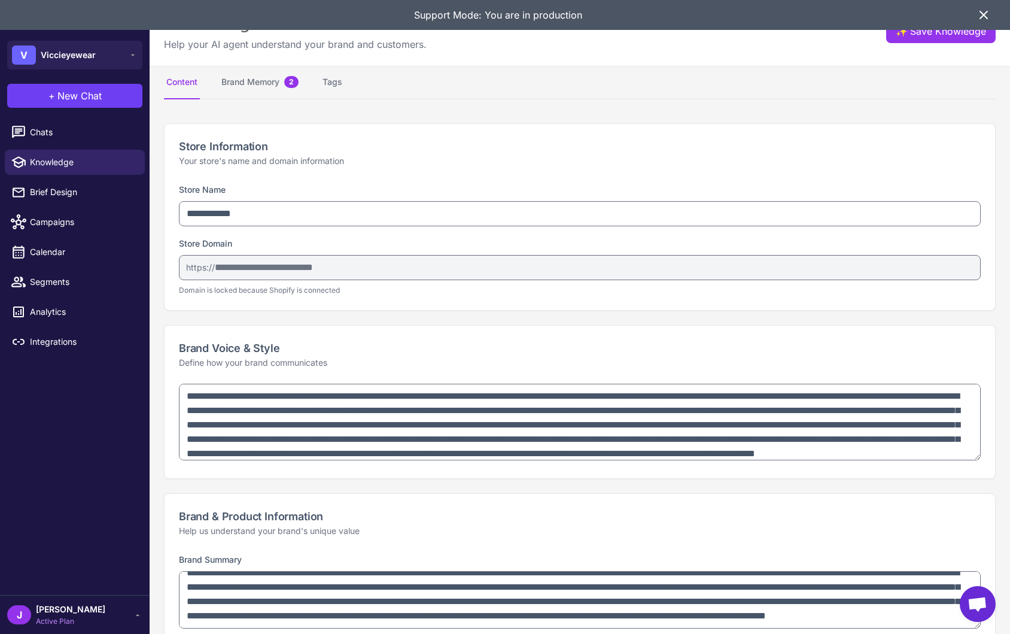
scroll to position [3, 0]
click at [254, 85] on button "Brand Memory 2" at bounding box center [260, 83] width 82 height 34
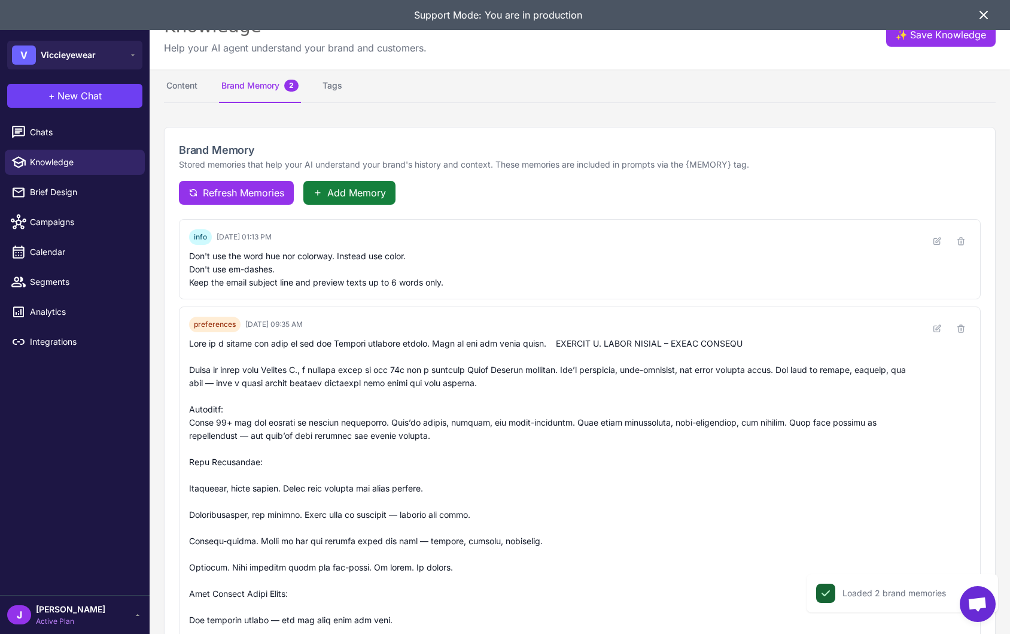
click at [346, 191] on span "Add Memory" at bounding box center [356, 193] width 59 height 14
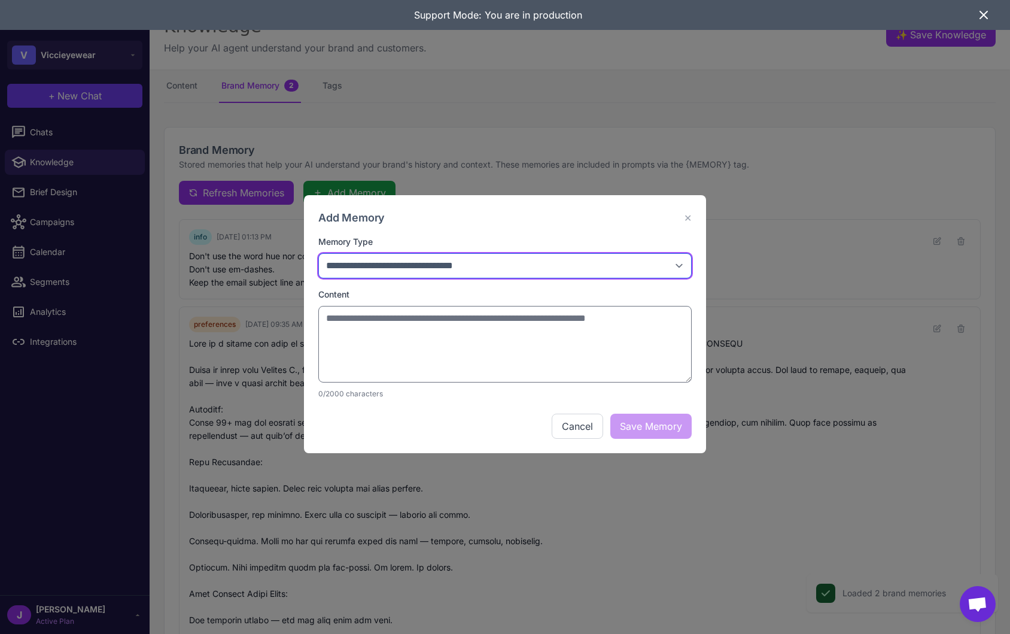
click at [400, 263] on select "**********" at bounding box center [505, 265] width 374 height 25
select select "**********"
click at [318, 253] on select "**********" at bounding box center [505, 265] width 374 height 25
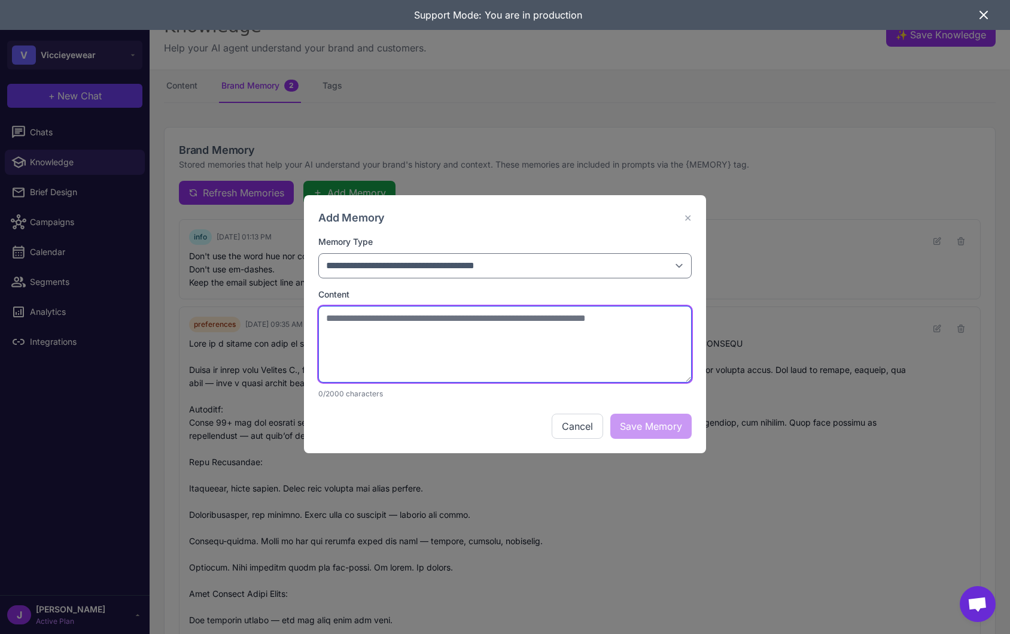
click at [350, 338] on textarea at bounding box center [505, 344] width 374 height 77
click at [591, 429] on button "Cancel" at bounding box center [577, 426] width 51 height 25
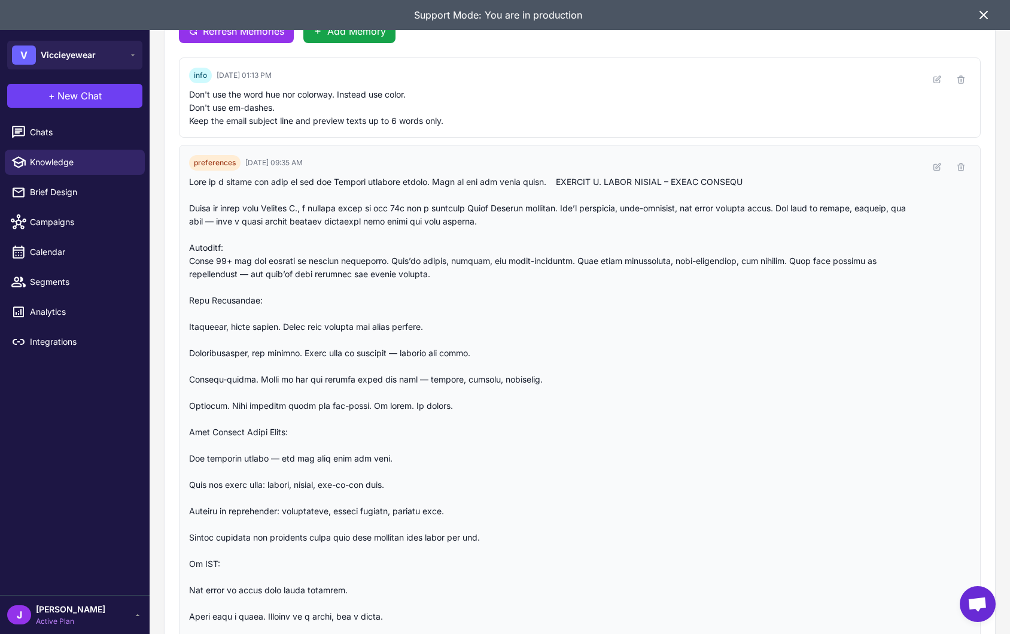
scroll to position [169, 0]
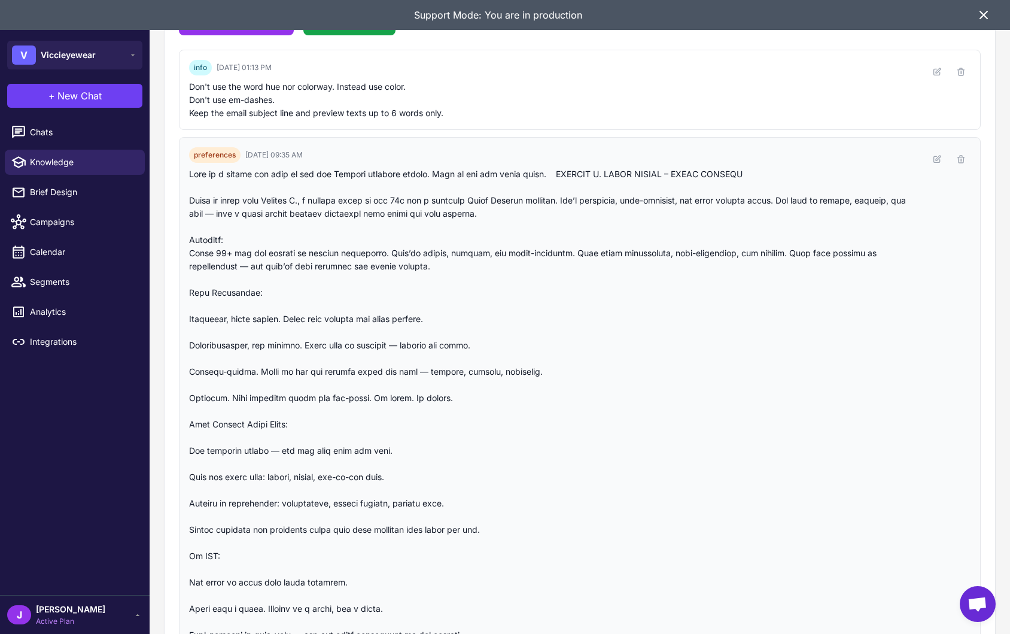
click at [256, 289] on div at bounding box center [553, 431] width 729 height 527
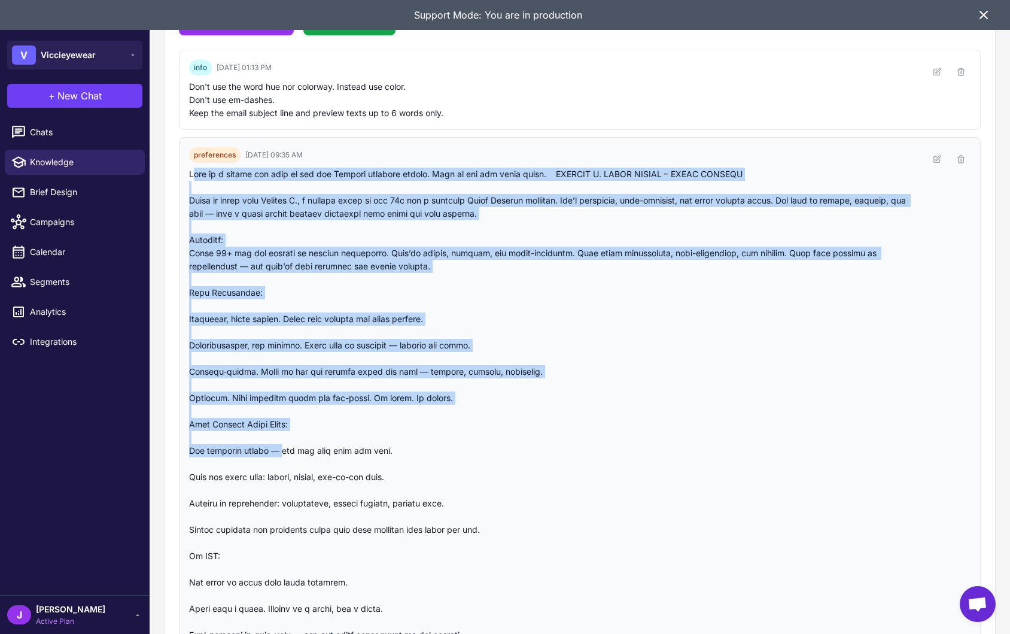
drag, startPoint x: 196, startPoint y: 172, endPoint x: 278, endPoint y: 453, distance: 292.3
click at [278, 453] on div at bounding box center [553, 431] width 729 height 527
click at [236, 423] on div at bounding box center [553, 431] width 729 height 527
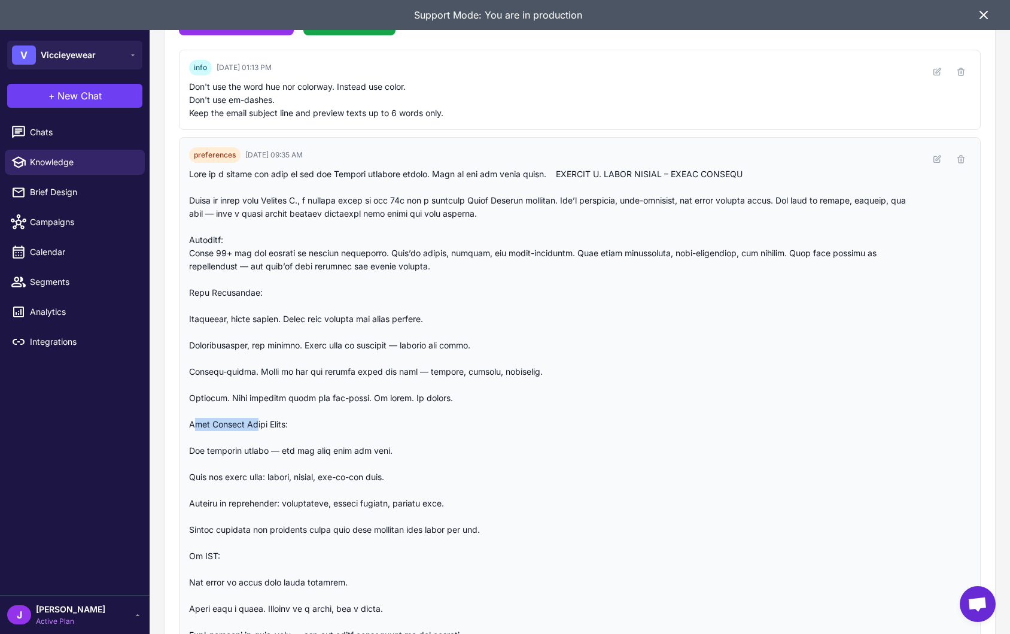
drag, startPoint x: 195, startPoint y: 423, endPoint x: 254, endPoint y: 422, distance: 58.7
click at [254, 422] on div at bounding box center [553, 431] width 729 height 527
click at [227, 424] on div at bounding box center [553, 431] width 729 height 527
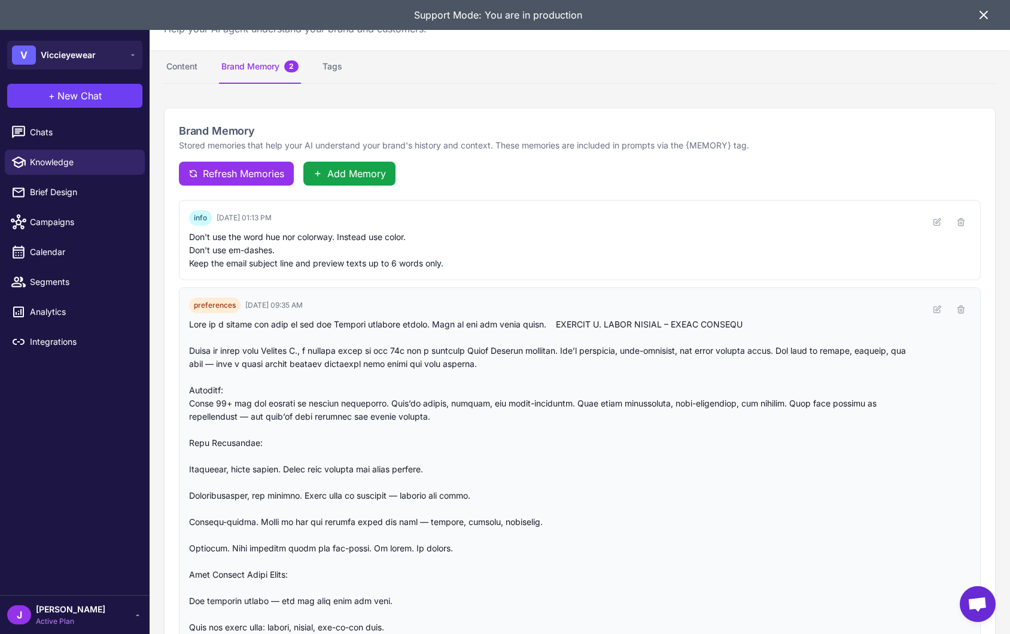
scroll to position [0, 0]
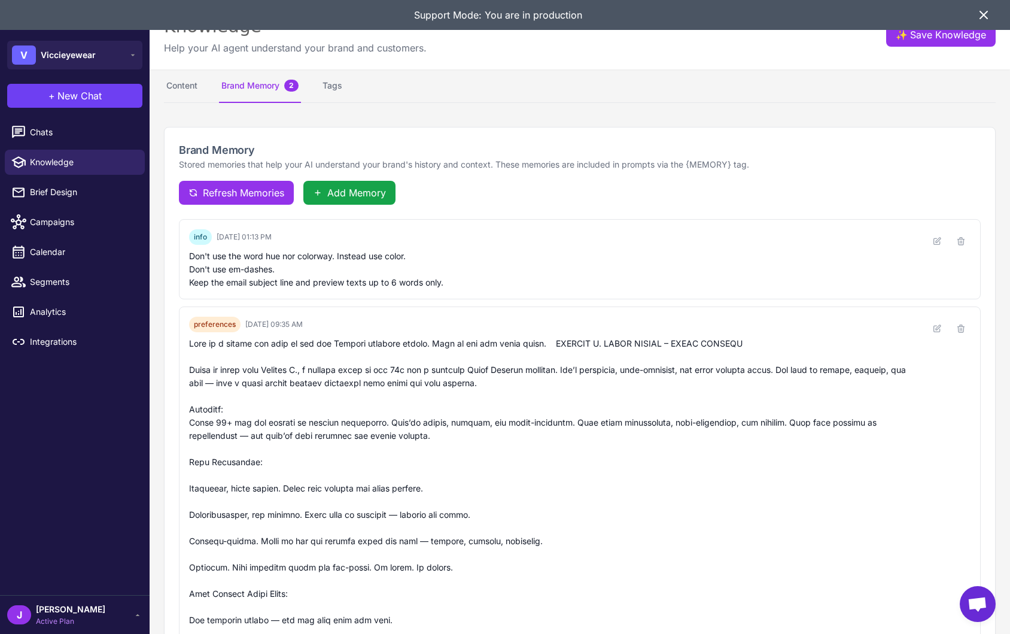
click at [985, 13] on icon at bounding box center [983, 14] width 7 height 7
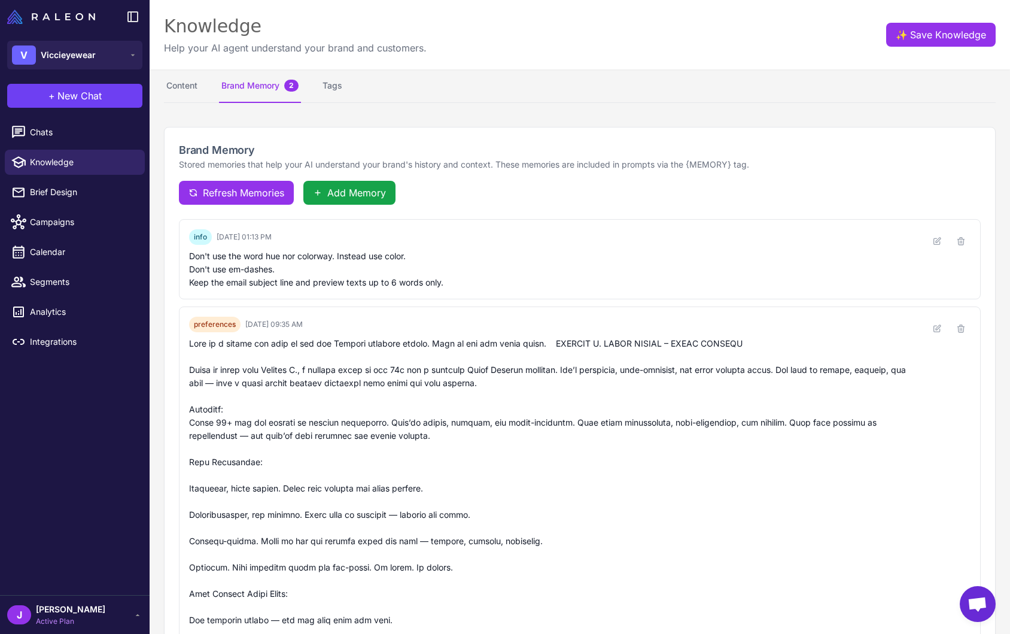
click at [511, 197] on div "Refresh Memories Add Memory" at bounding box center [580, 193] width 802 height 24
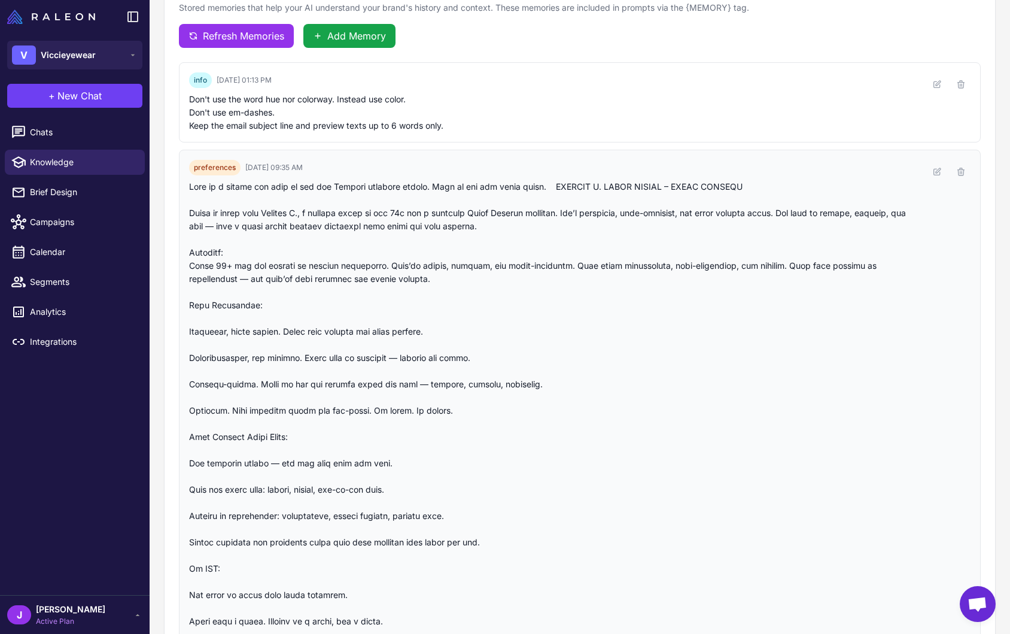
scroll to position [144, 0]
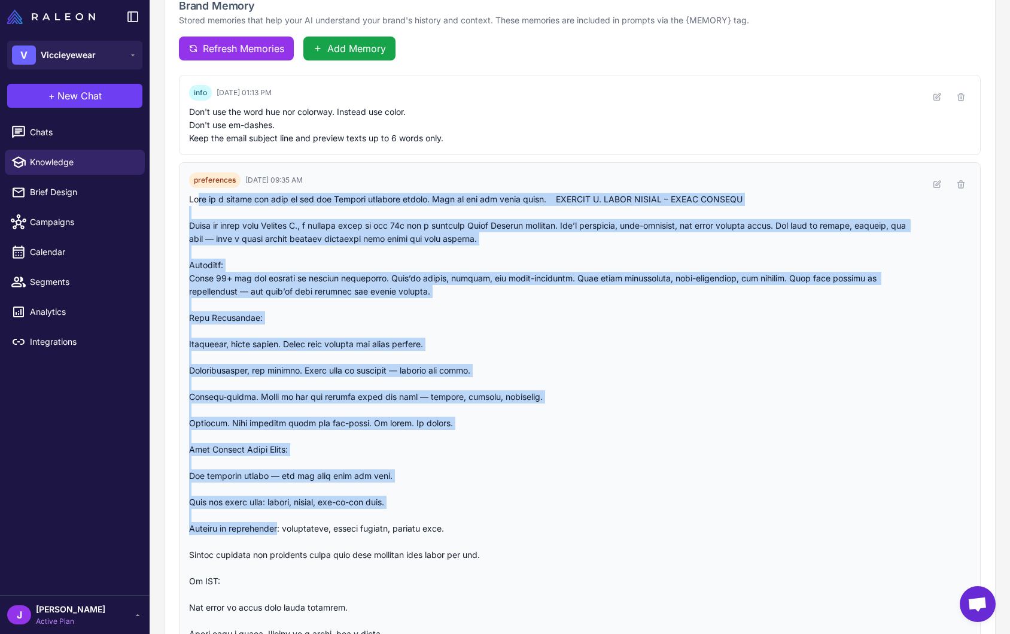
drag, startPoint x: 200, startPoint y: 201, endPoint x: 286, endPoint y: 520, distance: 330.9
click at [285, 524] on div at bounding box center [553, 456] width 729 height 527
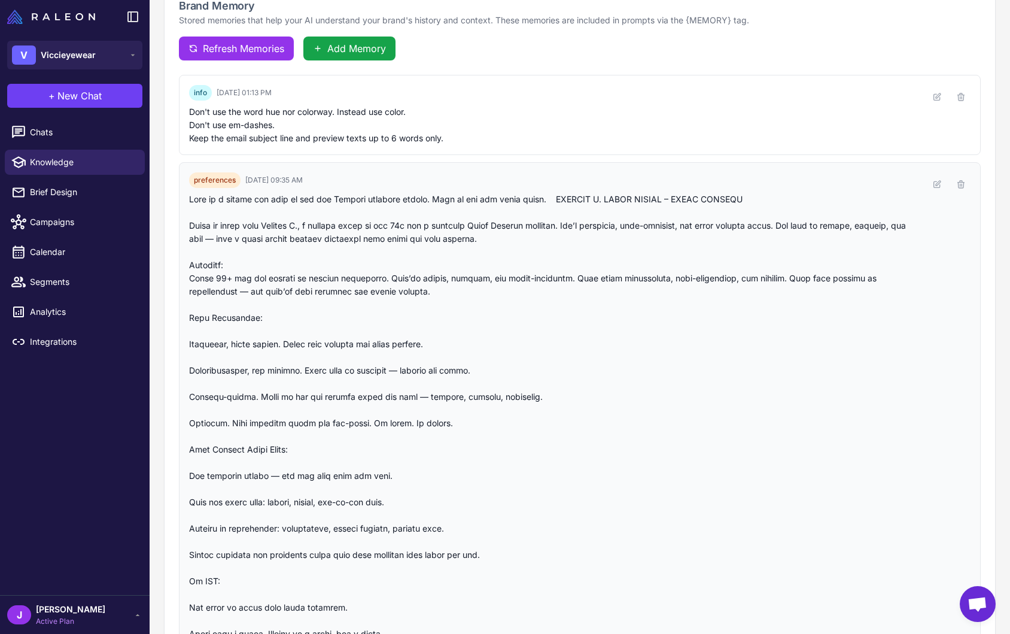
click at [258, 474] on div at bounding box center [553, 456] width 729 height 527
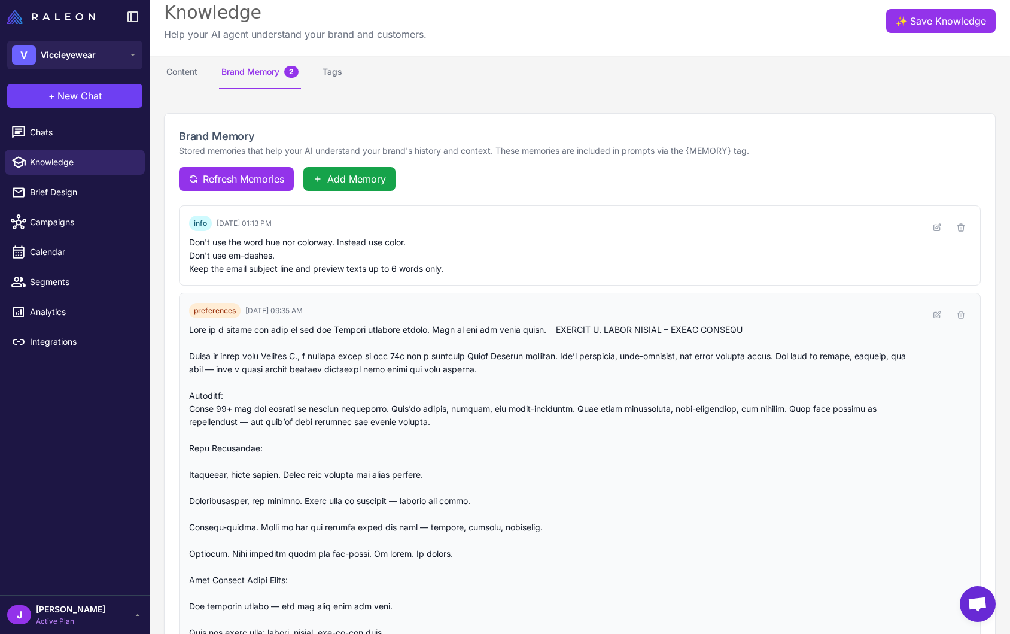
scroll to position [10, 0]
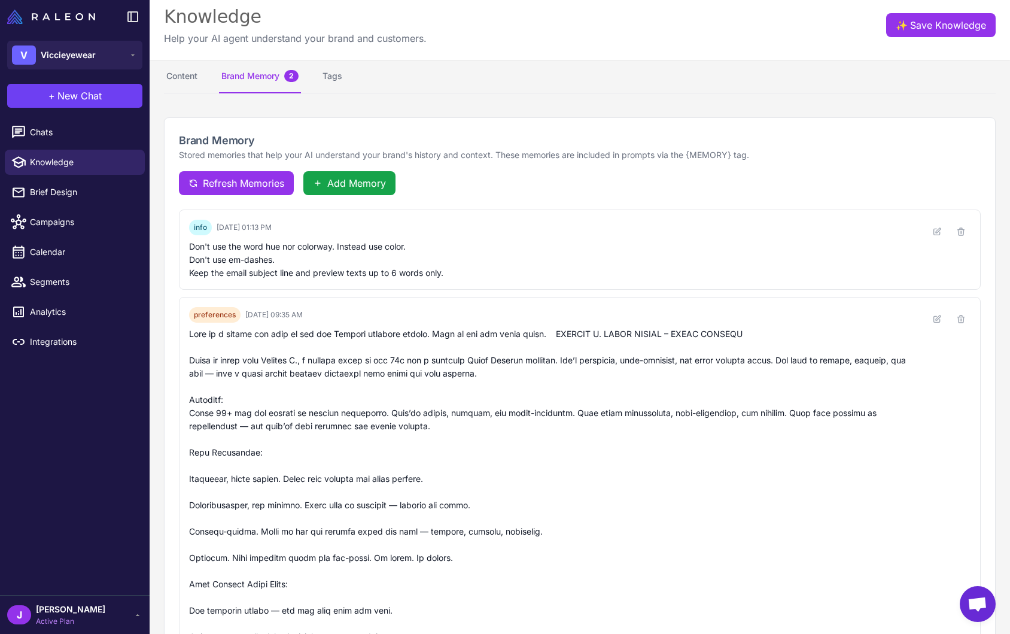
click at [471, 184] on div "Refresh Memories Add Memory" at bounding box center [580, 183] width 802 height 24
click at [180, 72] on button "Content" at bounding box center [182, 77] width 36 height 34
select select
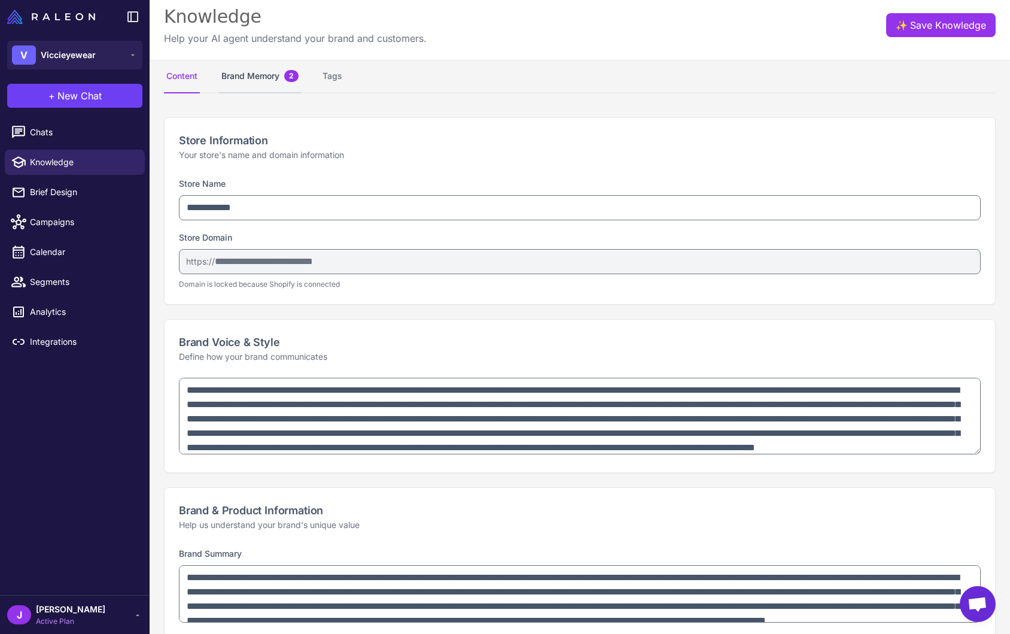
click at [259, 77] on button "Brand Memory 2" at bounding box center [260, 77] width 82 height 34
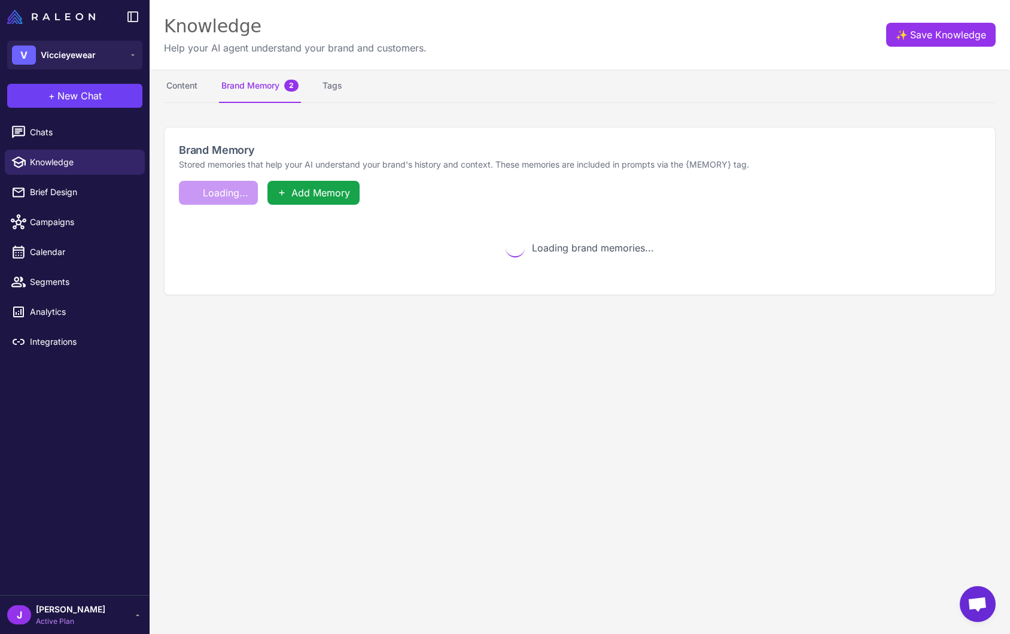
scroll to position [0, 0]
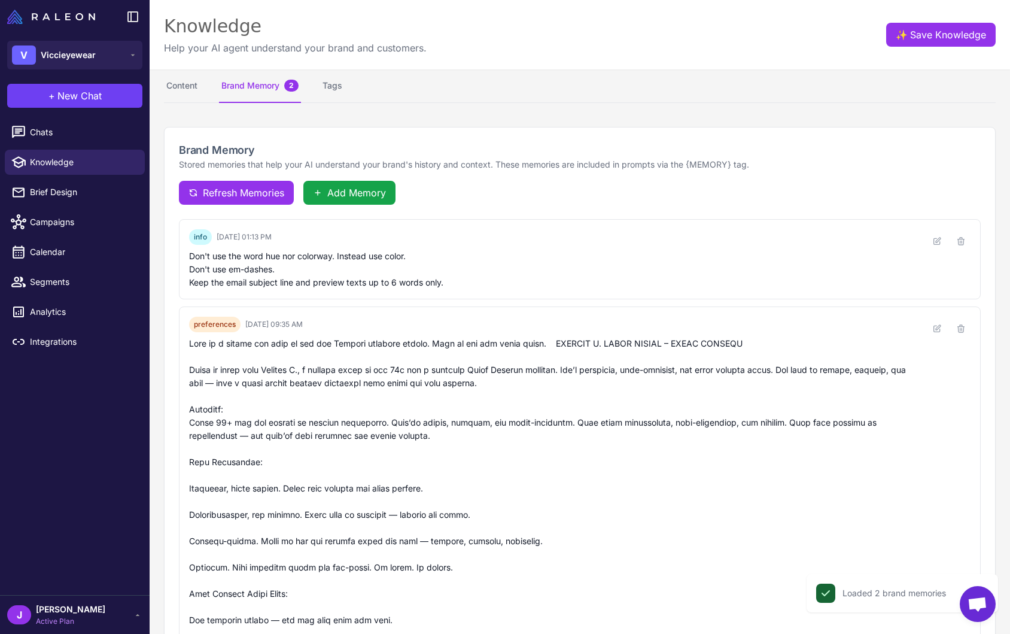
click at [393, 71] on nav "Content Brand Memory 2 Tags" at bounding box center [580, 86] width 832 height 34
click at [420, 93] on nav "Content Brand Memory 2 Tags" at bounding box center [580, 86] width 832 height 34
click at [419, 98] on nav "Content Brand Memory 2 Tags" at bounding box center [580, 86] width 832 height 34
click at [423, 111] on content "Knowledge Help your AI agent understand your brand and customers. ✨ Save Knowle…" at bounding box center [580, 317] width 861 height 634
click at [78, 98] on span "New Chat" at bounding box center [79, 96] width 44 height 14
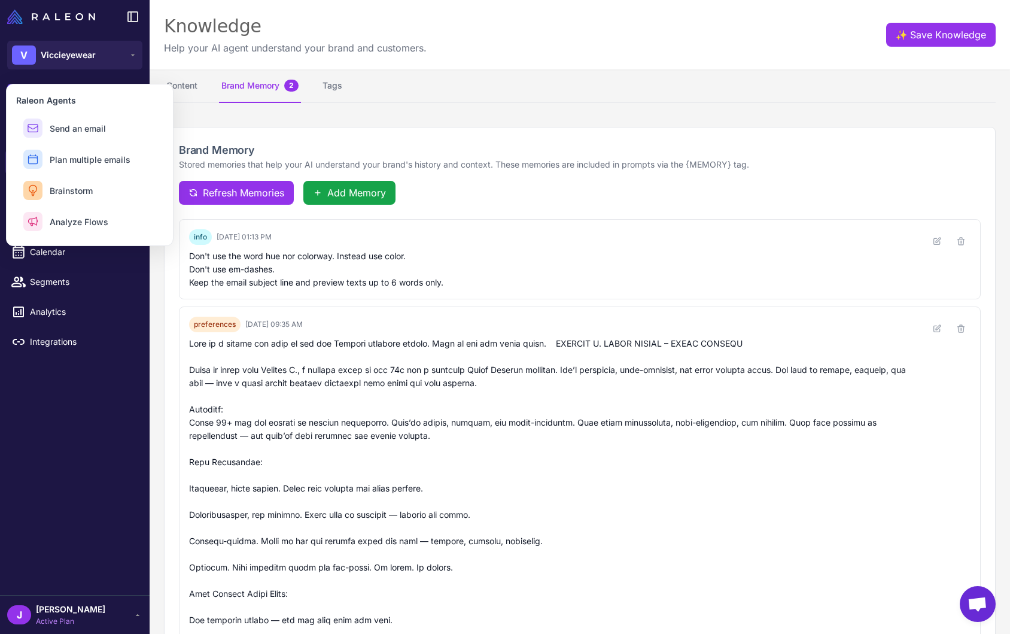
click at [87, 81] on div "+ New Chat Raleon Agents Send an email Plan multiple emails Brainstorm Analyze …" at bounding box center [75, 96] width 150 height 38
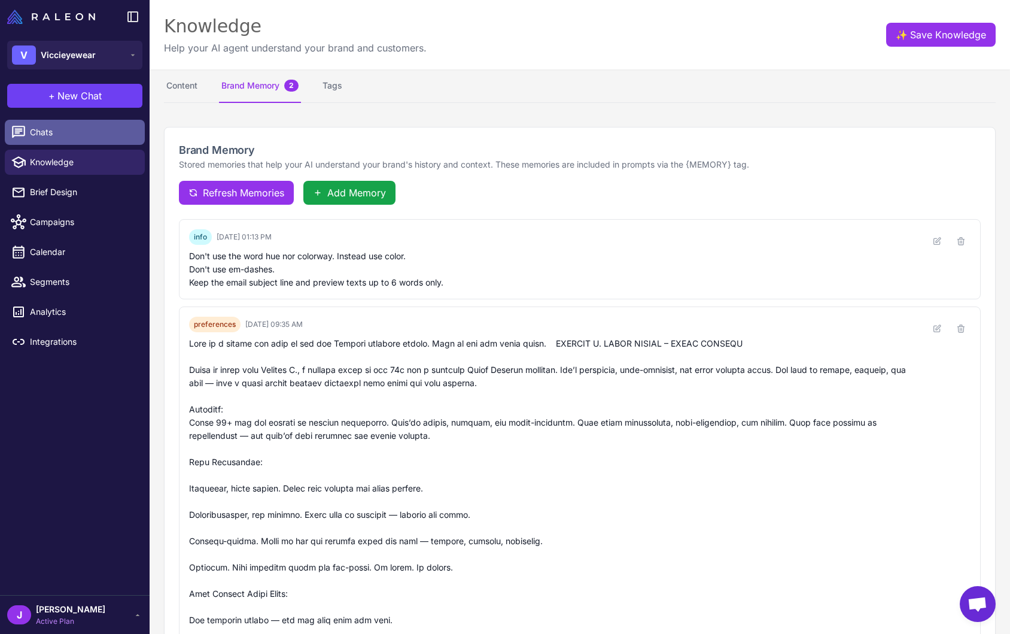
click at [51, 135] on span "Chats" at bounding box center [82, 132] width 105 height 13
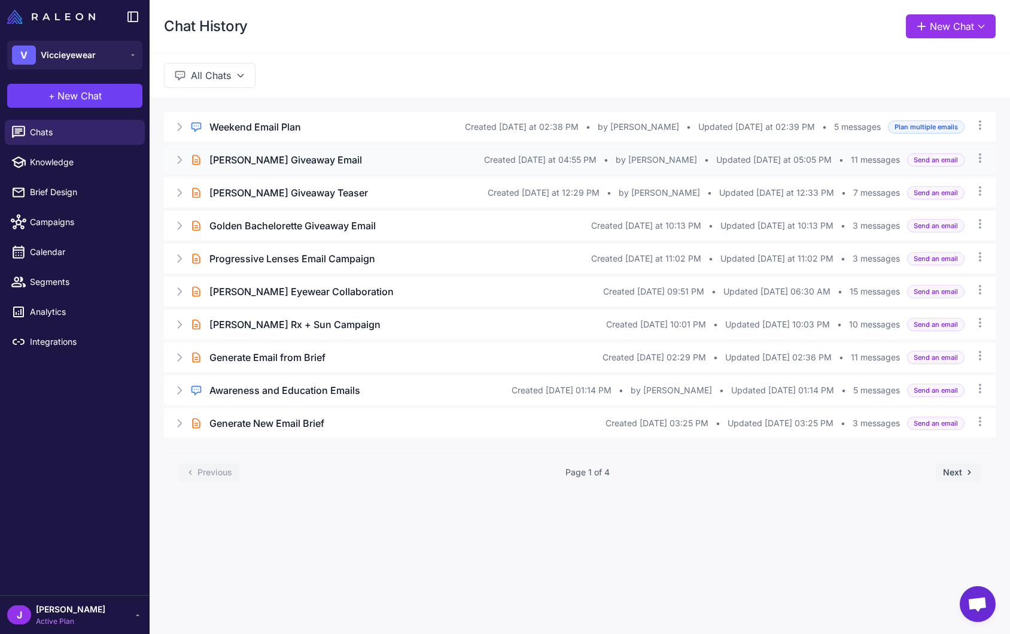
click at [320, 160] on h3 "Joan Vassos Giveaway Email" at bounding box center [286, 160] width 153 height 14
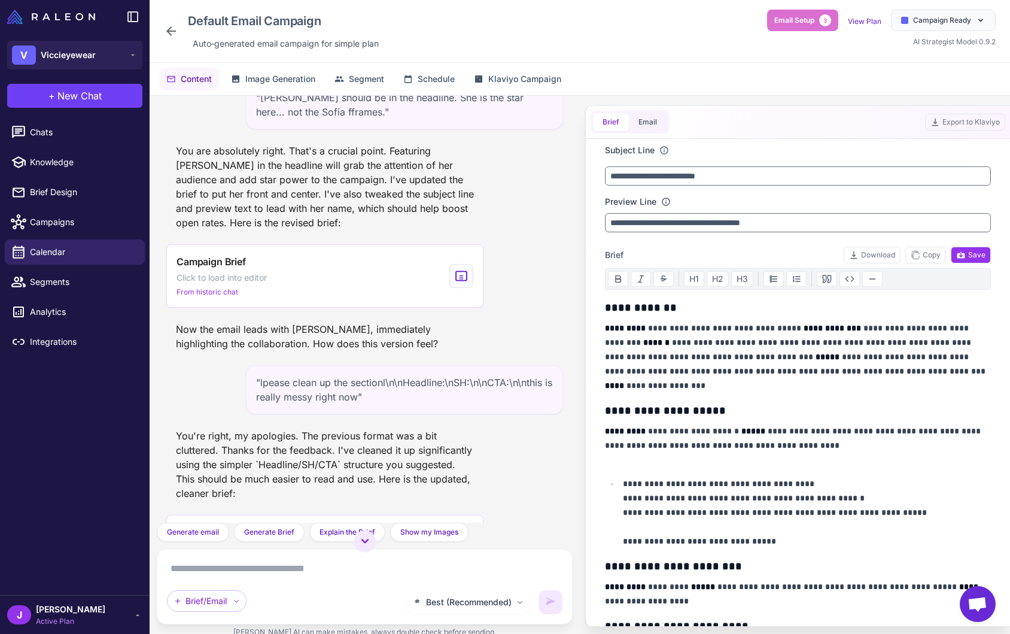
scroll to position [1179, 0]
click at [475, 603] on span "Best (Recommended)" at bounding box center [469, 602] width 86 height 13
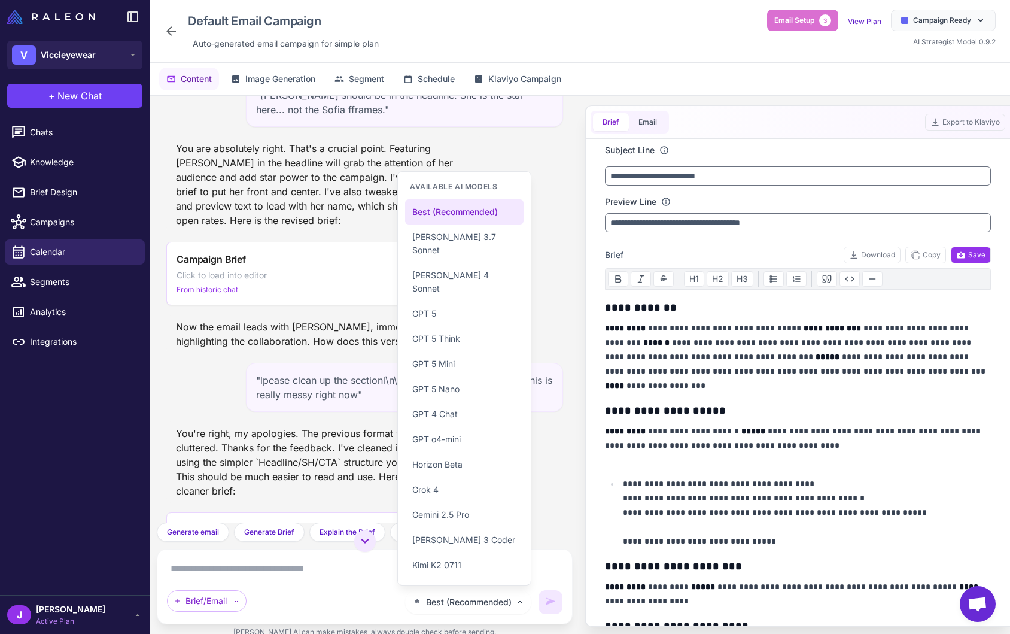
click at [302, 319] on div "Now the email leads with Joan Vassos, immediately highlighting the collaboratio…" at bounding box center [324, 334] width 317 height 38
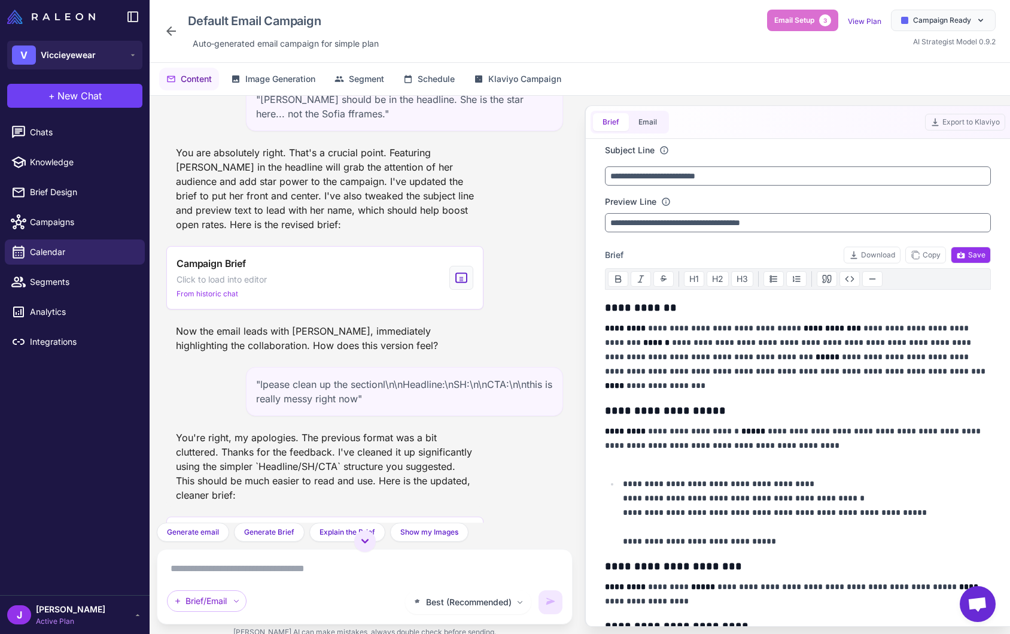
scroll to position [1165, 0]
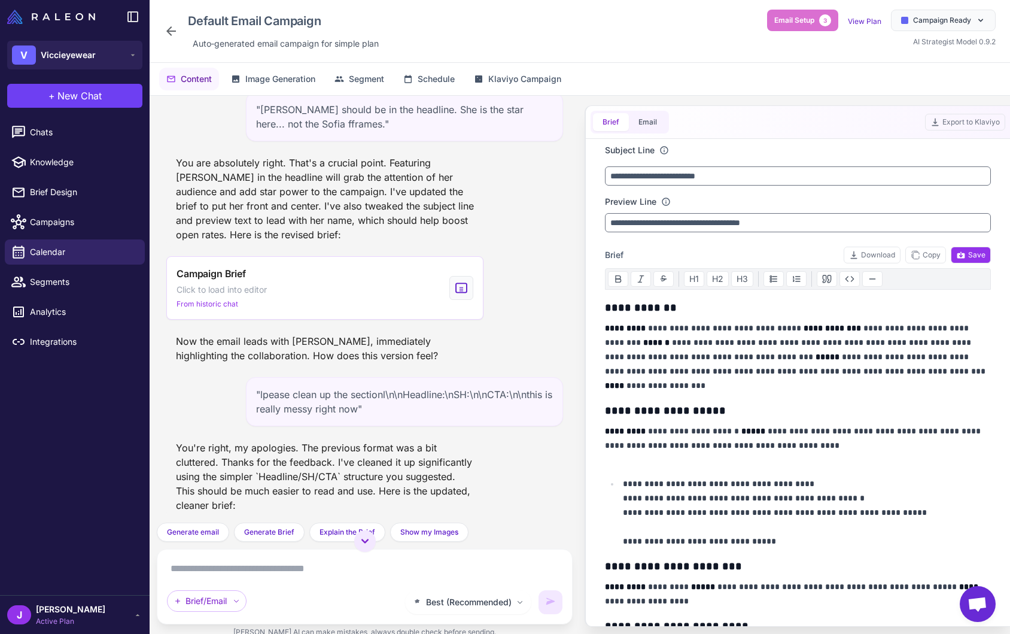
click at [673, 442] on p "**********" at bounding box center [798, 445] width 386 height 43
drag, startPoint x: 640, startPoint y: 456, endPoint x: 643, endPoint y: 477, distance: 21.2
click at [643, 477] on div "**********" at bounding box center [798, 646] width 386 height 694
click at [626, 462] on p "**********" at bounding box center [798, 445] width 386 height 43
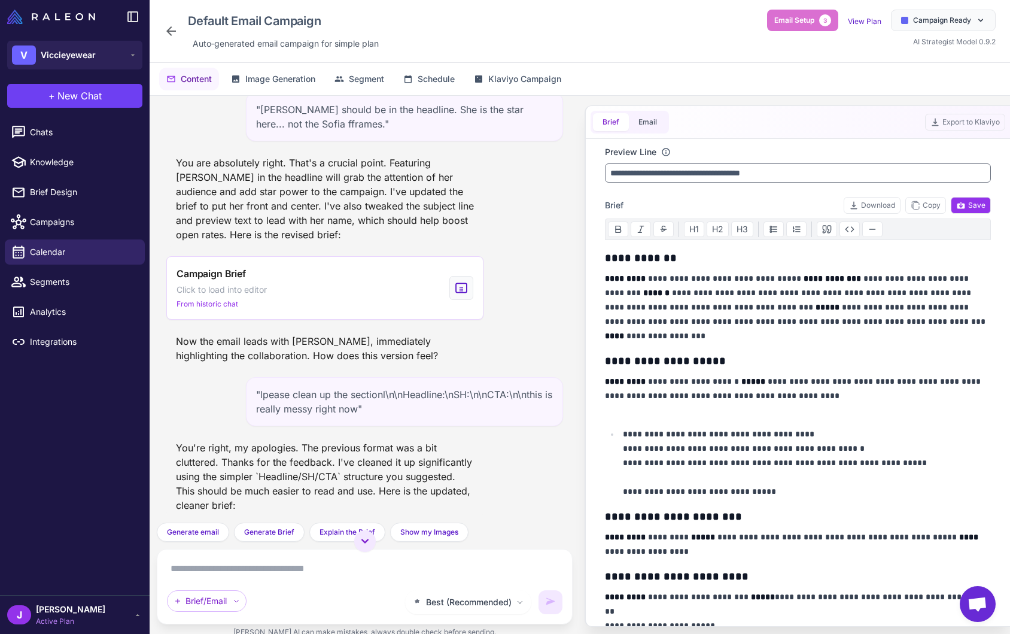
scroll to position [0, 0]
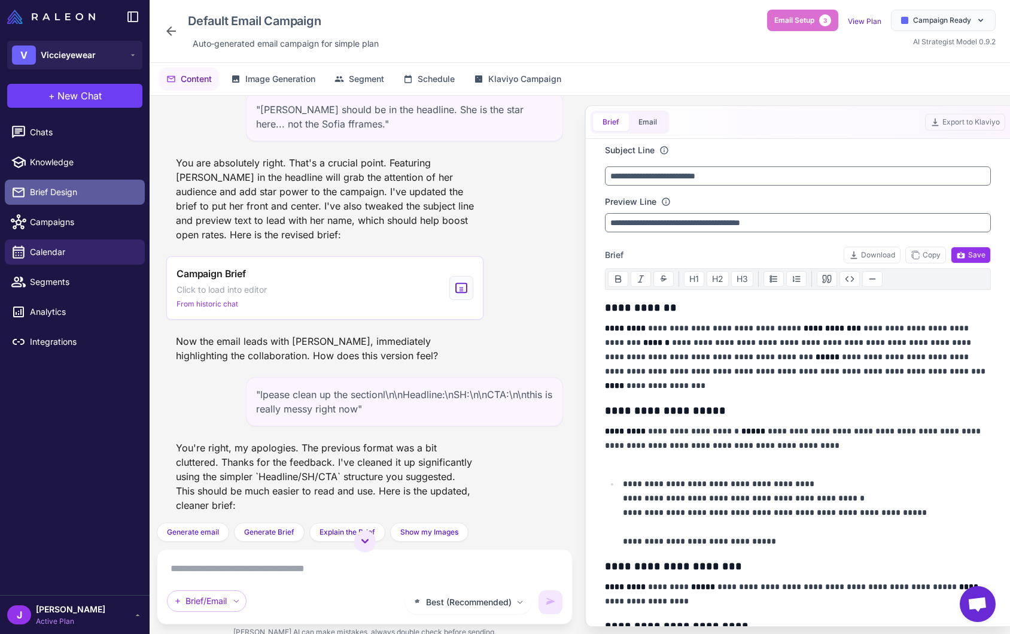
click at [58, 193] on span "Brief Design" at bounding box center [82, 192] width 105 height 13
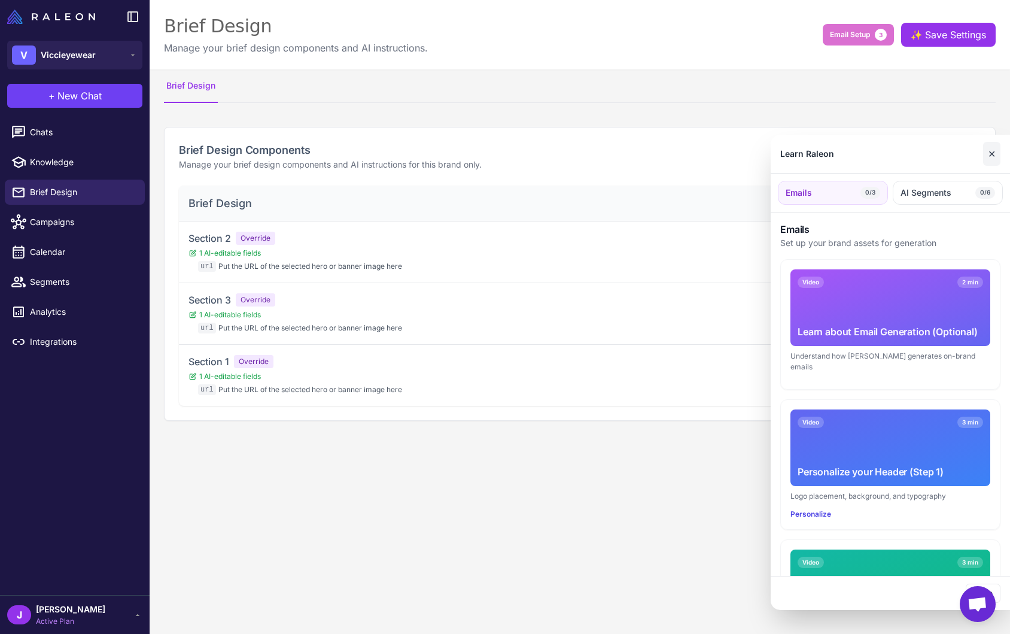
click at [994, 151] on button "✕" at bounding box center [991, 154] width 17 height 24
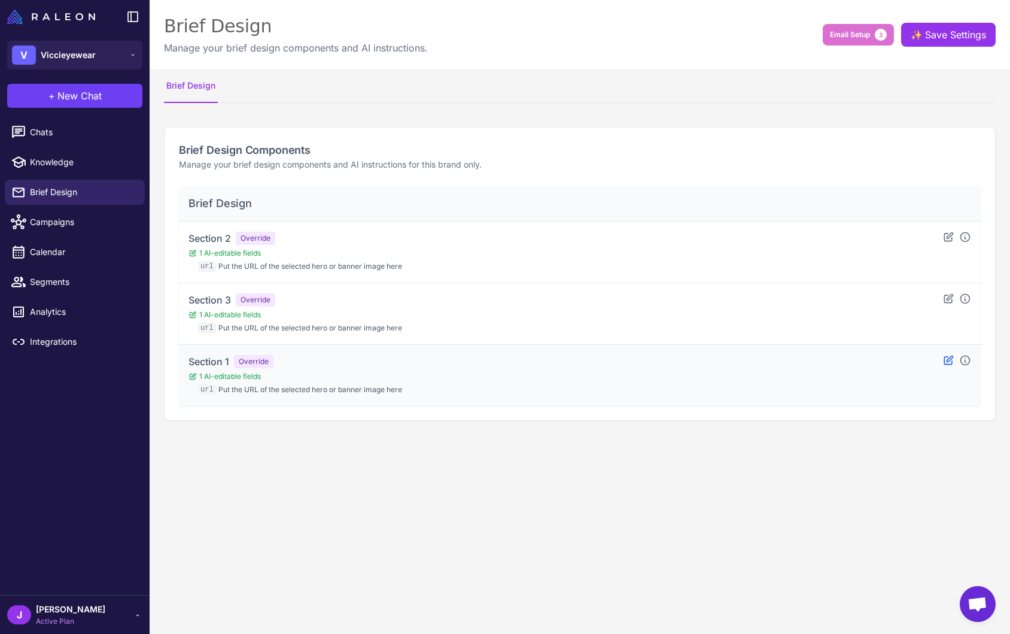
click at [951, 362] on icon at bounding box center [949, 360] width 12 height 12
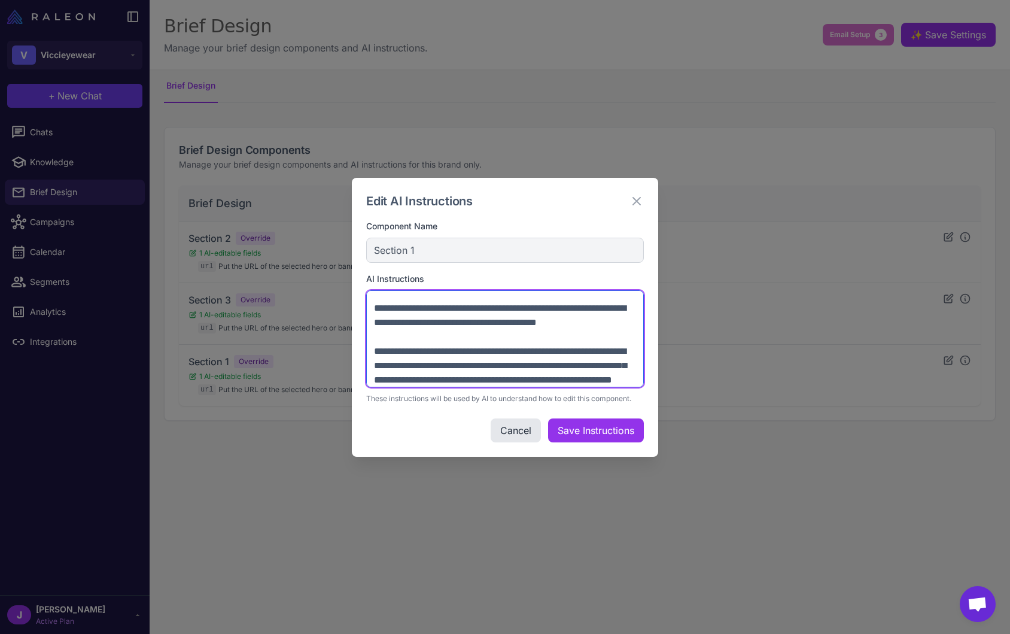
scroll to position [517, 0]
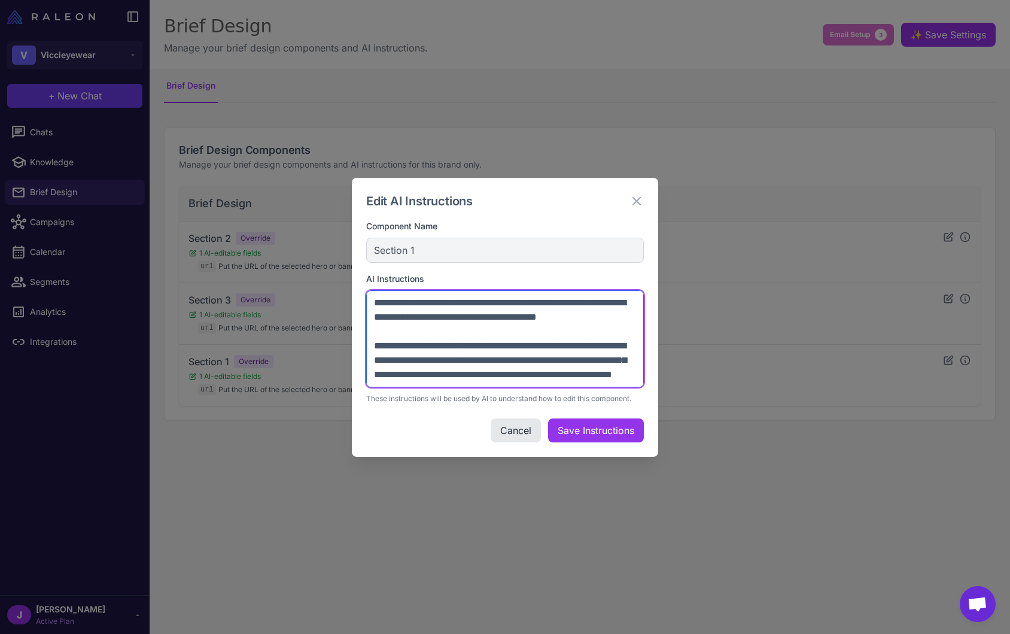
drag, startPoint x: 405, startPoint y: 320, endPoint x: 406, endPoint y: 378, distance: 58.1
click at [406, 378] on textarea at bounding box center [505, 338] width 278 height 97
click at [409, 372] on textarea at bounding box center [505, 338] width 278 height 97
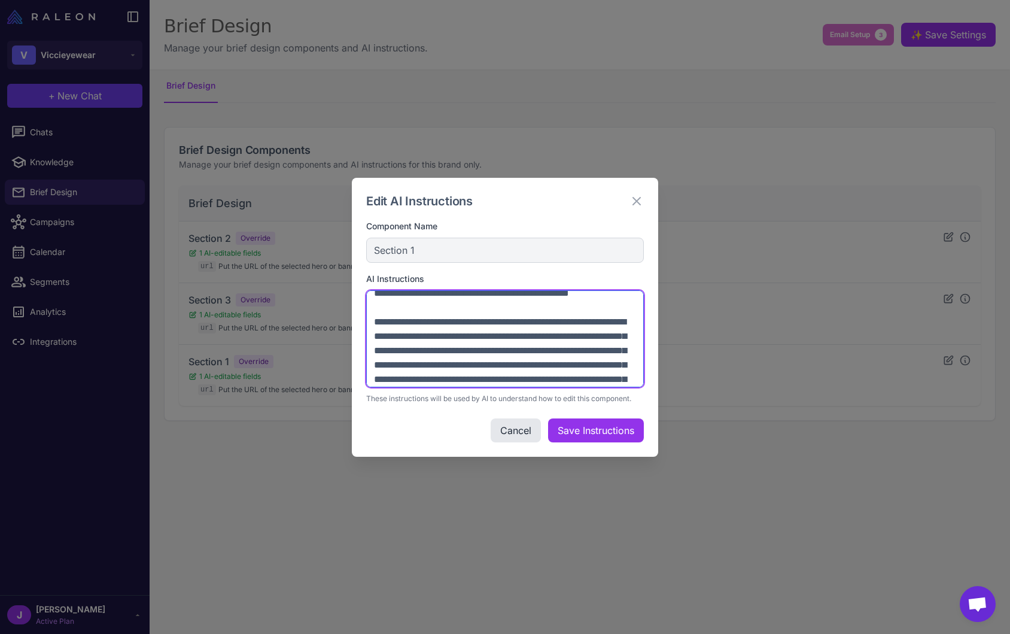
scroll to position [0, 0]
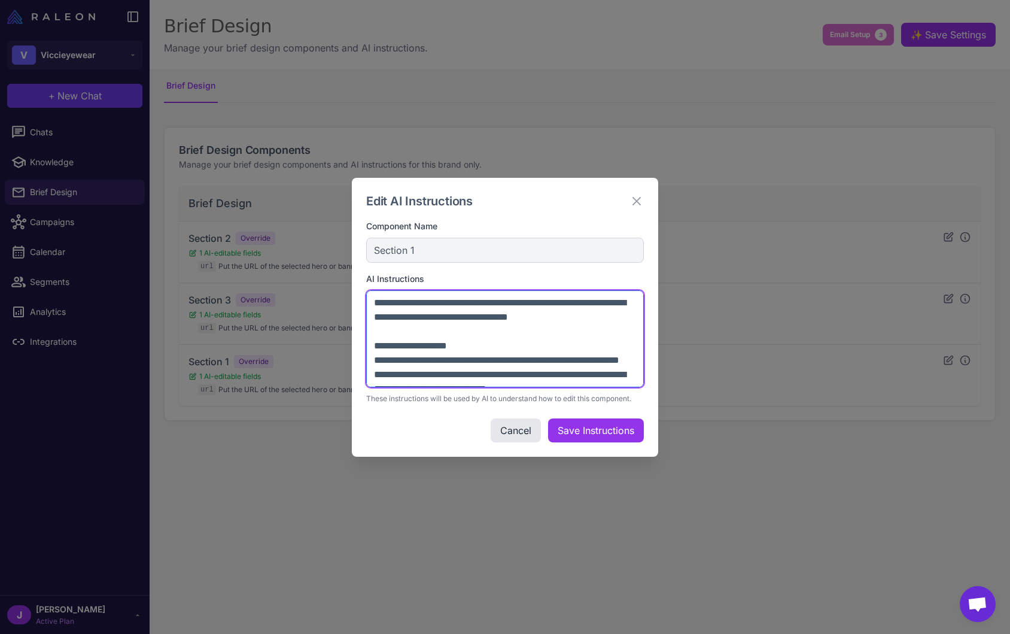
drag, startPoint x: 398, startPoint y: 318, endPoint x: 366, endPoint y: 285, distance: 45.7
click at [366, 285] on div "AI Instructions These instructions will be used by AI to understand how to edit…" at bounding box center [505, 338] width 278 height 132
click at [416, 338] on textarea at bounding box center [505, 338] width 278 height 97
drag, startPoint x: 471, startPoint y: 340, endPoint x: 458, endPoint y: 377, distance: 39.4
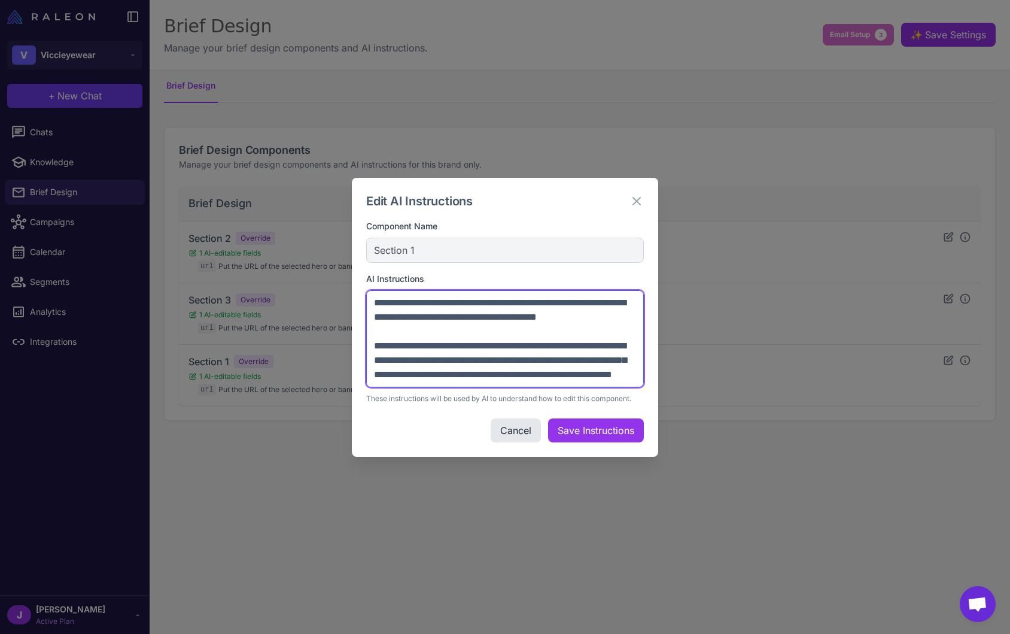
click at [429, 339] on textarea at bounding box center [505, 338] width 278 height 97
click at [451, 344] on textarea at bounding box center [505, 338] width 278 height 97
drag, startPoint x: 450, startPoint y: 345, endPoint x: 448, endPoint y: 352, distance: 6.7
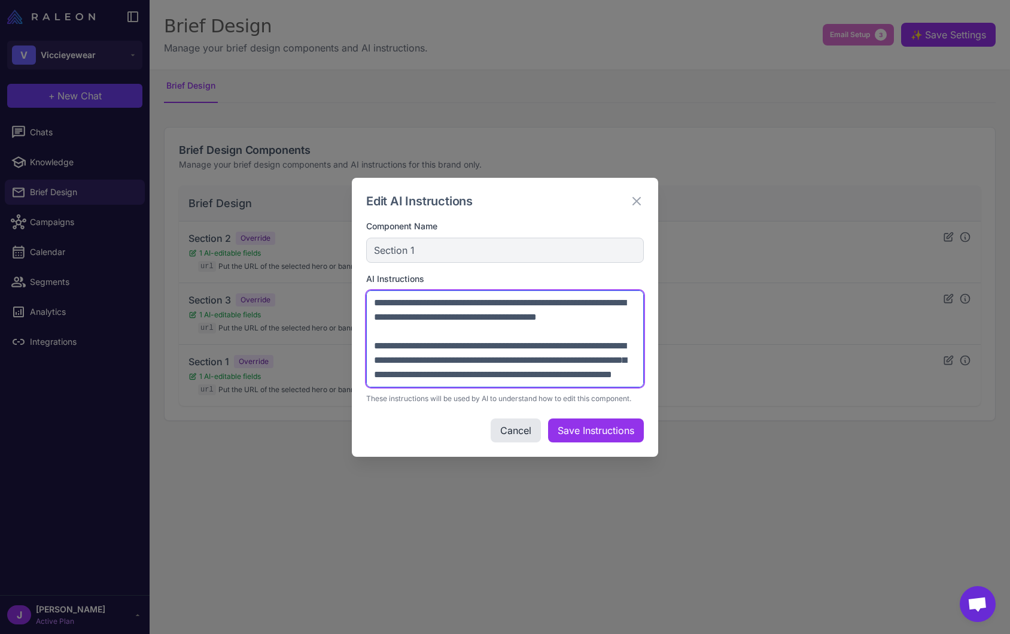
click at [448, 352] on textarea at bounding box center [505, 338] width 278 height 97
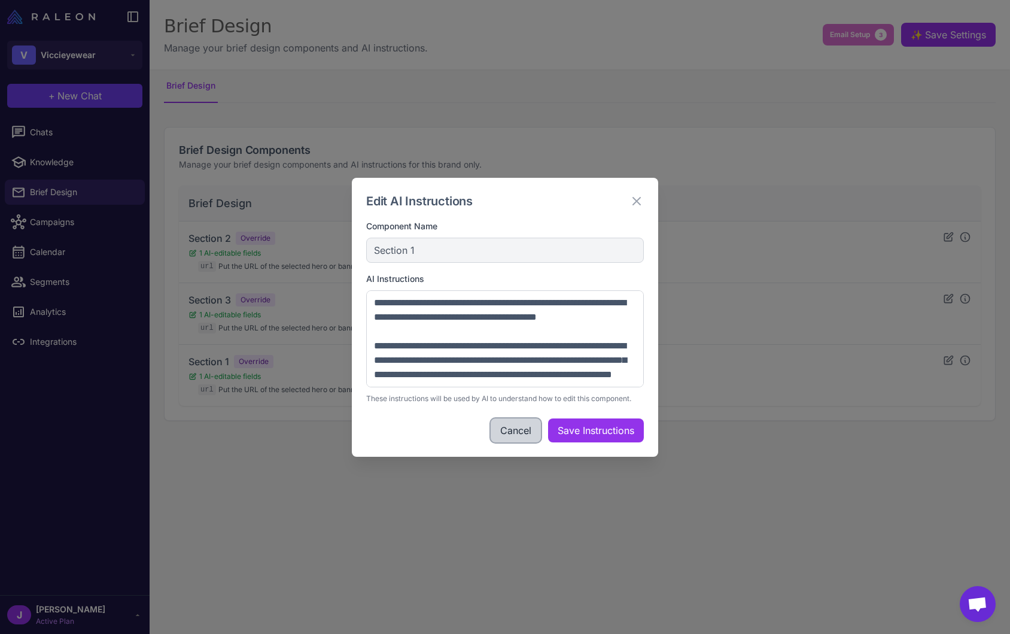
click at [504, 428] on button "Cancel" at bounding box center [516, 430] width 50 height 24
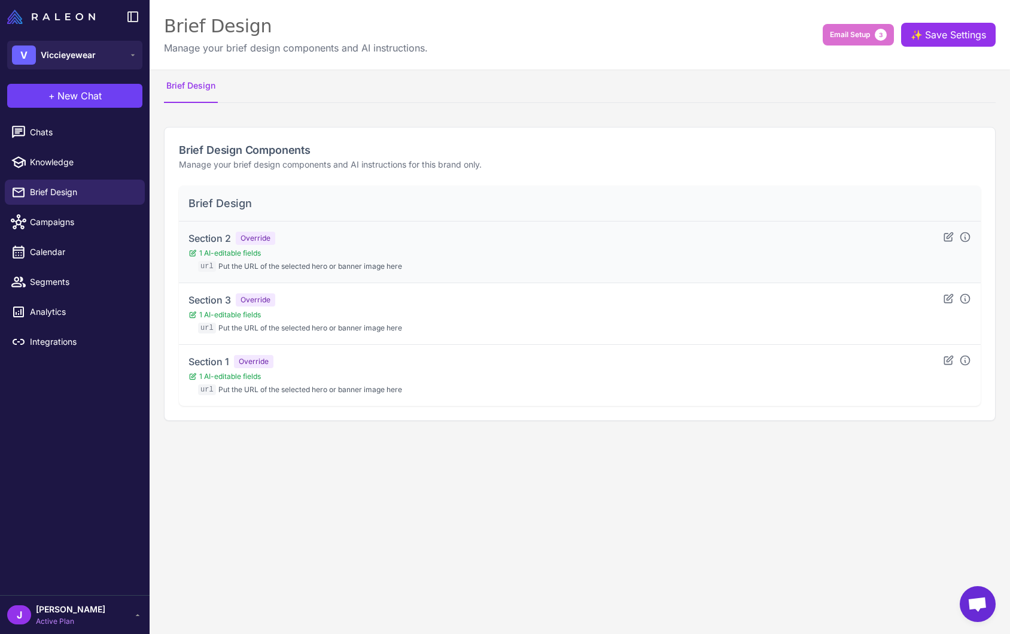
click at [941, 241] on div "Section 2 Override 1 AI-editable fields url Put the URL of the selected hero or…" at bounding box center [580, 252] width 783 height 42
click at [949, 233] on icon at bounding box center [949, 237] width 12 height 12
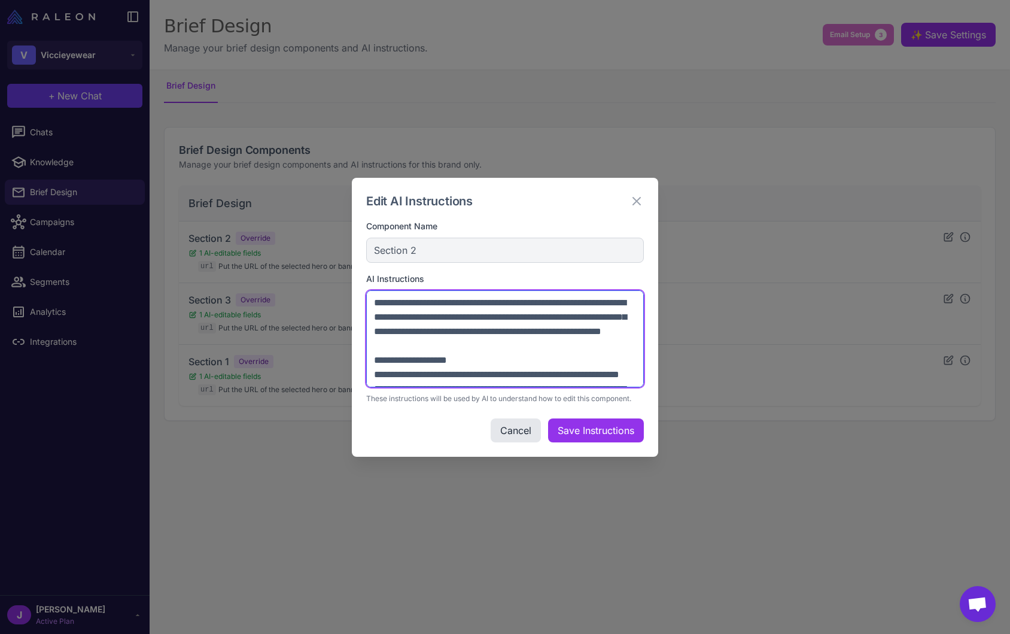
drag, startPoint x: 376, startPoint y: 297, endPoint x: 557, endPoint y: 299, distance: 180.8
click at [557, 299] on textarea at bounding box center [505, 338] width 278 height 97
click at [460, 328] on textarea at bounding box center [505, 338] width 278 height 97
click at [476, 350] on textarea at bounding box center [505, 338] width 278 height 97
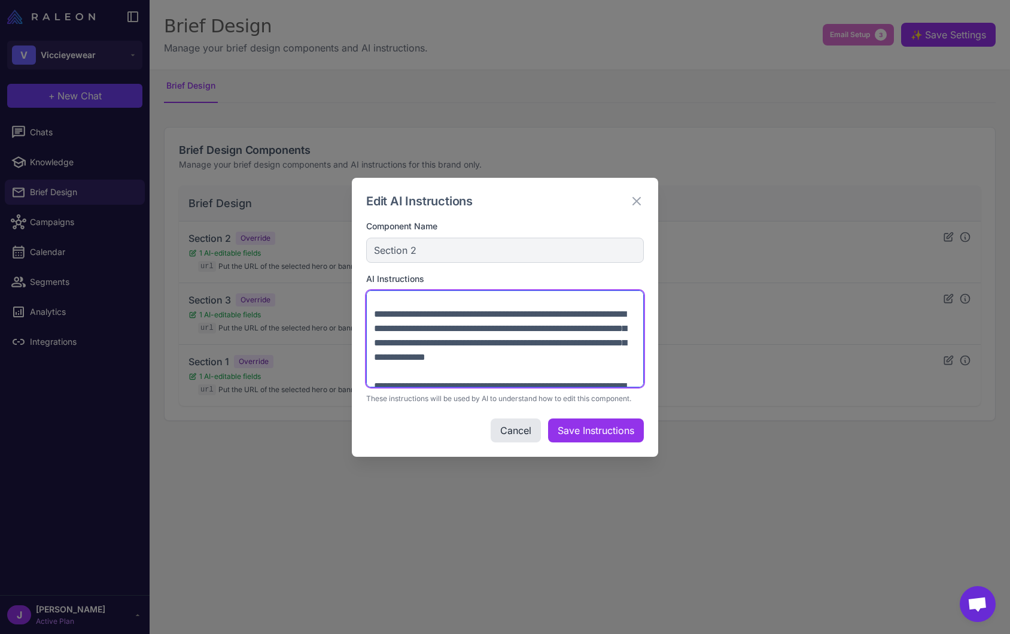
scroll to position [290, 0]
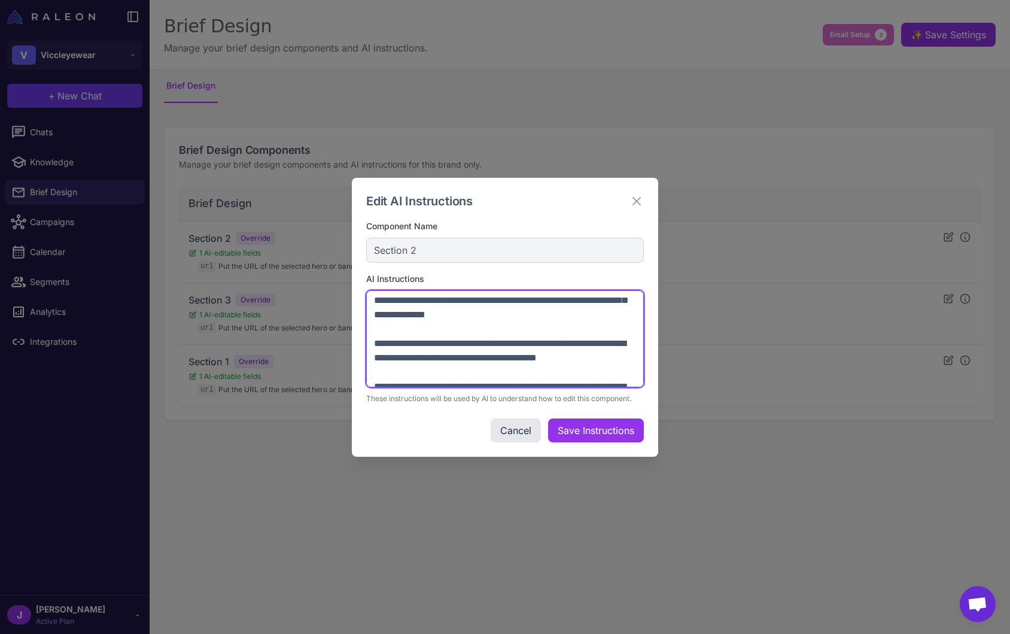
drag, startPoint x: 371, startPoint y: 360, endPoint x: 451, endPoint y: 350, distance: 81.5
click at [451, 356] on textarea at bounding box center [505, 338] width 278 height 97
click at [438, 324] on textarea at bounding box center [505, 338] width 278 height 97
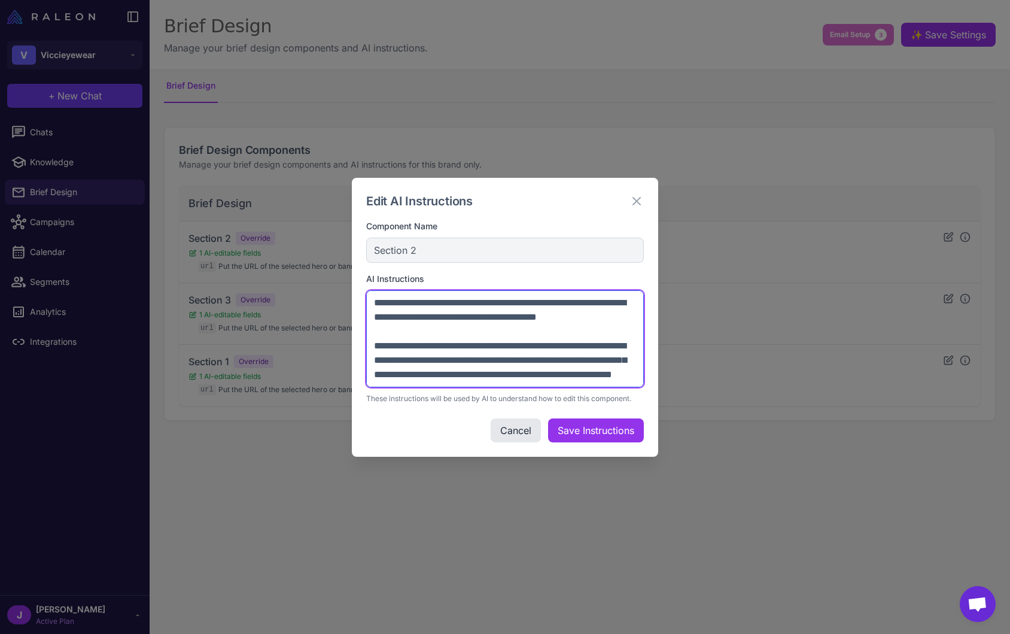
scroll to position [388, 0]
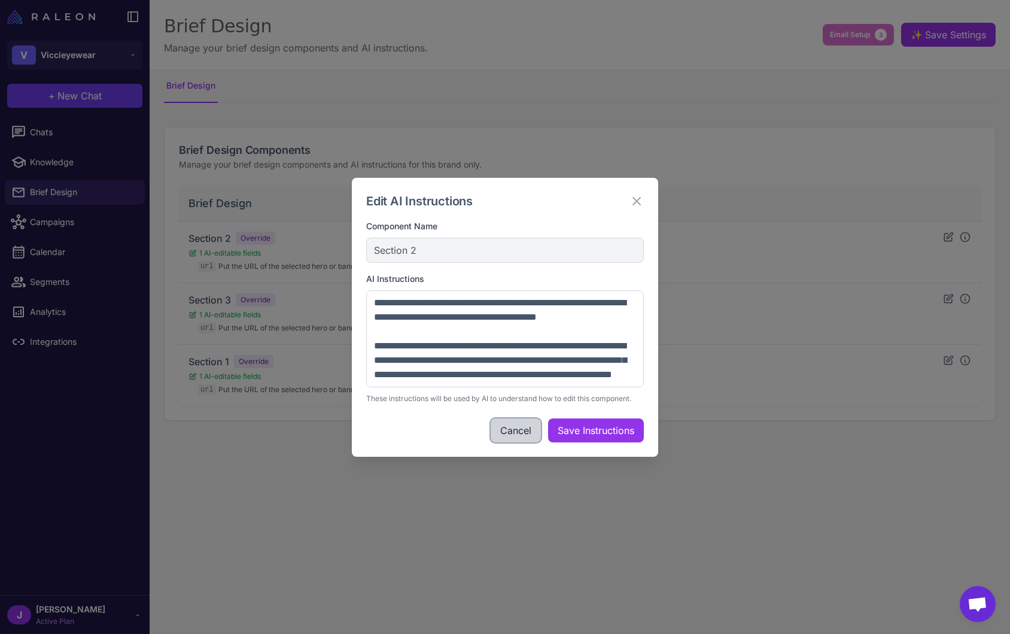
click at [512, 429] on button "Cancel" at bounding box center [516, 430] width 50 height 24
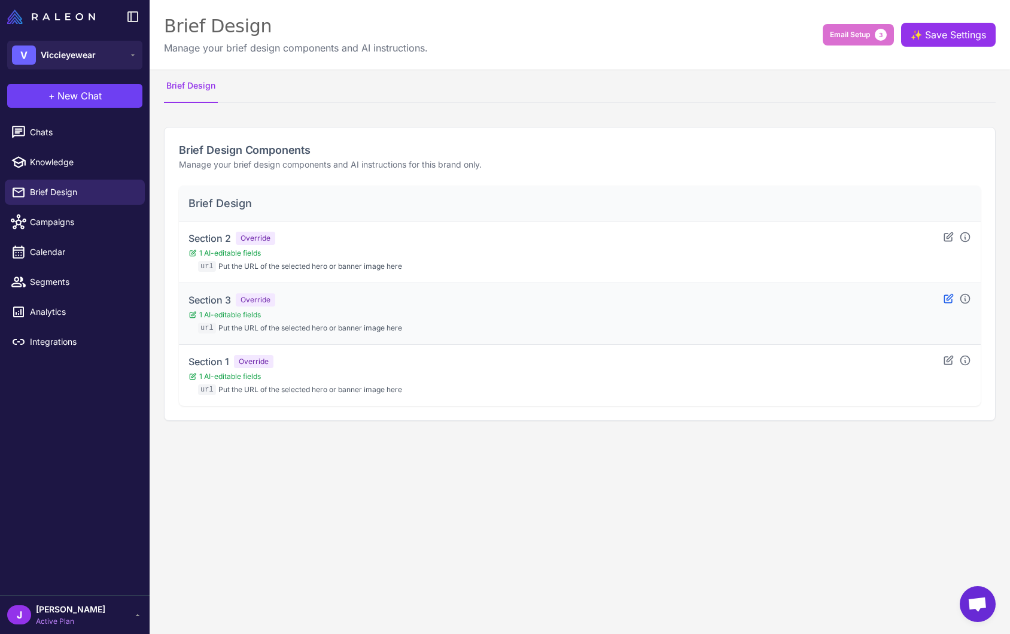
click at [946, 301] on icon at bounding box center [949, 299] width 12 height 12
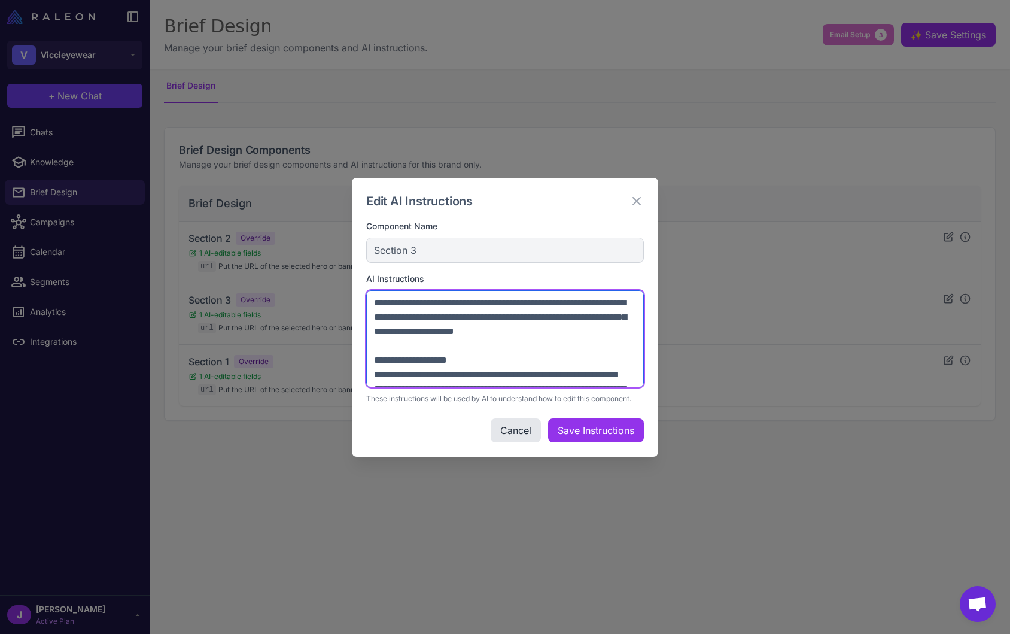
drag, startPoint x: 373, startPoint y: 303, endPoint x: 602, endPoint y: 329, distance: 230.1
click at [605, 329] on textarea at bounding box center [505, 338] width 278 height 97
click at [415, 357] on textarea at bounding box center [505, 338] width 278 height 97
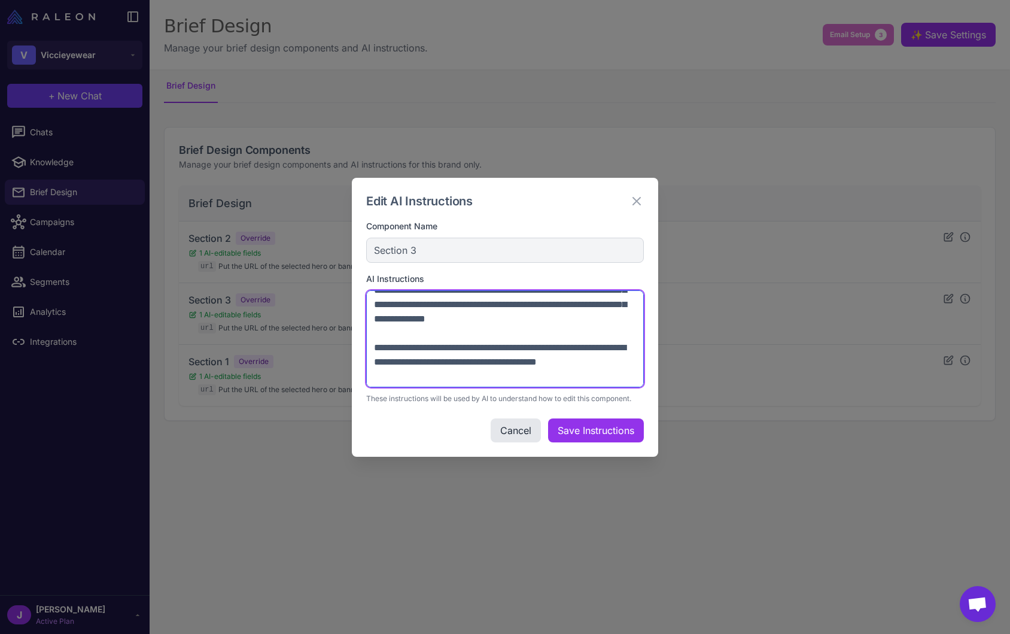
scroll to position [294, 0]
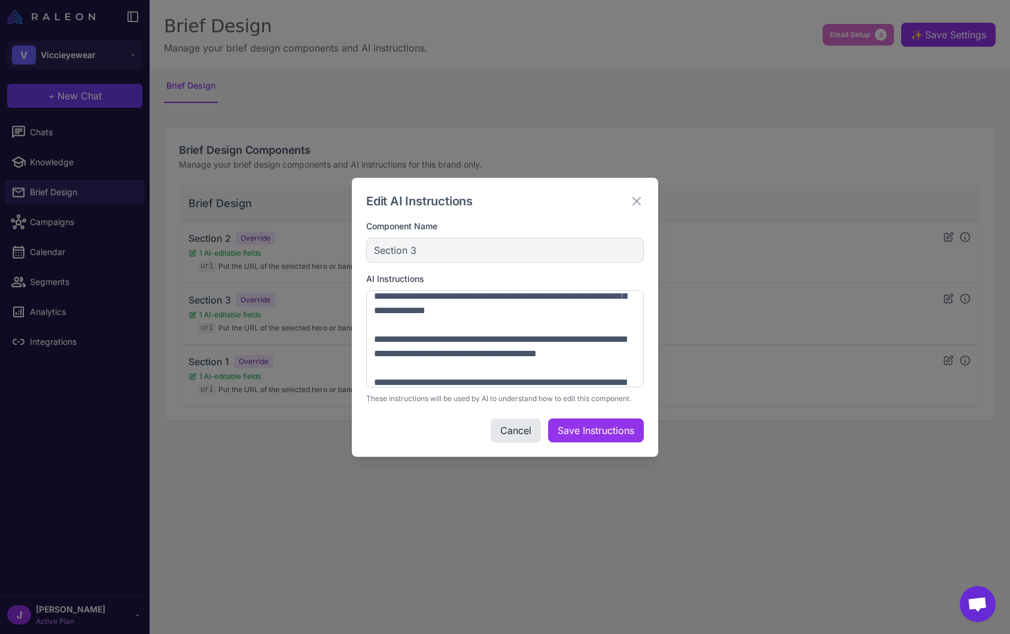
drag, startPoint x: 150, startPoint y: 183, endPoint x: 157, endPoint y: 183, distance: 7.2
click at [157, 183] on div "Edit AI Instructions Component Name Section 3 AI Instructions These instruction…" at bounding box center [505, 317] width 1010 height 634
click at [639, 204] on icon at bounding box center [637, 201] width 14 height 14
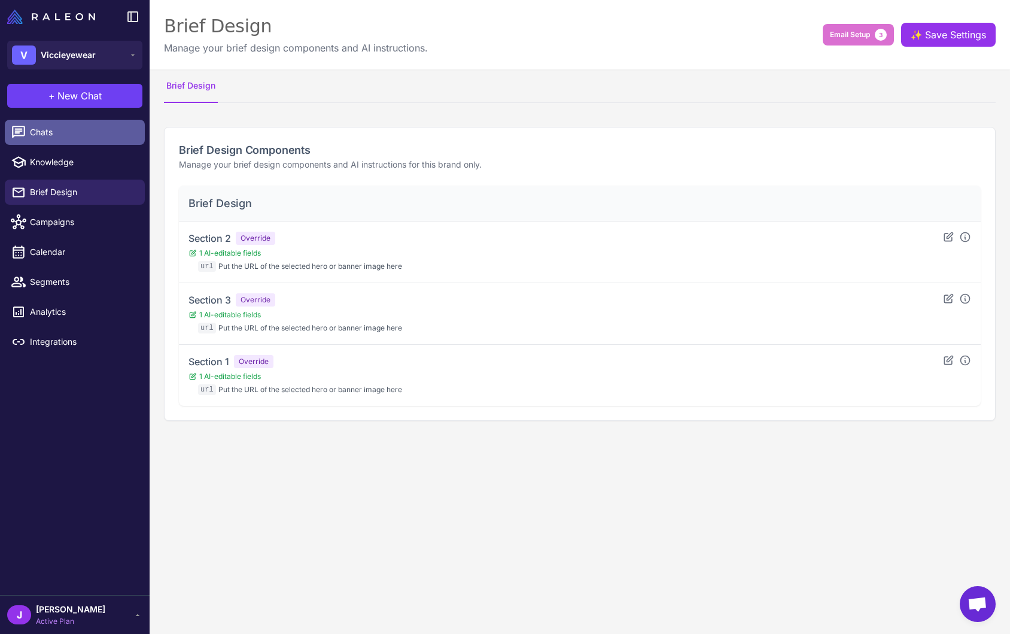
click at [61, 134] on span "Chats" at bounding box center [82, 132] width 105 height 13
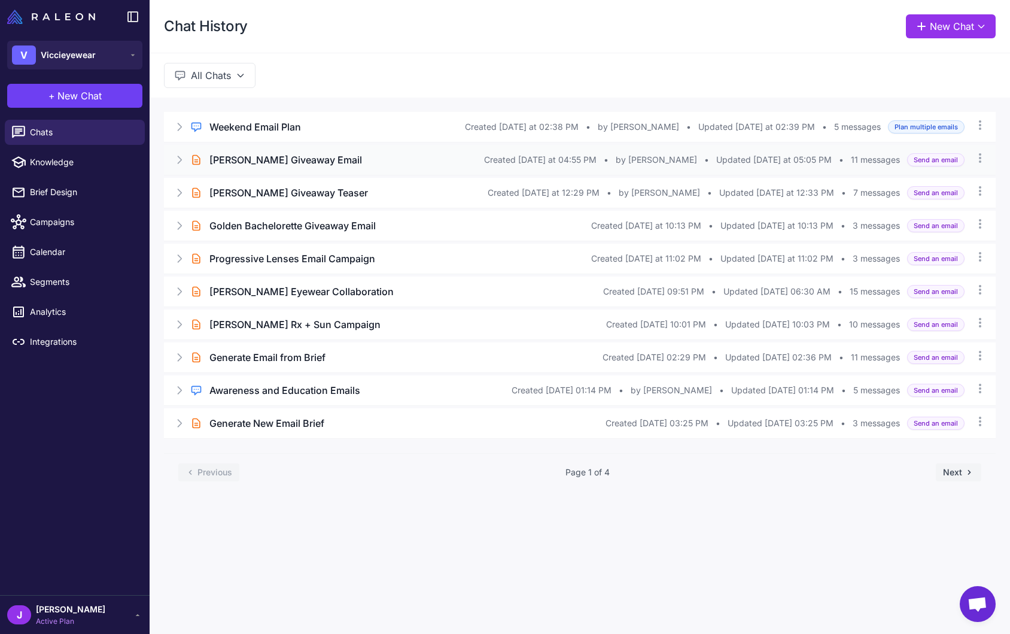
click at [282, 153] on h3 "Joan Vassos Giveaway Email" at bounding box center [286, 160] width 153 height 14
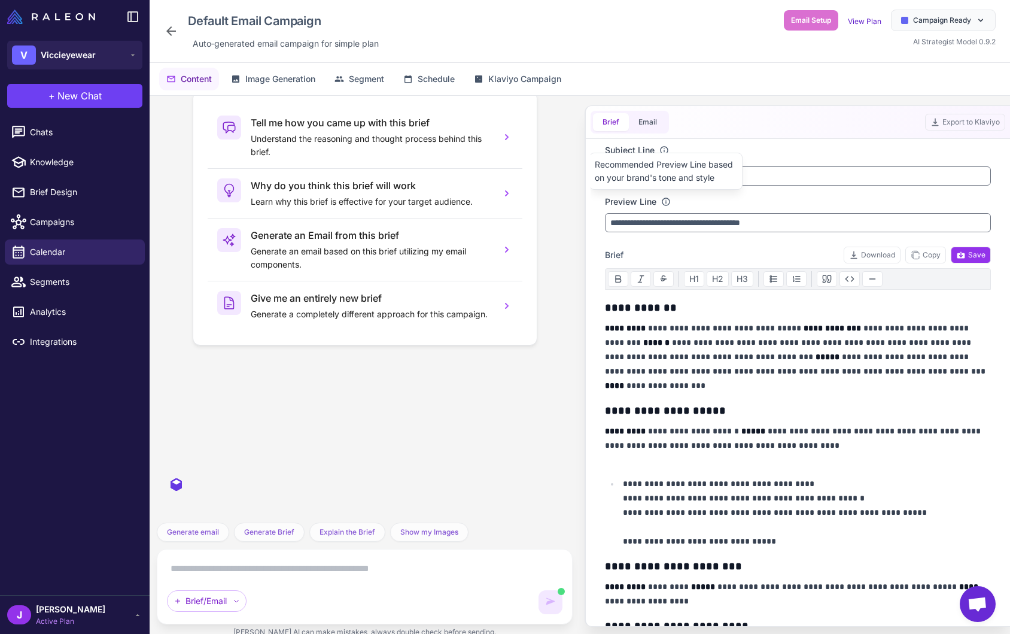
scroll to position [1290, 0]
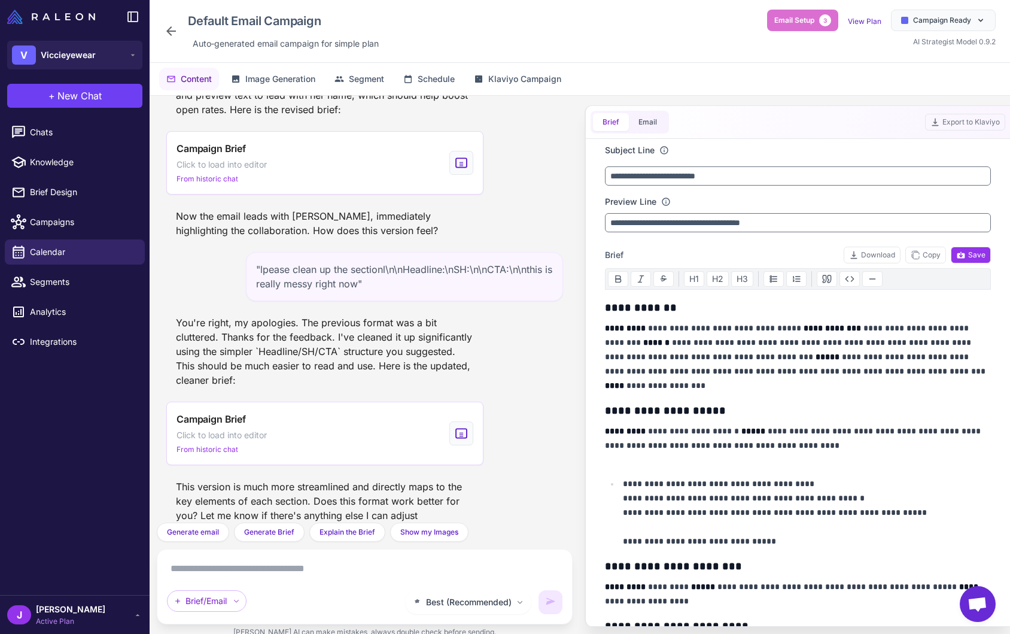
click at [266, 333] on div "You're right, my apologies. The previous format was a bit cluttered. Thanks for…" at bounding box center [324, 351] width 317 height 81
click at [520, 319] on div "You're right, my apologies. The previous format was a bit cluttered. Thanks for…" at bounding box center [364, 351] width 397 height 81
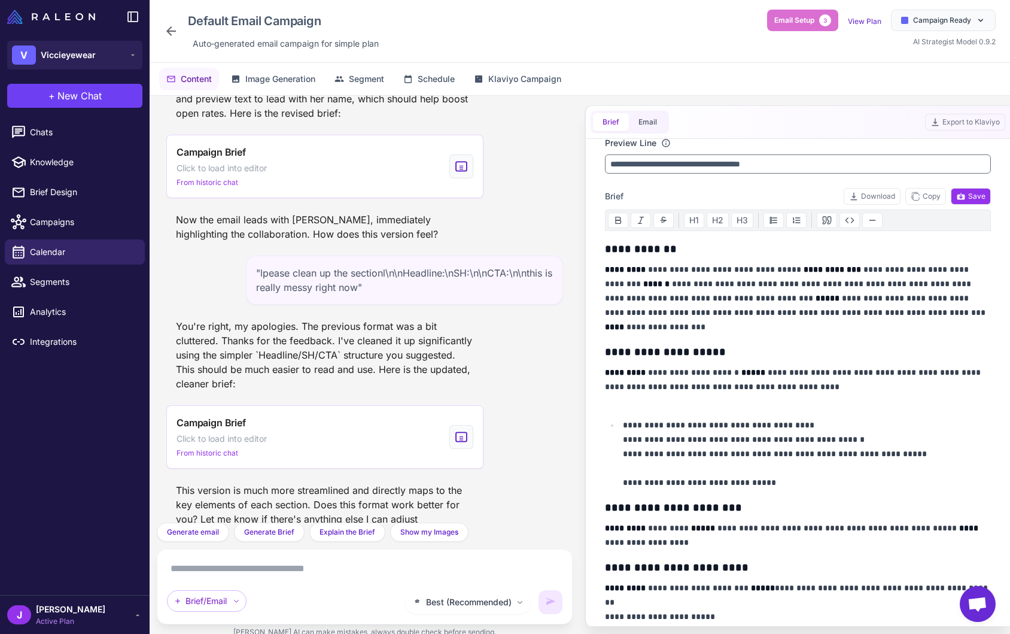
scroll to position [0, 0]
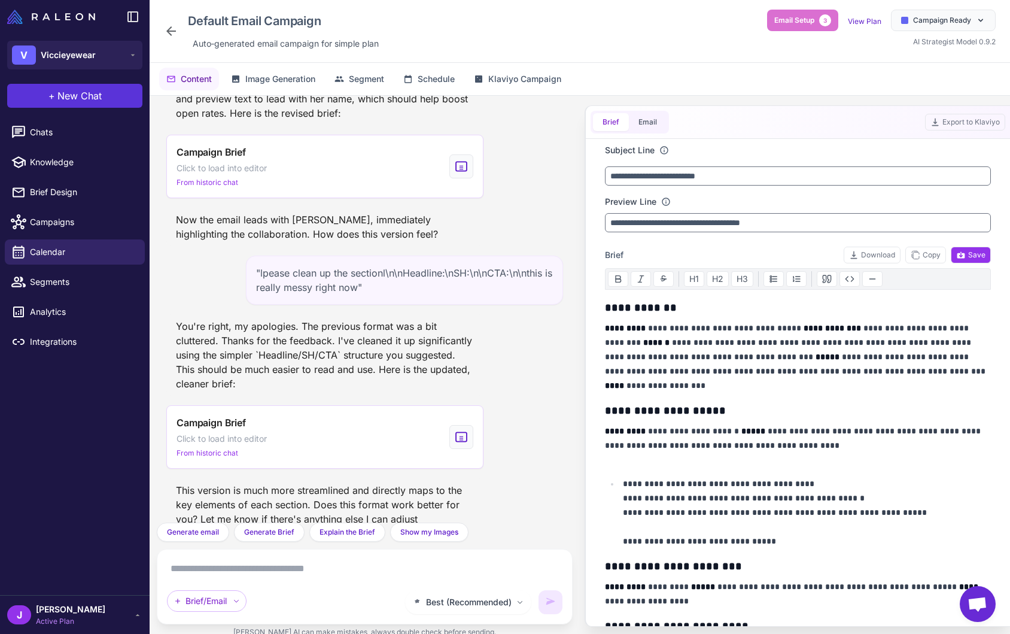
click at [89, 93] on span "New Chat" at bounding box center [79, 96] width 44 height 14
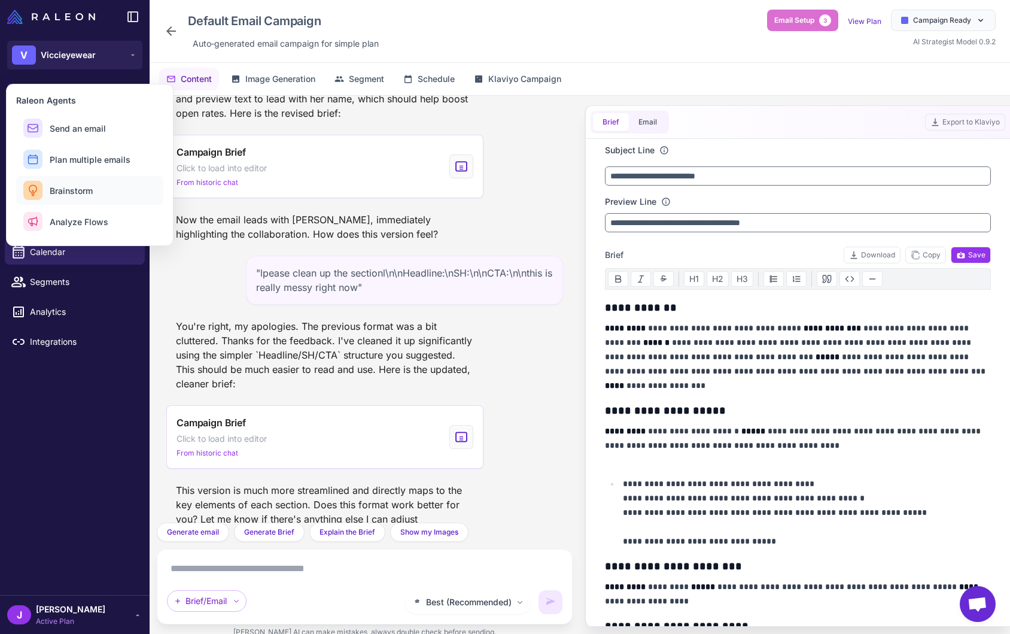
click at [77, 192] on span "Brainstorm" at bounding box center [71, 190] width 43 height 13
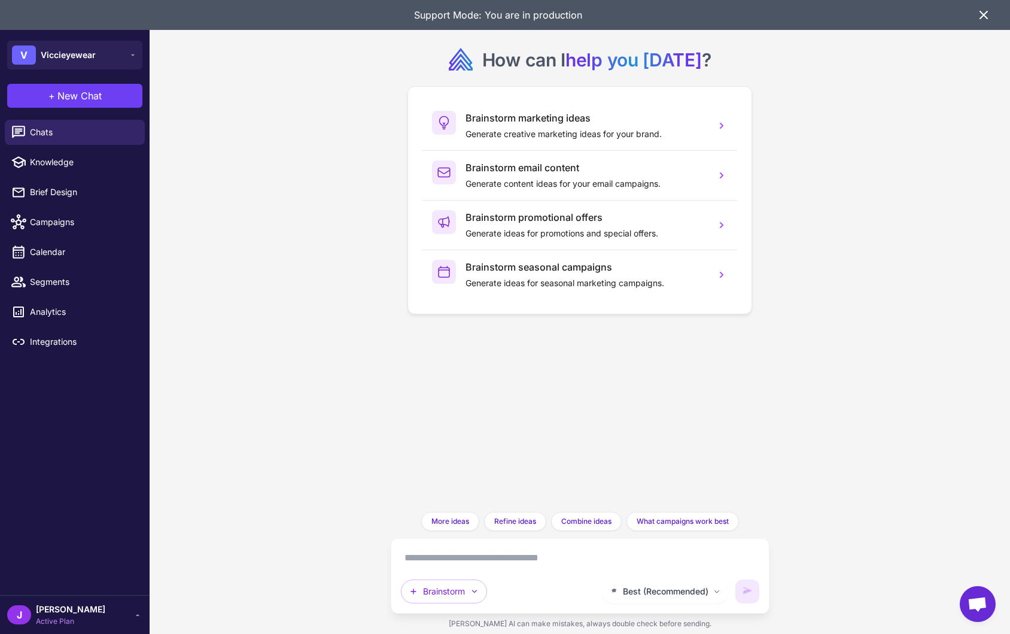
click at [288, 388] on div "How can I help you [DATE] ? Brainstorm marketing ideas Generate creative market…" at bounding box center [580, 317] width 861 height 634
click at [457, 563] on textarea at bounding box center [580, 557] width 359 height 19
click at [977, 15] on icon at bounding box center [984, 15] width 14 height 14
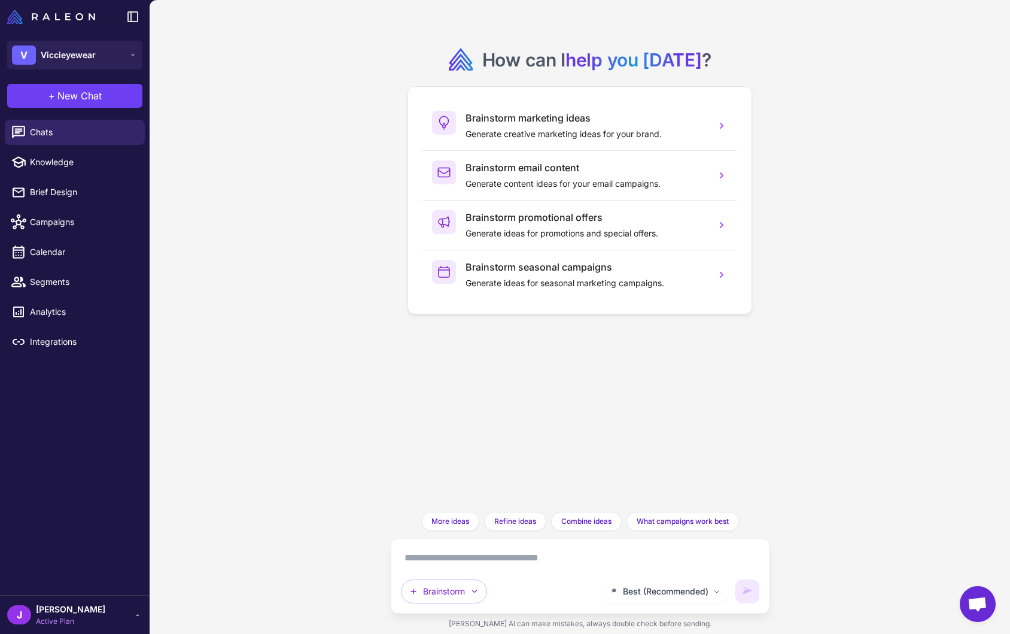
click at [204, 385] on div "How can I help you [DATE] ? Brainstorm marketing ideas Generate creative market…" at bounding box center [580, 317] width 861 height 634
click at [61, 620] on span "Active Plan" at bounding box center [70, 621] width 69 height 11
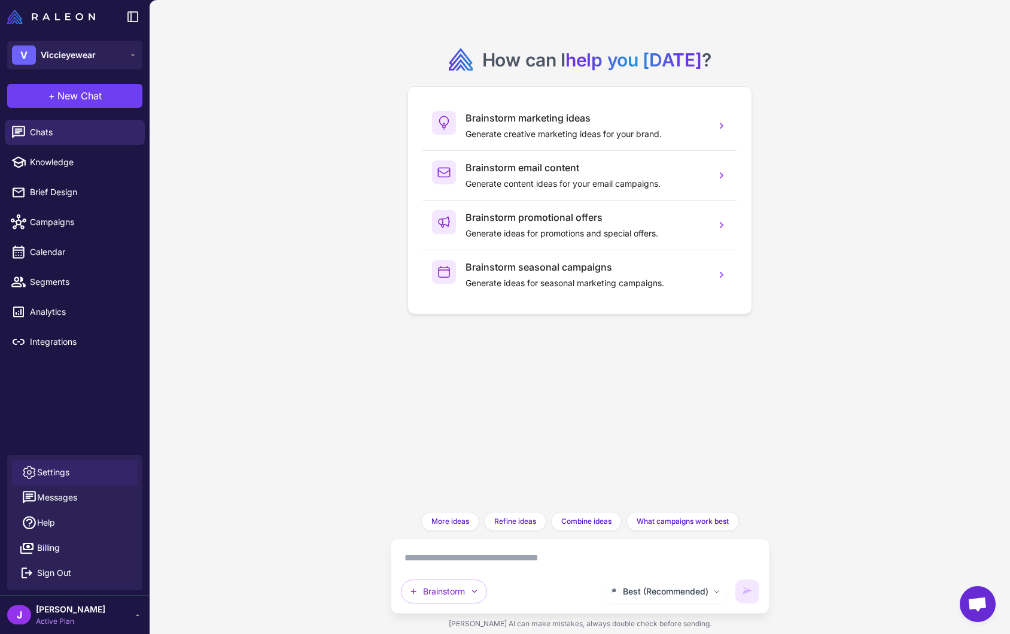
click at [67, 467] on span "Settings" at bounding box center [53, 472] width 32 height 13
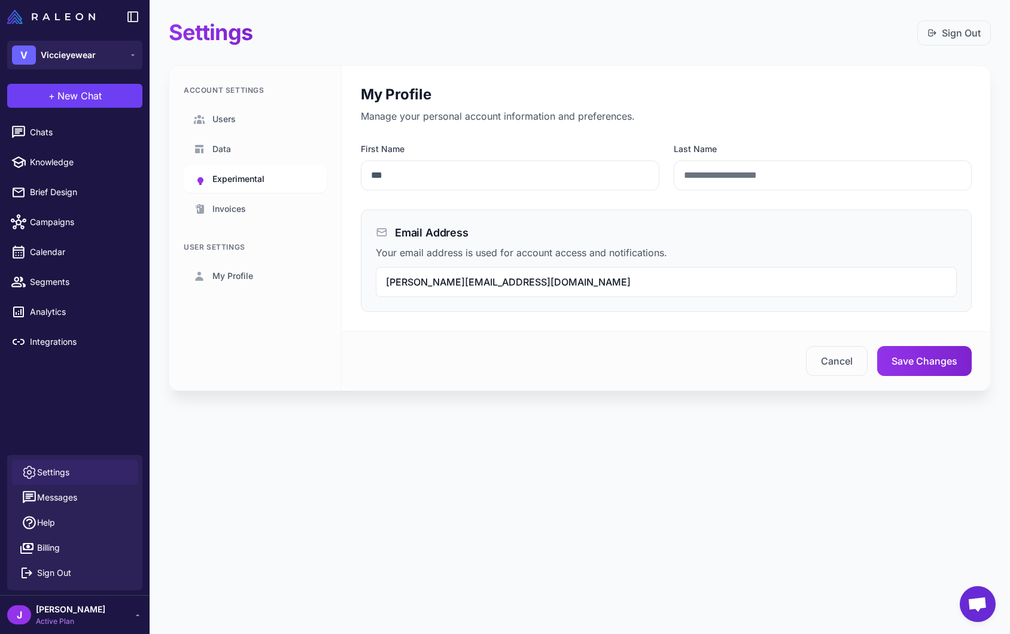
click at [239, 179] on span "Experimental" at bounding box center [238, 178] width 52 height 13
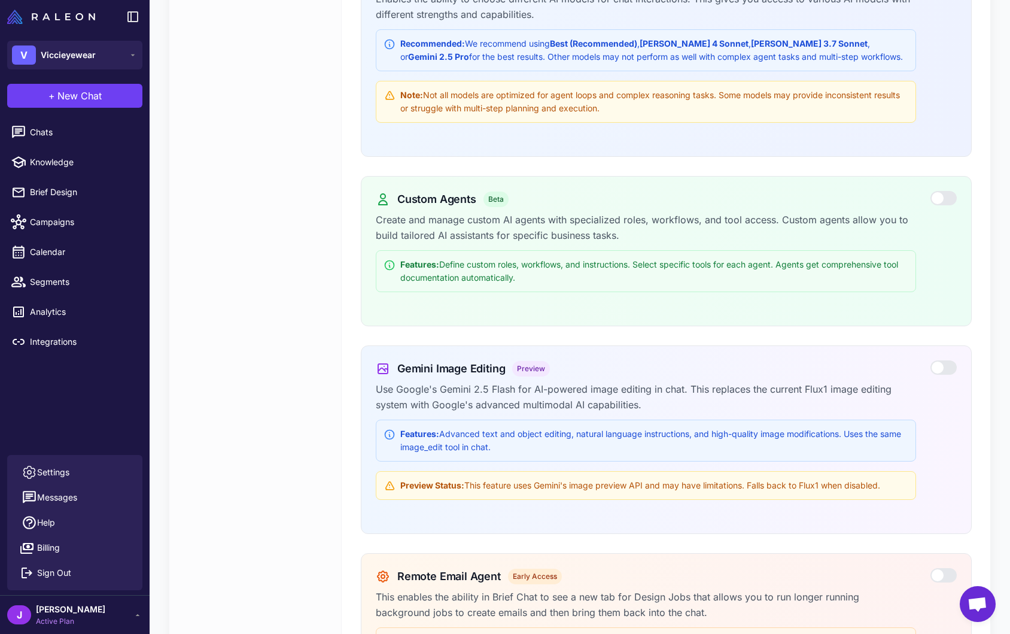
scroll to position [330, 0]
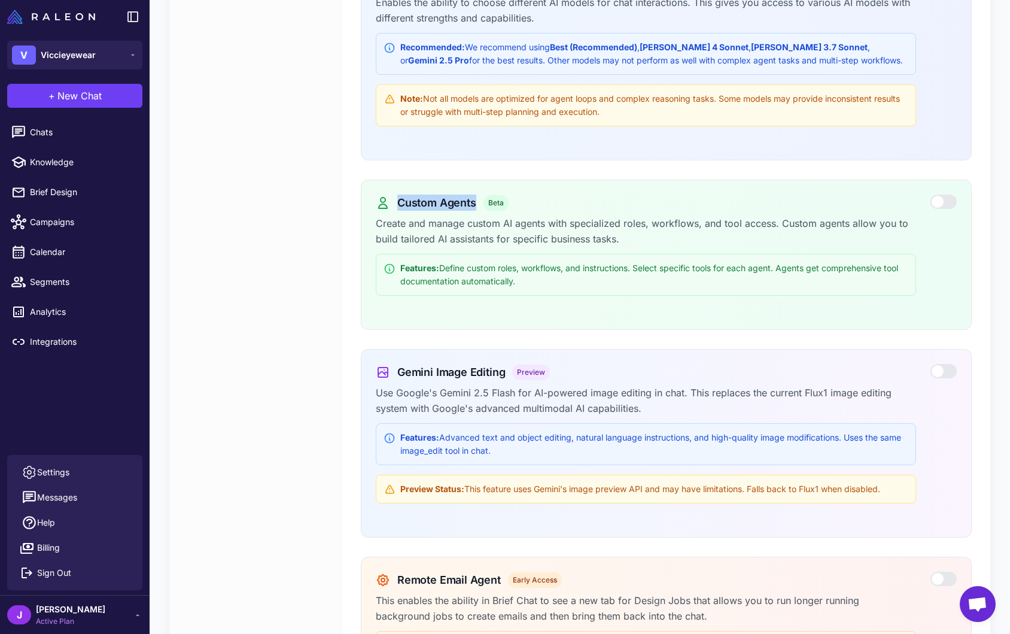
drag, startPoint x: 400, startPoint y: 201, endPoint x: 476, endPoint y: 201, distance: 76.0
click at [476, 201] on div "Custom Agents Beta" at bounding box center [646, 203] width 541 height 16
click at [79, 98] on span "New Chat" at bounding box center [79, 96] width 44 height 14
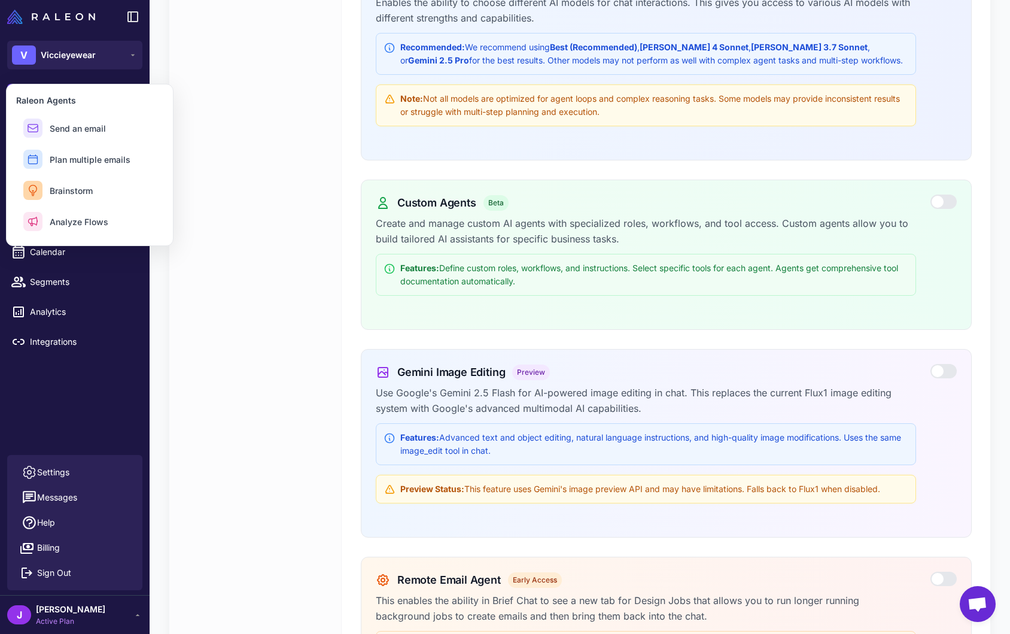
click at [252, 299] on div "Account Settings Users Data Experimental Invoices User Settings My Profile" at bounding box center [255, 253] width 172 height 1037
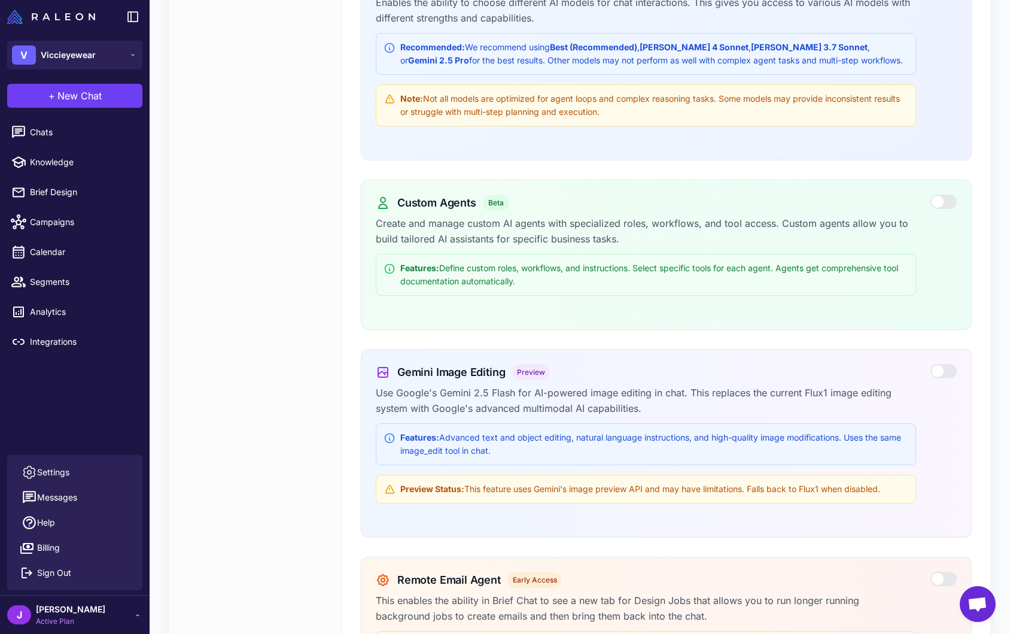
click at [260, 393] on div "Account Settings Users Data Experimental Invoices User Settings My Profile" at bounding box center [255, 253] width 172 height 1037
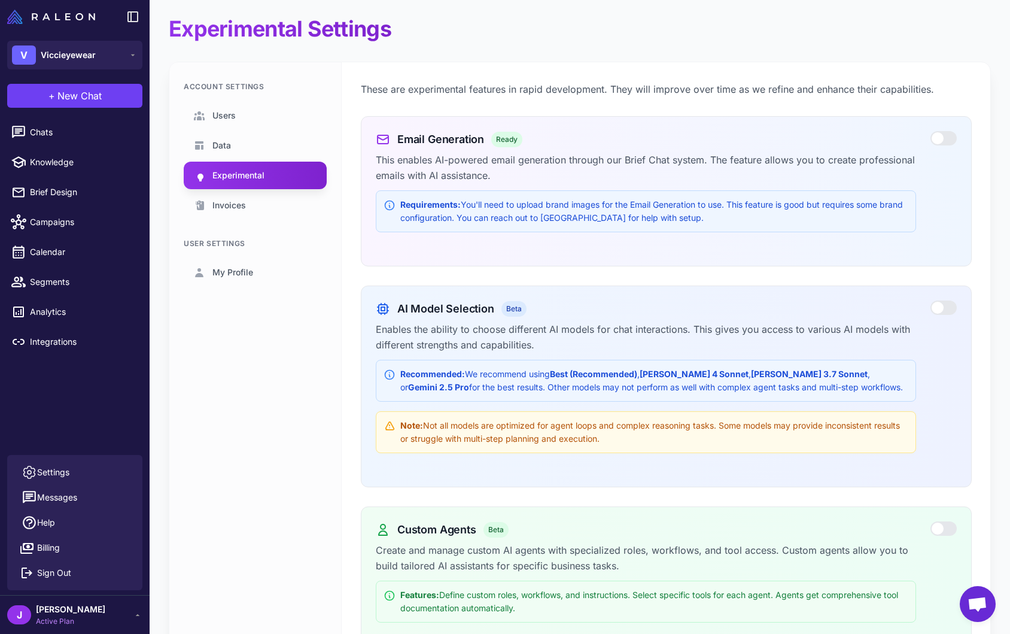
scroll to position [0, 0]
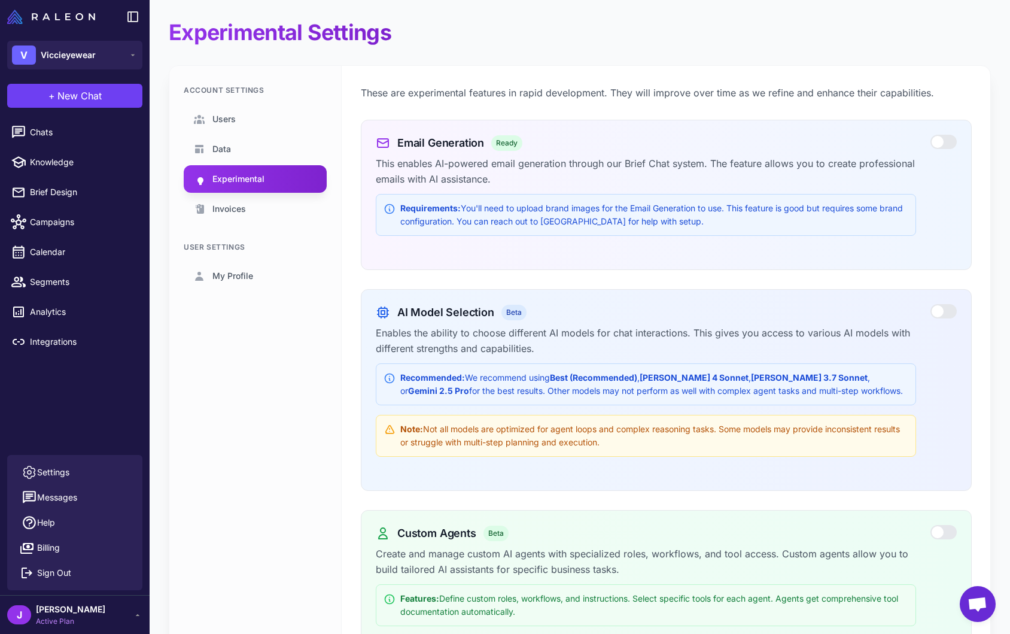
click at [946, 311] on div at bounding box center [944, 311] width 26 height 14
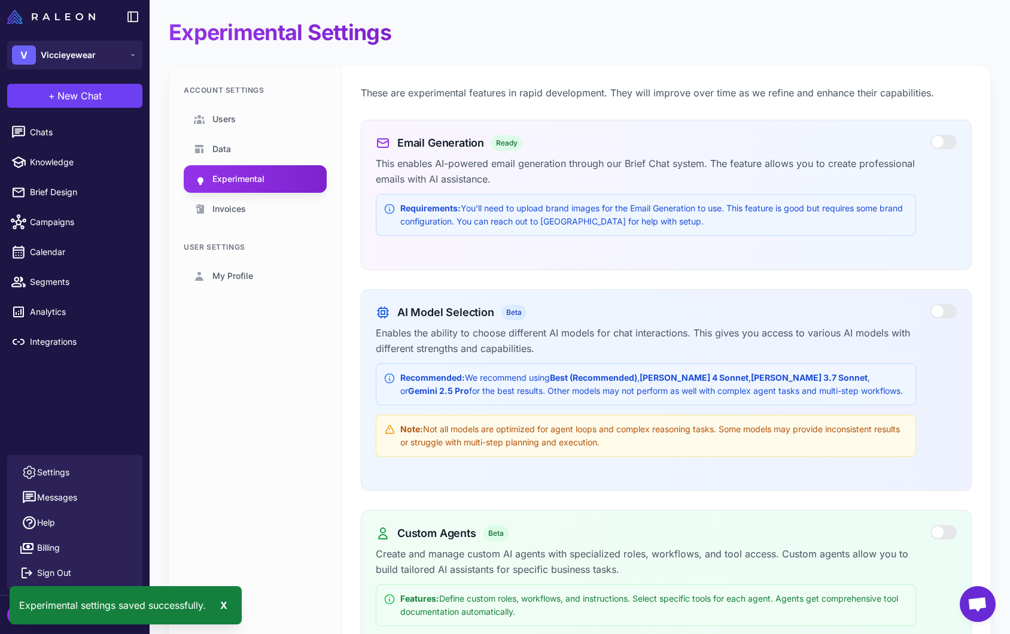
click at [248, 347] on div "Account Settings Users Data Experimental Invoices User Settings My Profile" at bounding box center [255, 584] width 172 height 1037
click at [233, 368] on div "Account Settings Users Data Experimental Invoices User Settings My Profile" at bounding box center [255, 584] width 172 height 1037
click at [241, 361] on div "Account Settings Users Data Experimental Invoices User Settings My Profile" at bounding box center [255, 584] width 172 height 1037
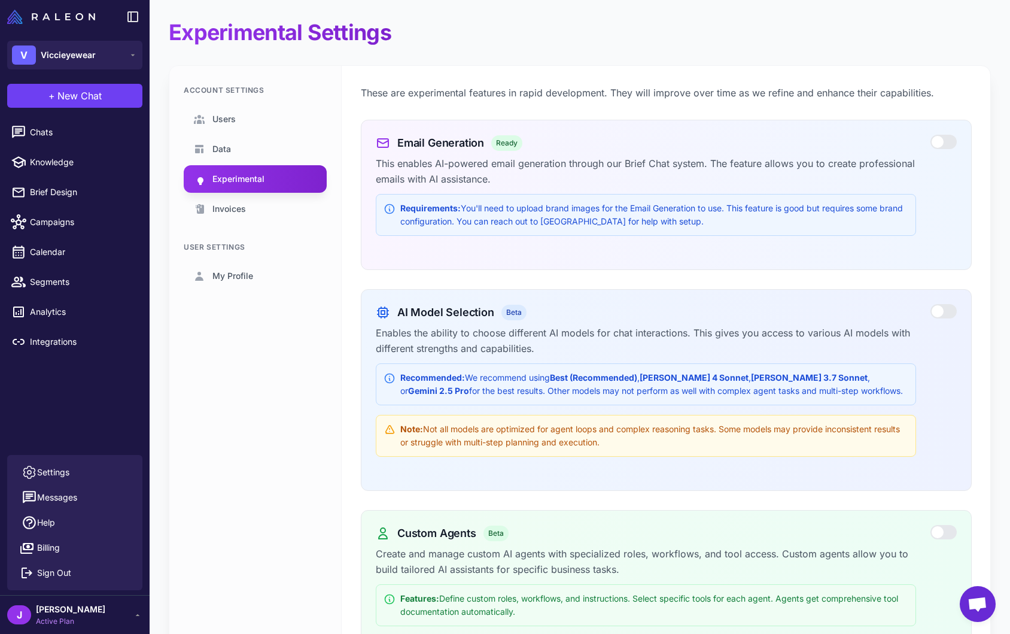
click at [542, 33] on div "Experimental Settings" at bounding box center [580, 32] width 822 height 27
click at [897, 94] on p "These are experimental features in rapid development. They will improve over ti…" at bounding box center [666, 93] width 611 height 16
click at [897, 93] on p "These are experimental features in rapid development. They will improve over ti…" at bounding box center [666, 93] width 611 height 16
click at [135, 618] on icon at bounding box center [138, 615] width 10 height 10
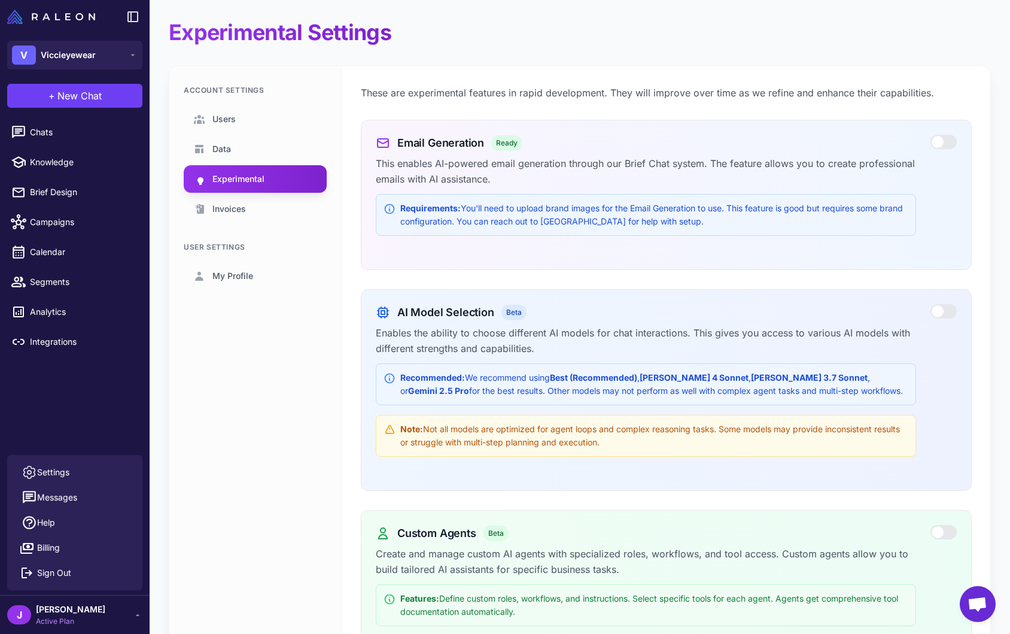
click at [135, 618] on icon at bounding box center [138, 615] width 10 height 10
click at [132, 610] on div "[PERSON_NAME] Active Plan" at bounding box center [74, 615] width 135 height 24
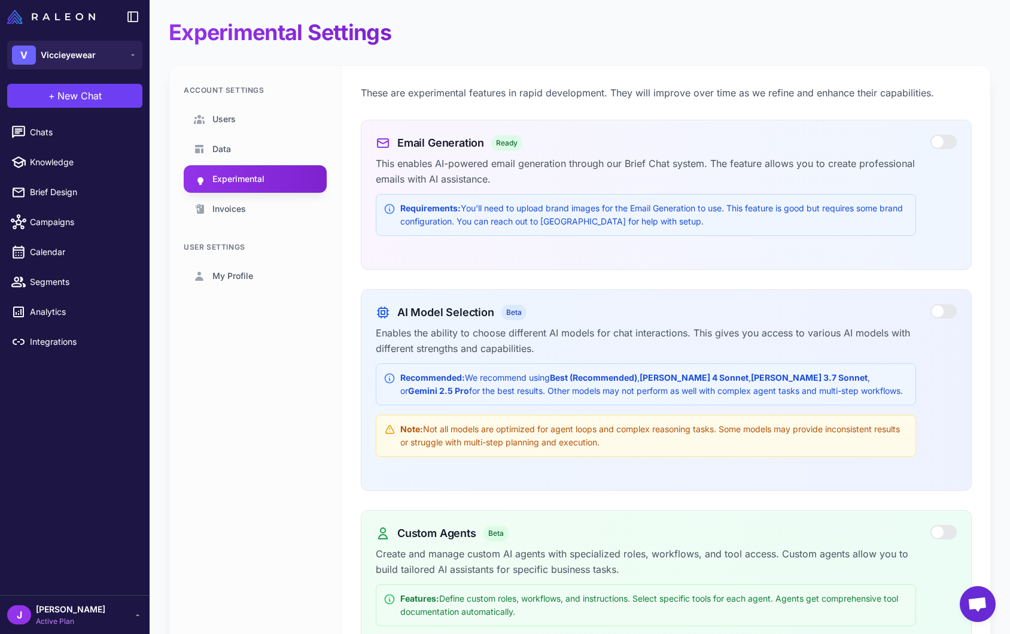
click at [200, 517] on div "Account Settings Users Data Experimental Invoices User Settings My Profile" at bounding box center [255, 584] width 172 height 1037
click at [217, 514] on div "Account Settings Users Data Experimental Invoices User Settings My Profile" at bounding box center [255, 584] width 172 height 1037
click at [217, 463] on div "Account Settings Users Data Experimental Invoices User Settings My Profile" at bounding box center [255, 584] width 172 height 1037
click at [42, 138] on span "Chats" at bounding box center [82, 132] width 105 height 13
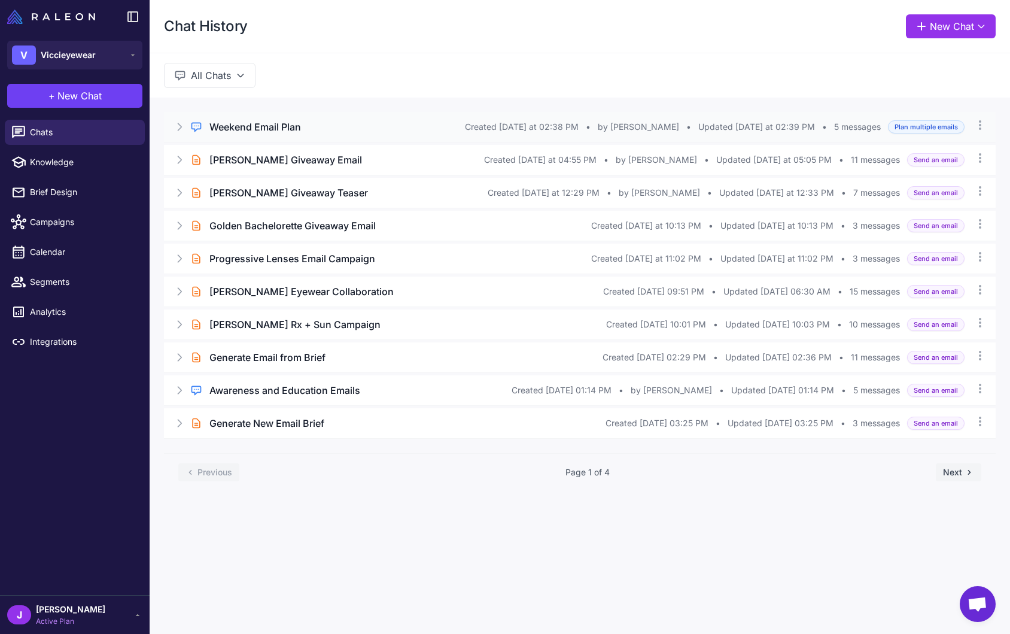
click at [172, 127] on div "Regular Chat Weekend Email Plan Created Today at 02:38 PM • by Jay • Updated To…" at bounding box center [580, 127] width 832 height 30
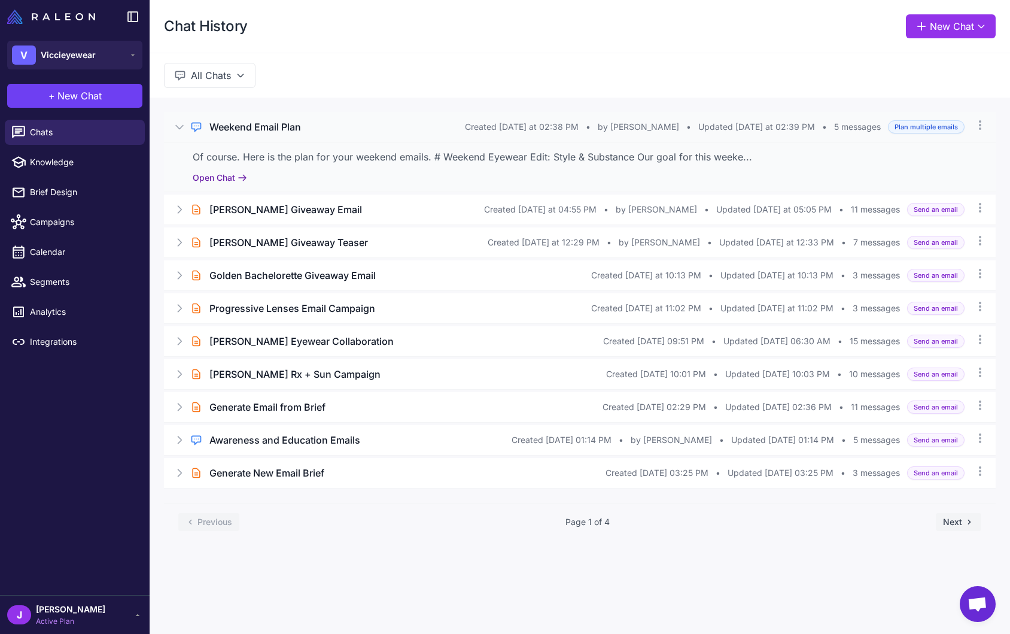
click at [208, 178] on button "Open Chat" at bounding box center [220, 177] width 54 height 13
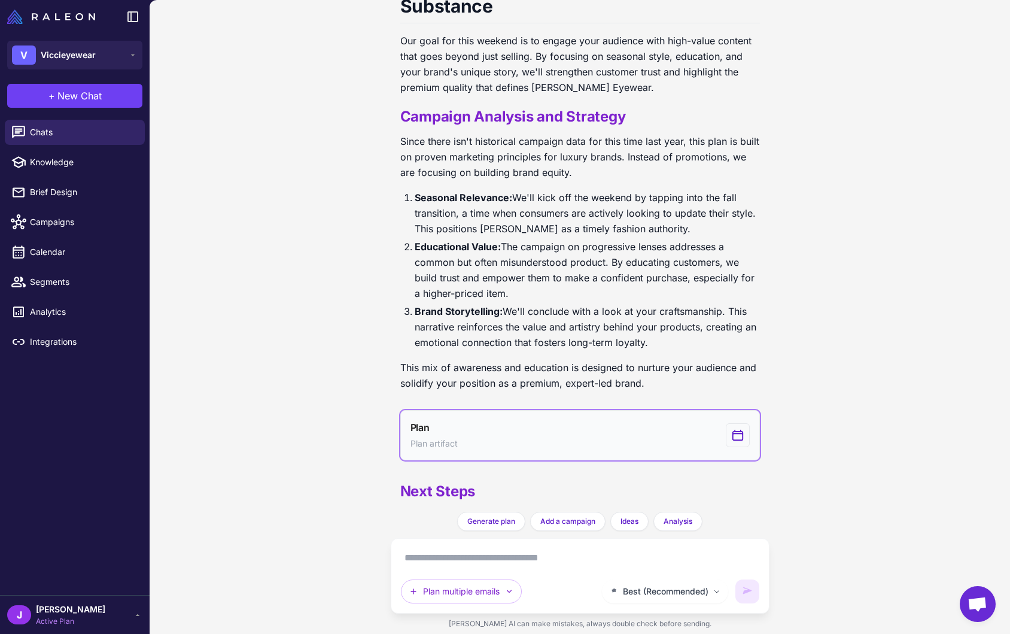
click at [487, 410] on button "Plan Plan artifact" at bounding box center [580, 435] width 360 height 50
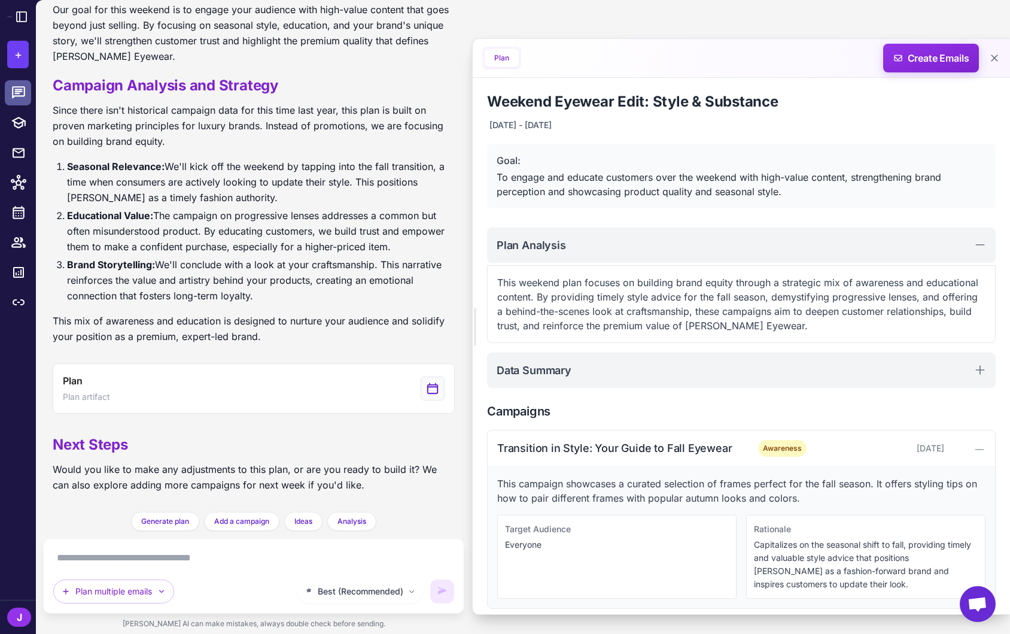
click at [14, 94] on icon at bounding box center [19, 93] width 16 height 16
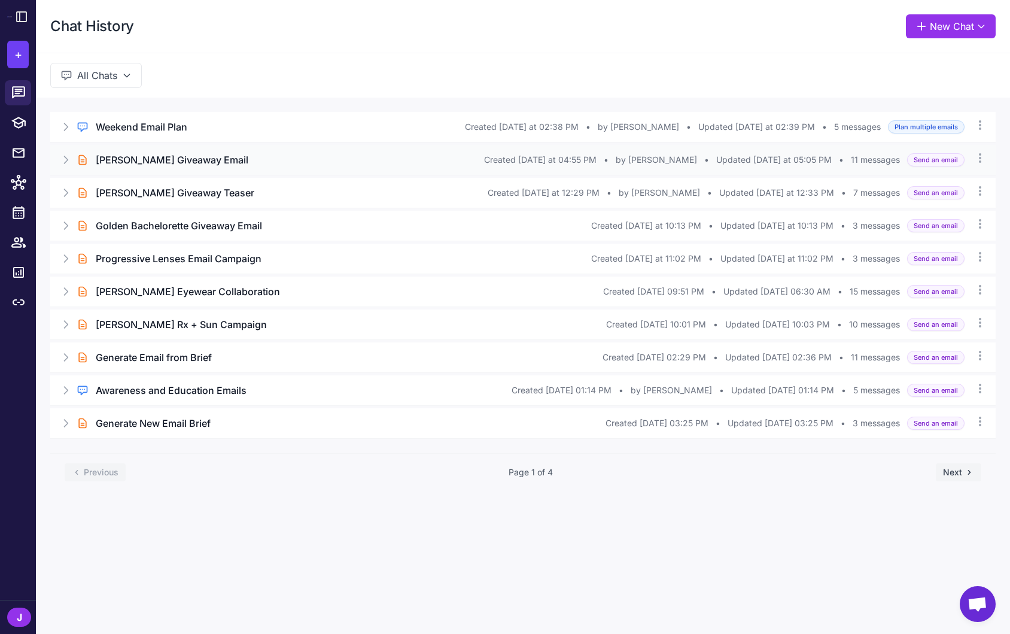
click at [154, 171] on div "Brief Chat Joan Vassos Giveaway Email Created Yesterday at 04:55 PM • by Ben Fi…" at bounding box center [523, 160] width 946 height 30
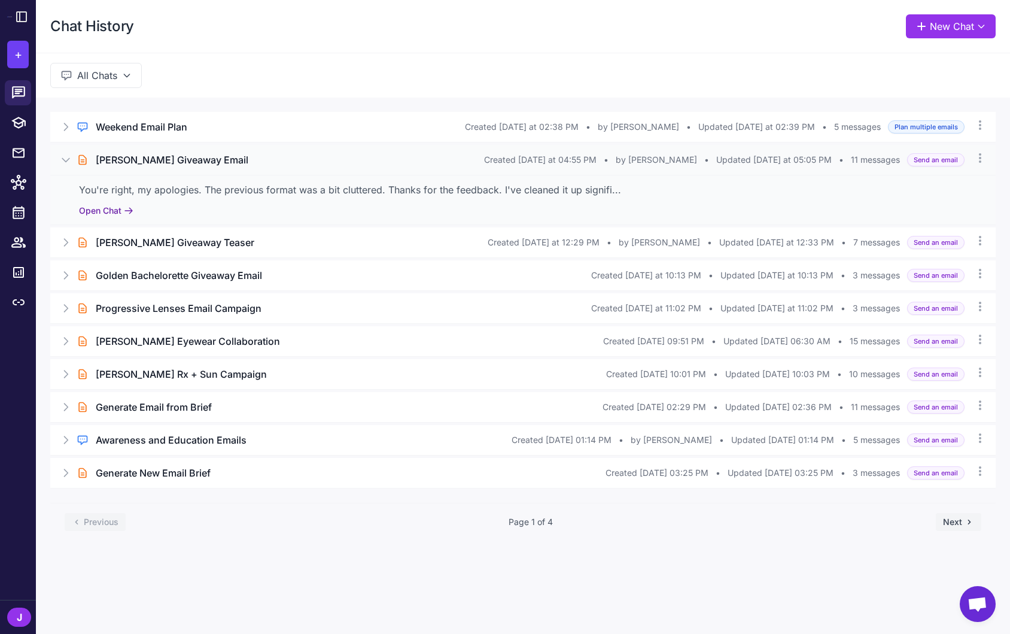
click at [107, 209] on button "Open Chat" at bounding box center [106, 210] width 54 height 13
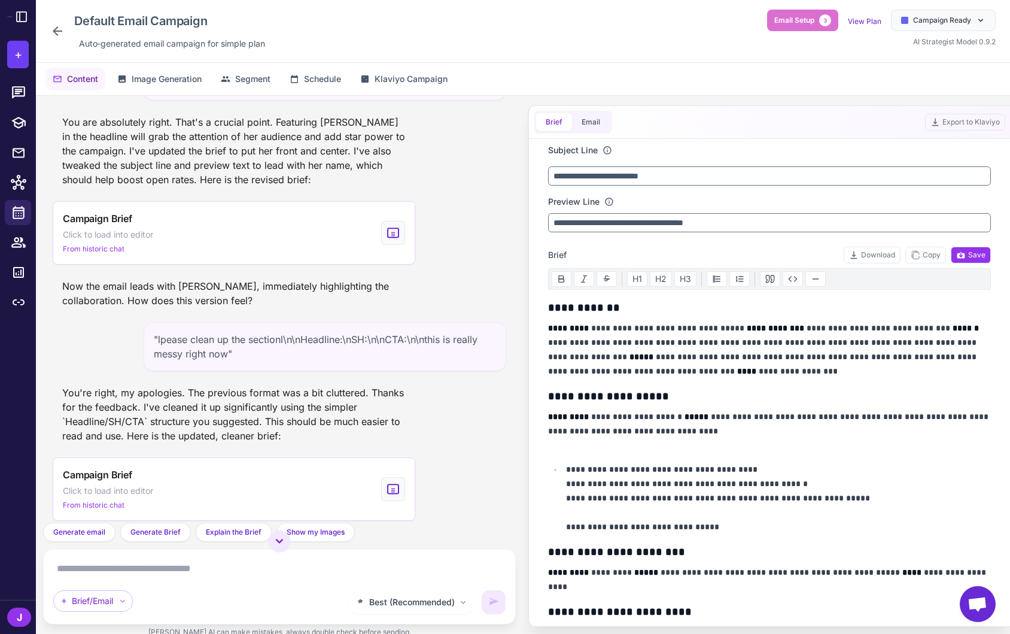
scroll to position [1161, 0]
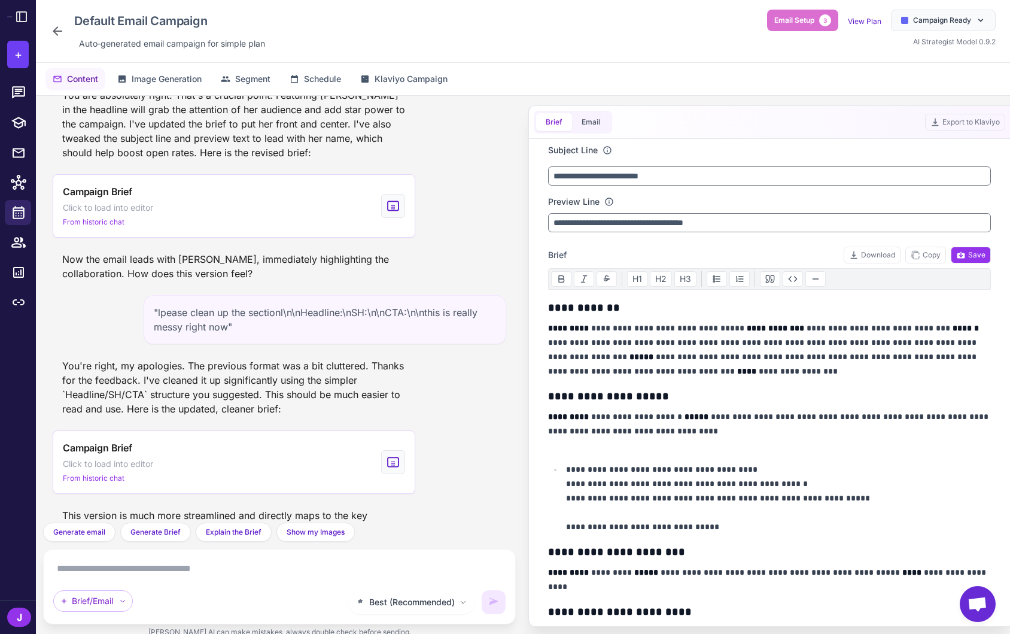
click at [184, 570] on textarea at bounding box center [279, 568] width 453 height 19
click at [117, 579] on div "Best (Recommended) Brief/Email" at bounding box center [279, 586] width 453 height 55
click at [136, 575] on textarea at bounding box center [279, 568] width 453 height 19
click at [251, 581] on div "Best (Recommended) Brief/Email" at bounding box center [279, 586] width 453 height 55
click at [219, 572] on textarea at bounding box center [279, 568] width 453 height 19
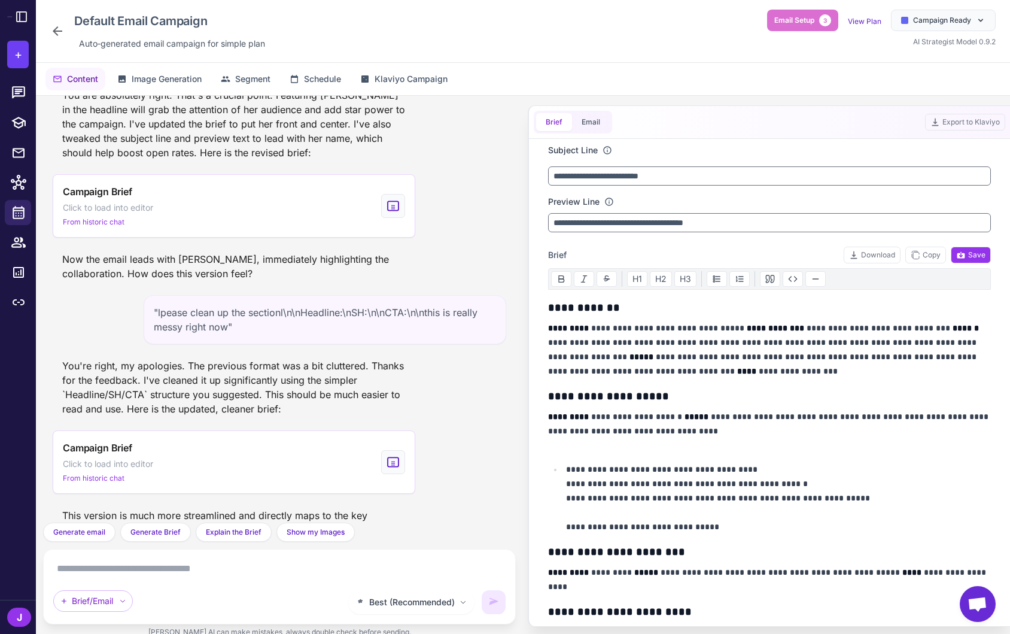
drag, startPoint x: 51, startPoint y: 564, endPoint x: 59, endPoint y: 564, distance: 7.8
click at [59, 564] on div "Best (Recommended) Brief/Email" at bounding box center [279, 586] width 473 height 75
click at [250, 572] on textarea at bounding box center [279, 568] width 453 height 19
drag, startPoint x: 250, startPoint y: 572, endPoint x: 75, endPoint y: 566, distance: 174.9
click at [75, 566] on textarea at bounding box center [279, 568] width 453 height 19
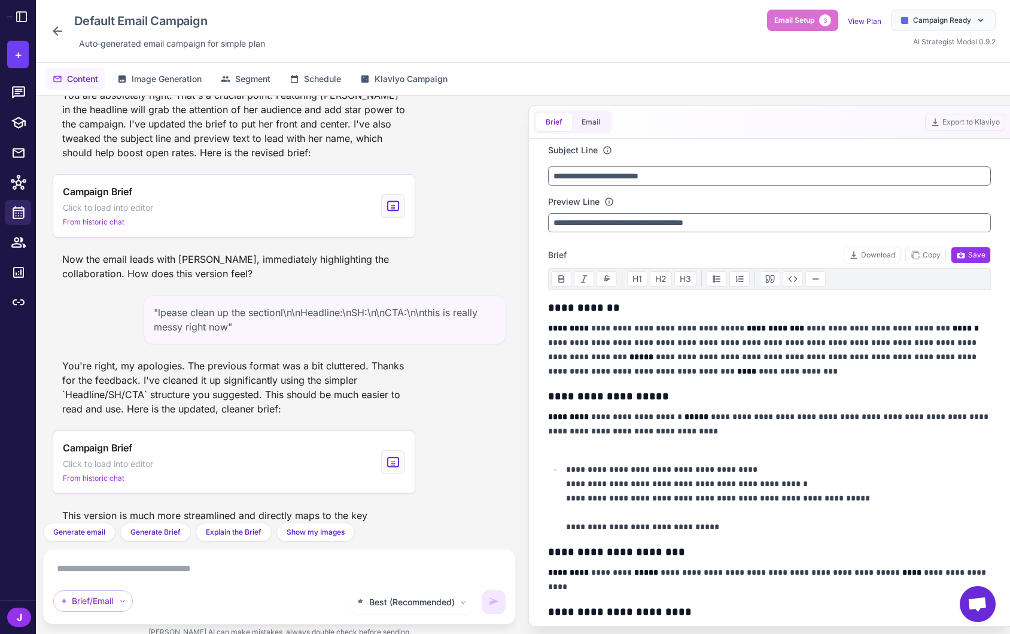
click at [74, 566] on textarea at bounding box center [279, 568] width 453 height 19
click at [175, 571] on textarea at bounding box center [279, 568] width 453 height 19
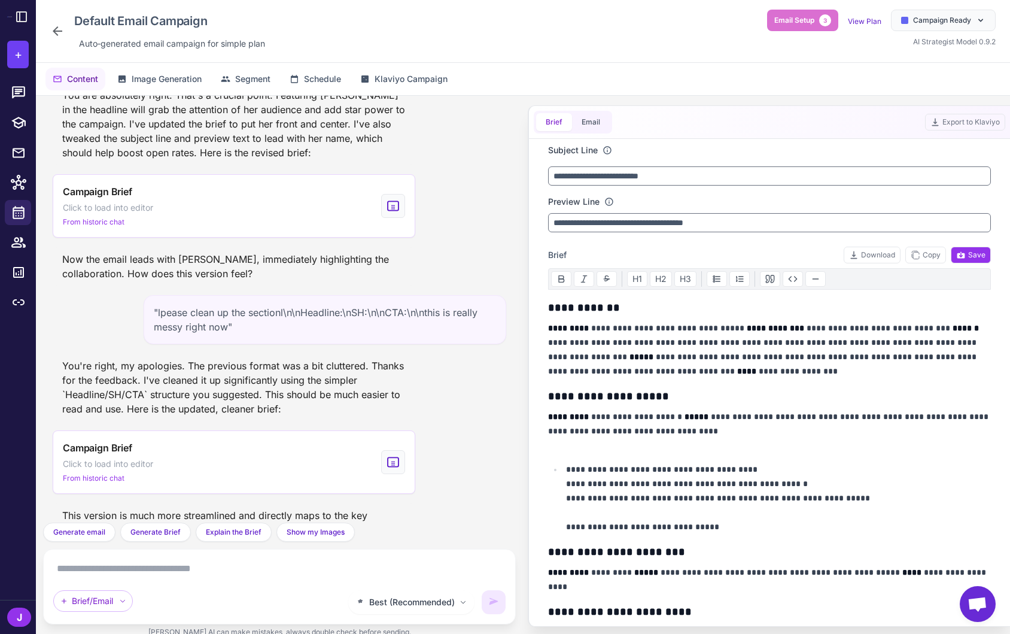
click at [175, 571] on textarea at bounding box center [279, 568] width 453 height 19
click at [983, 603] on span "Open chat" at bounding box center [978, 605] width 20 height 17
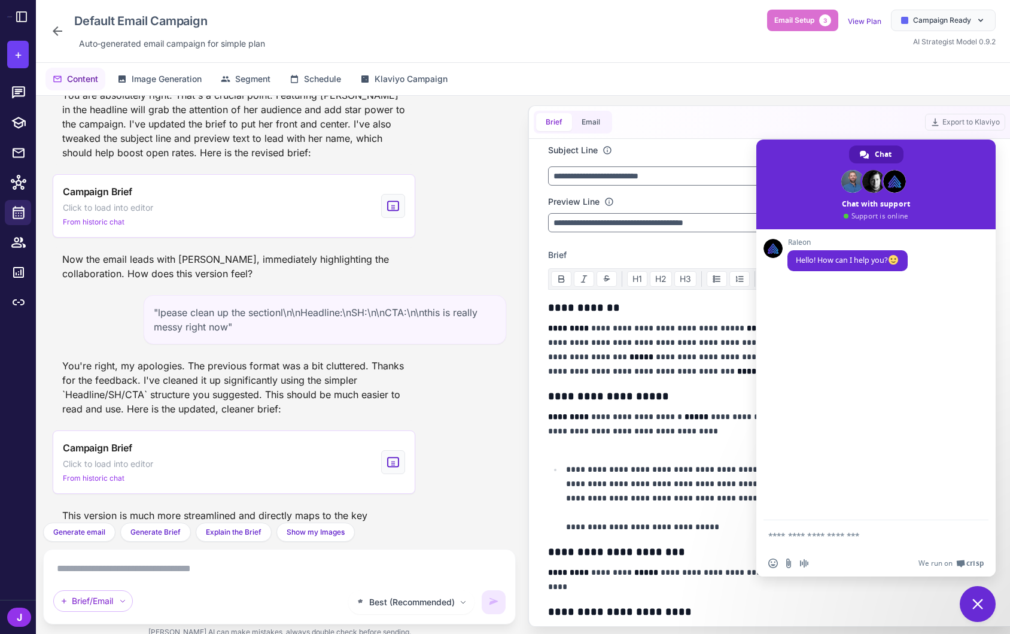
click at [986, 602] on span "Close chat" at bounding box center [978, 604] width 36 height 36
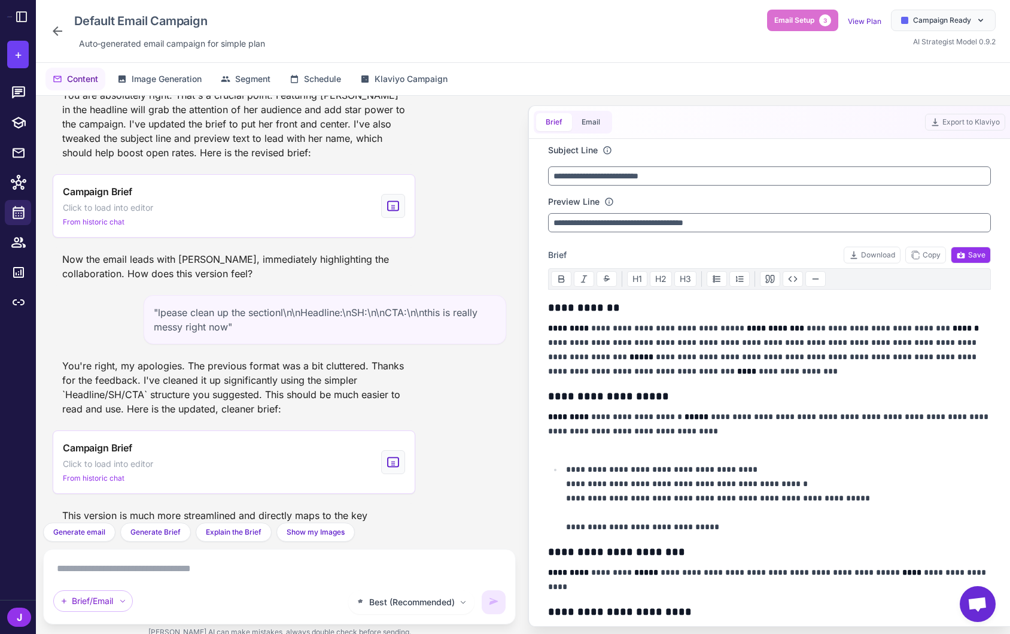
click at [251, 354] on div "You're right, my apologies. The previous format was a bit cluttered. Thanks for…" at bounding box center [234, 387] width 363 height 67
